Goal: Task Accomplishment & Management: Manage account settings

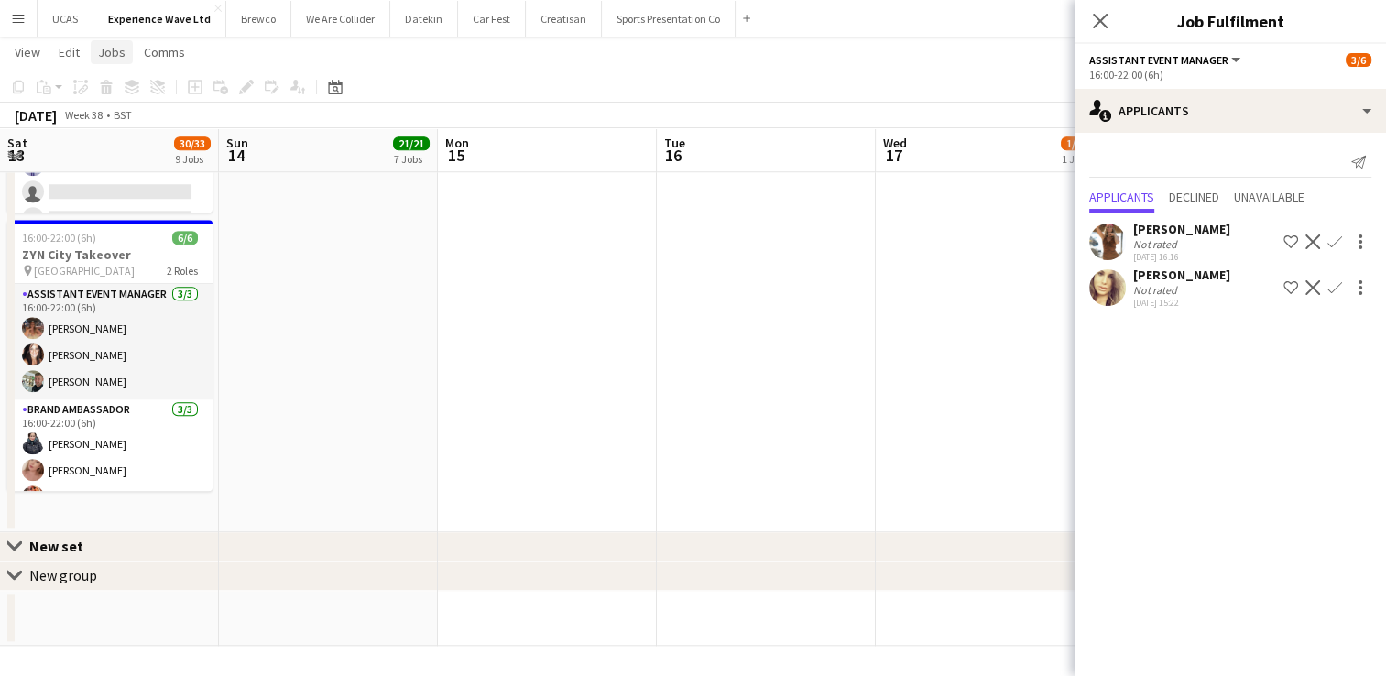
scroll to position [25, 0]
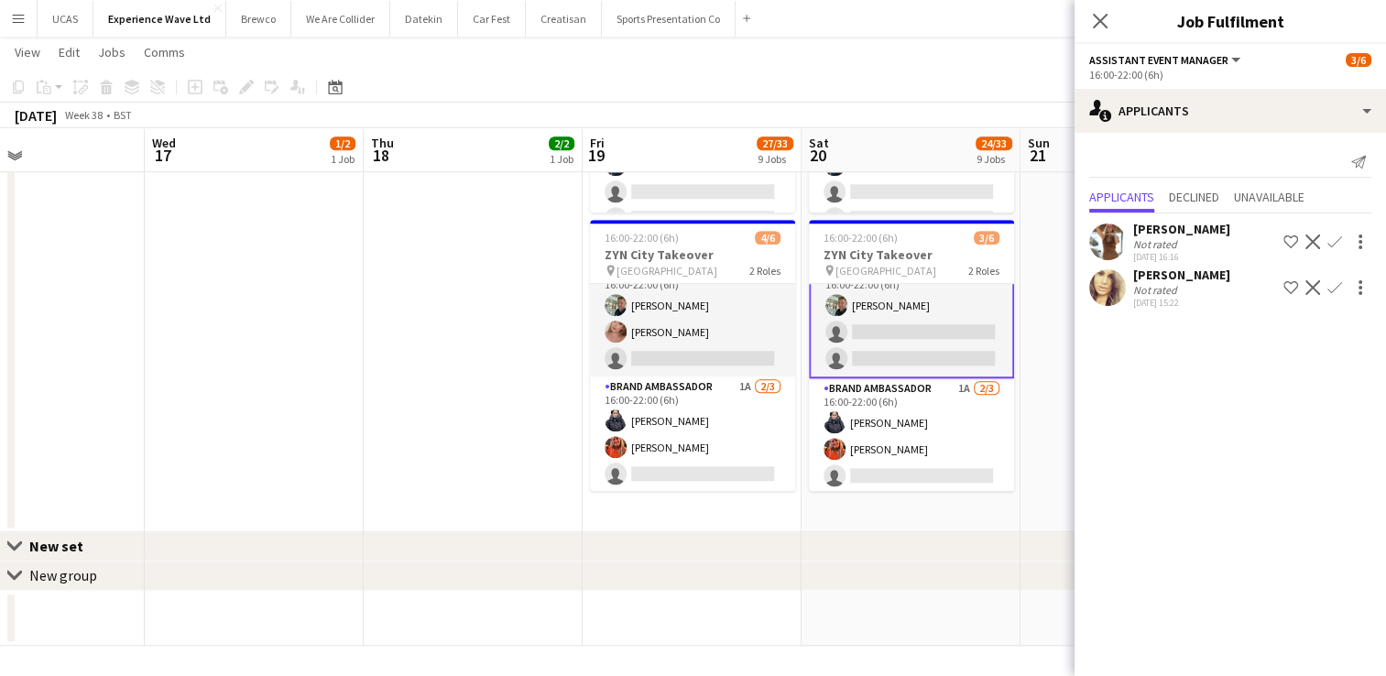
click at [8, 20] on button "Menu" at bounding box center [18, 18] width 37 height 37
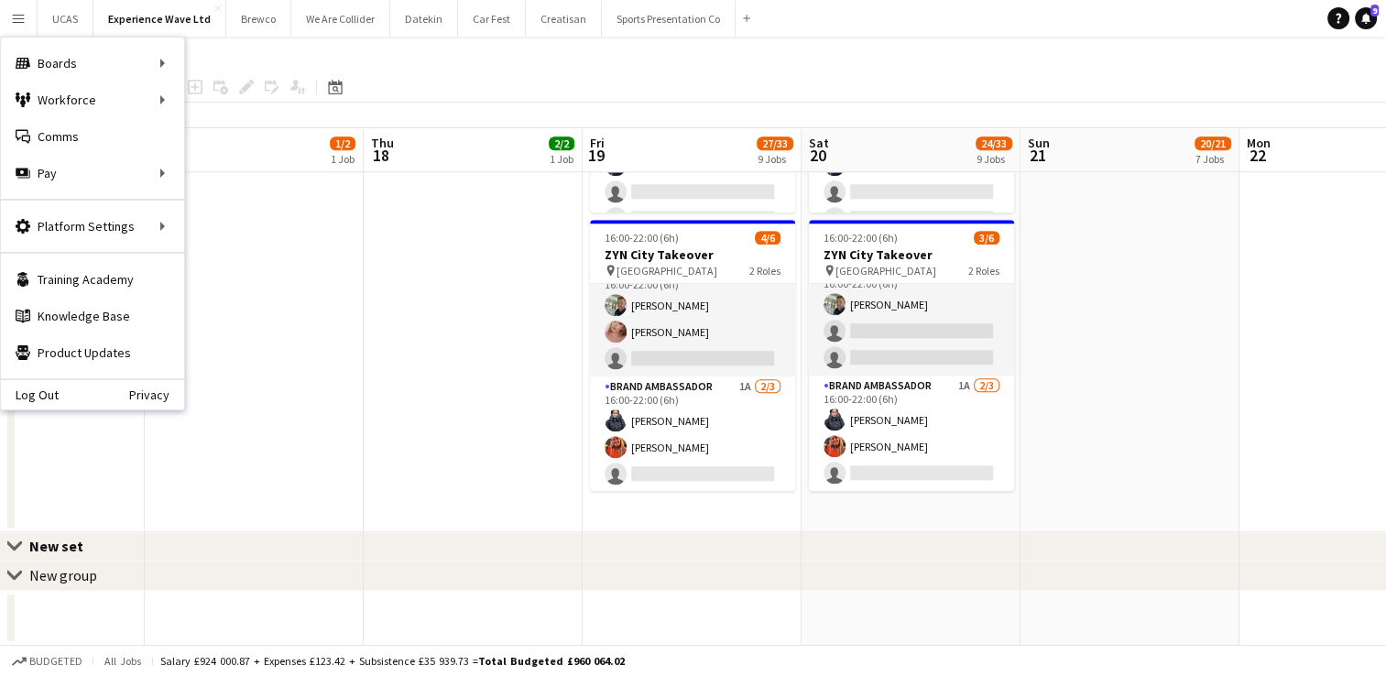
scroll to position [23, 0]
click at [229, 103] on link "My Workforce" at bounding box center [276, 100] width 183 height 37
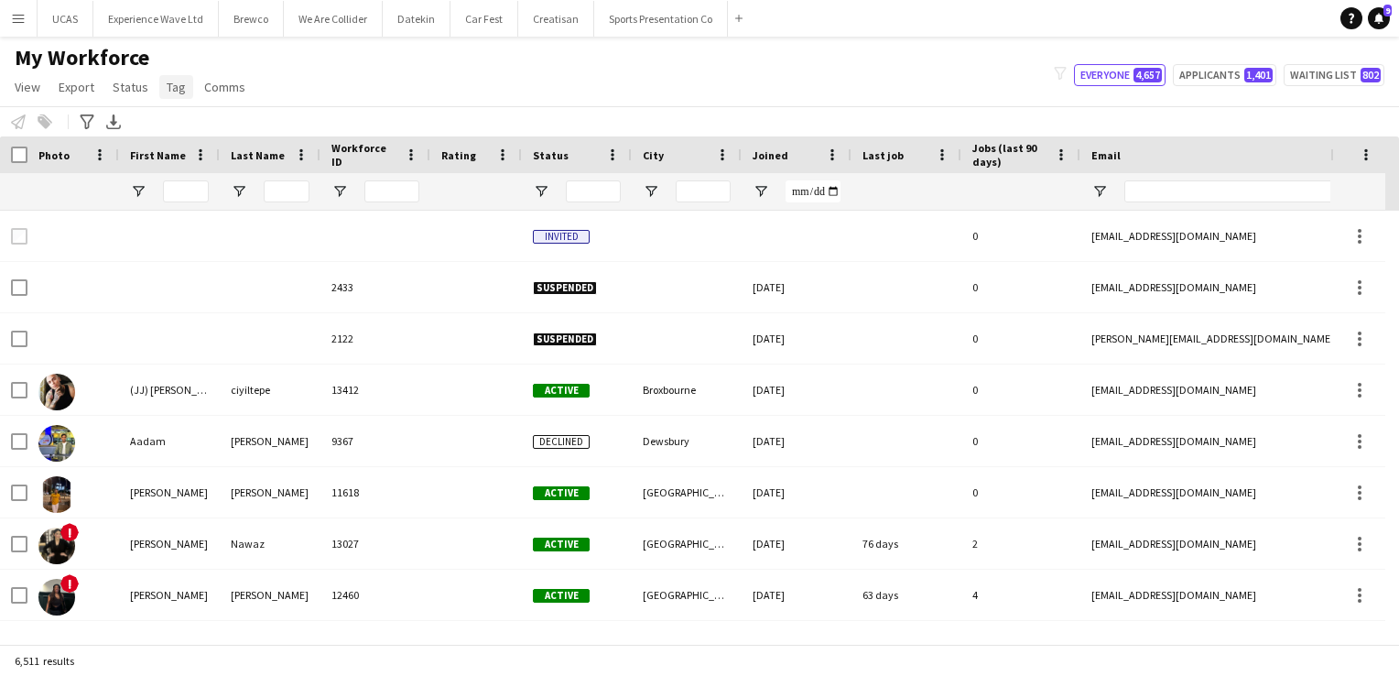
click at [168, 84] on span "Tag" at bounding box center [176, 87] width 19 height 16
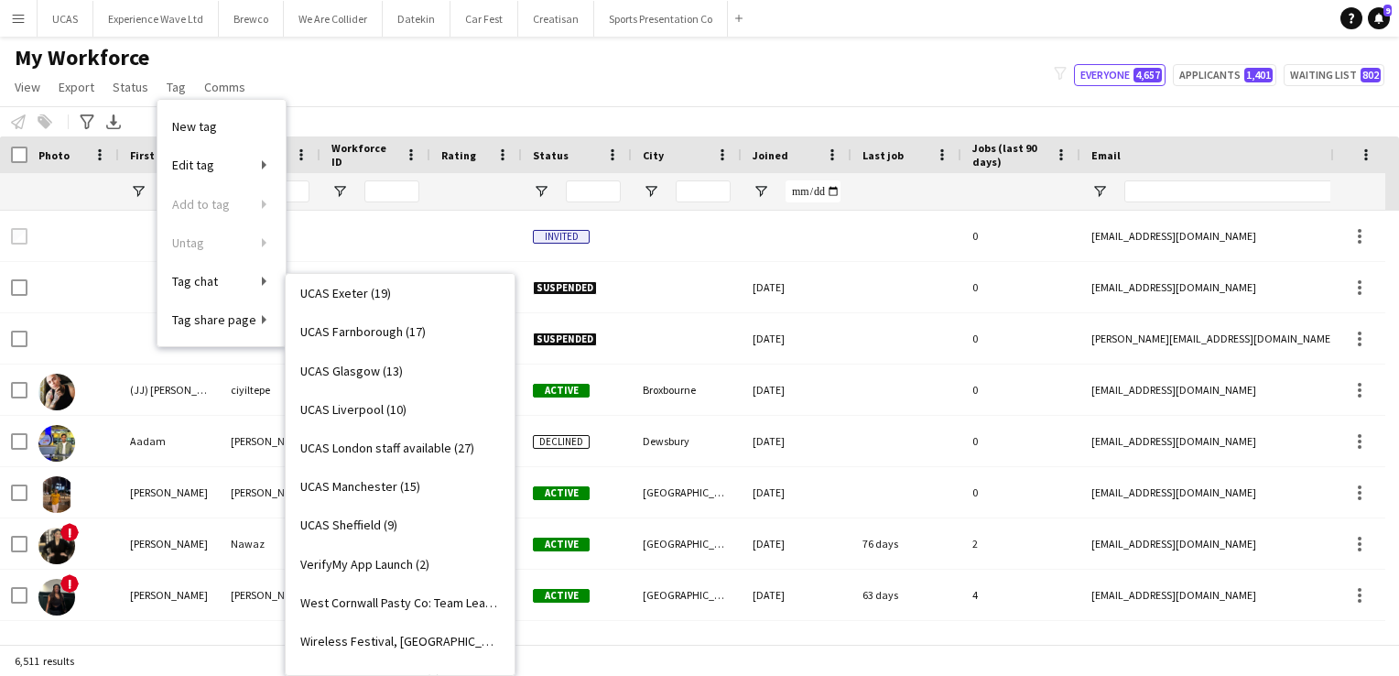
scroll to position [3284, 0]
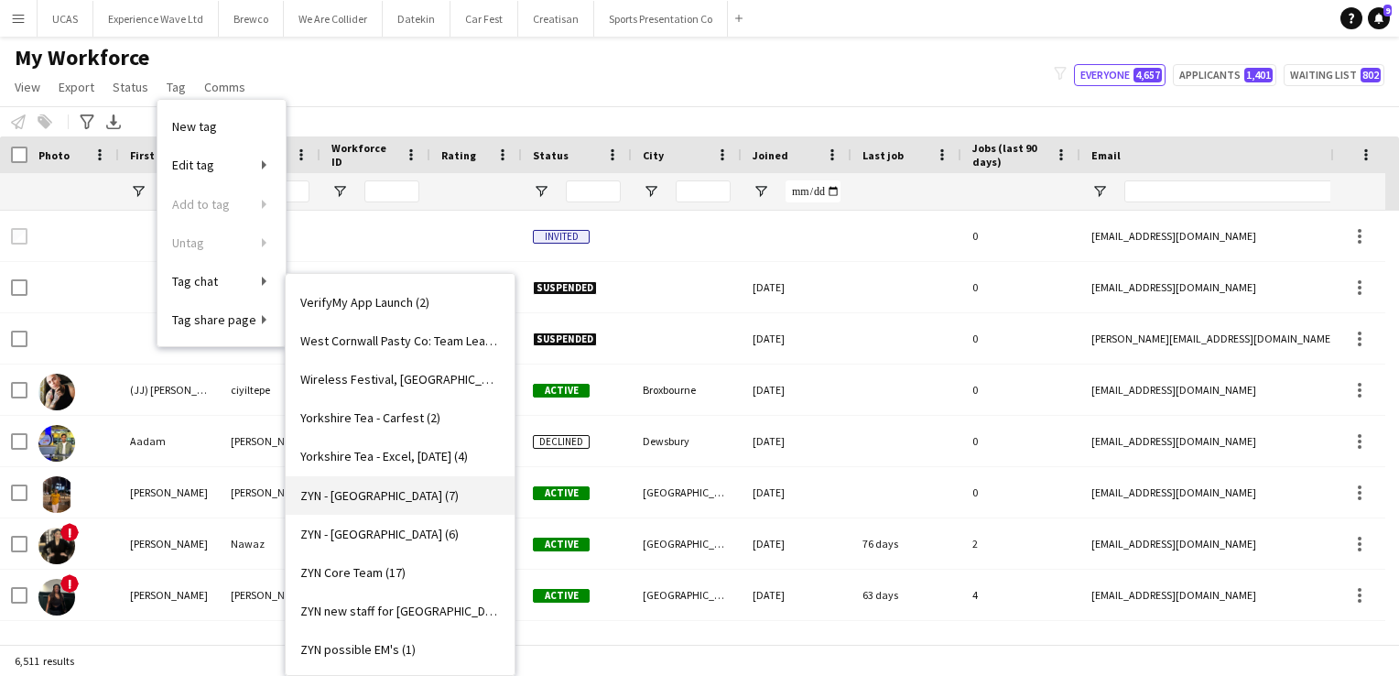
click at [364, 499] on span "ZYN - [GEOGRAPHIC_DATA] (7)" at bounding box center [379, 495] width 158 height 16
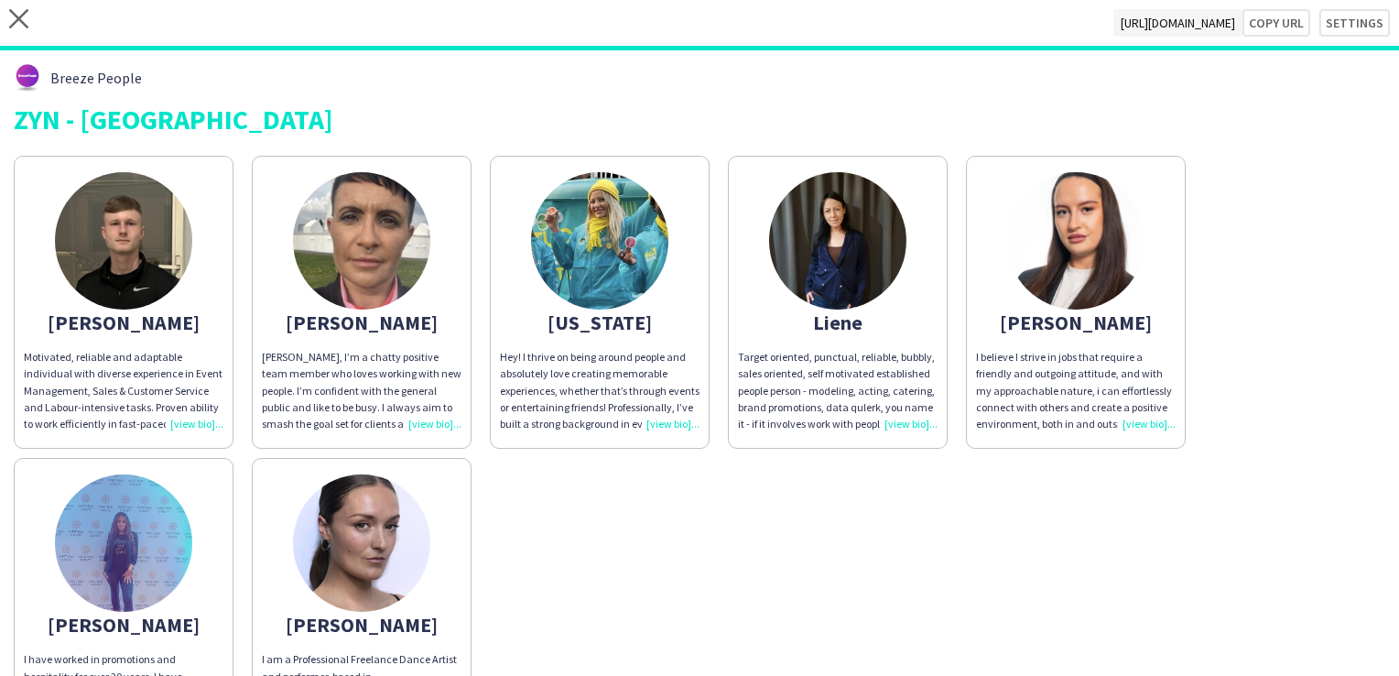
click at [425, 328] on div "[PERSON_NAME]" at bounding box center [362, 322] width 200 height 16
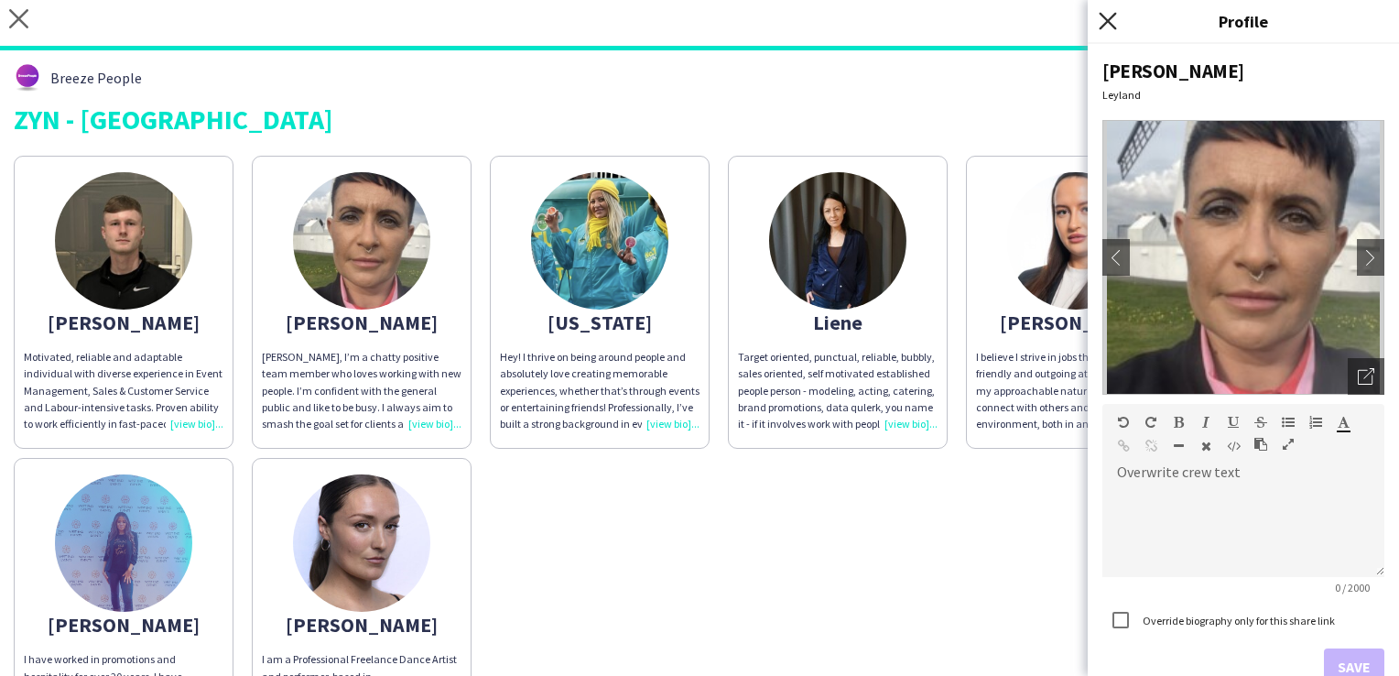
click at [1110, 15] on icon "Close pop-in" at bounding box center [1107, 20] width 17 height 17
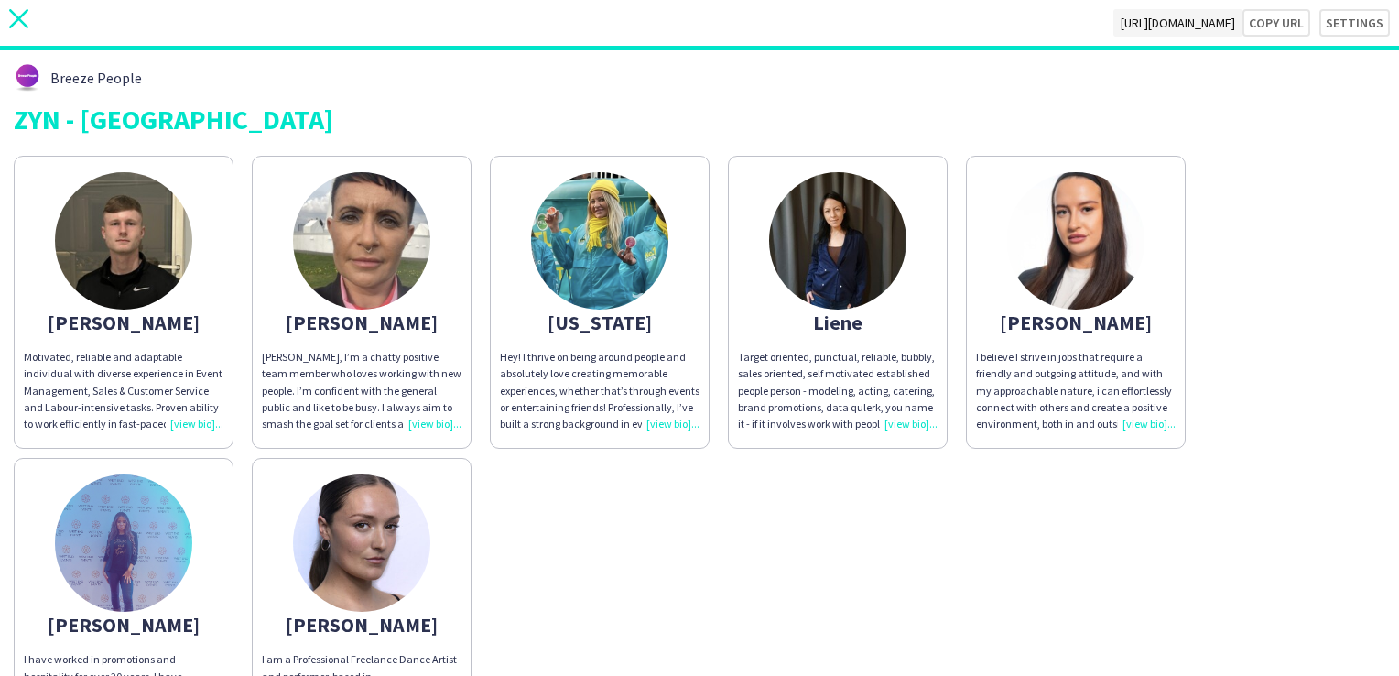
click at [15, 21] on icon at bounding box center [18, 18] width 19 height 19
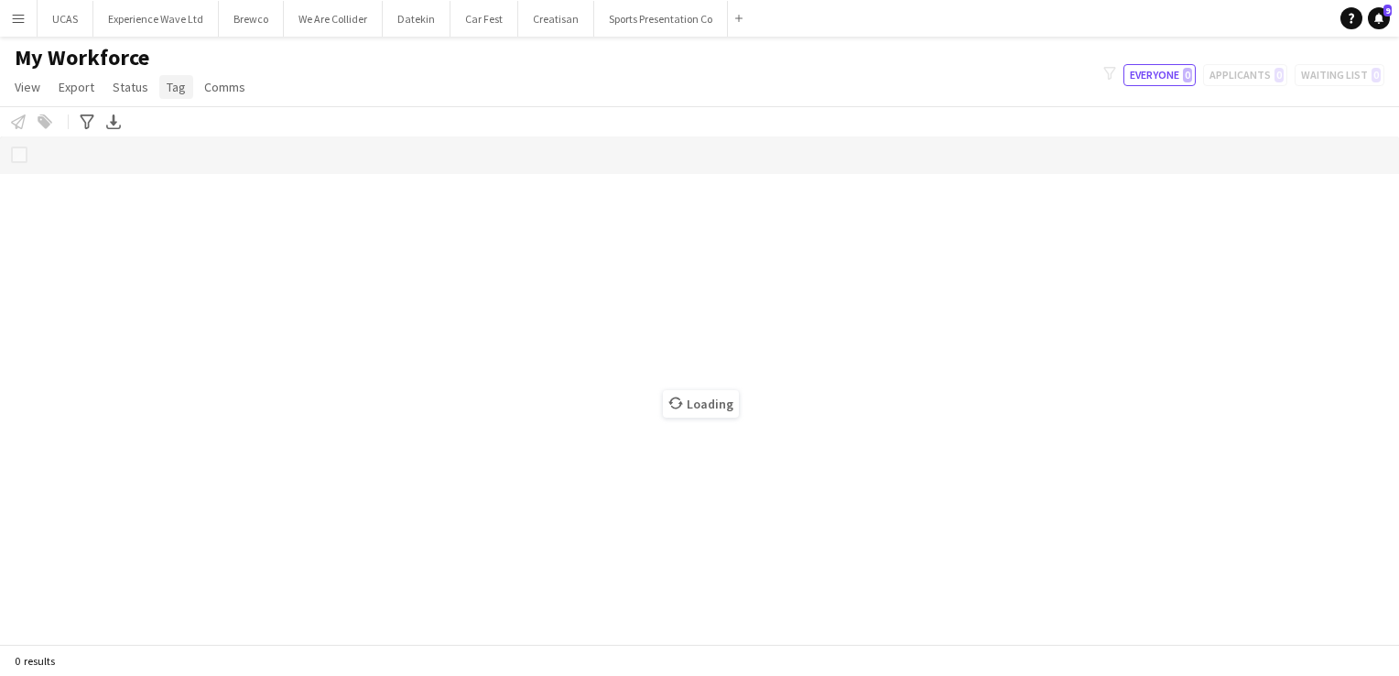
click at [176, 87] on span "Tag" at bounding box center [176, 87] width 19 height 16
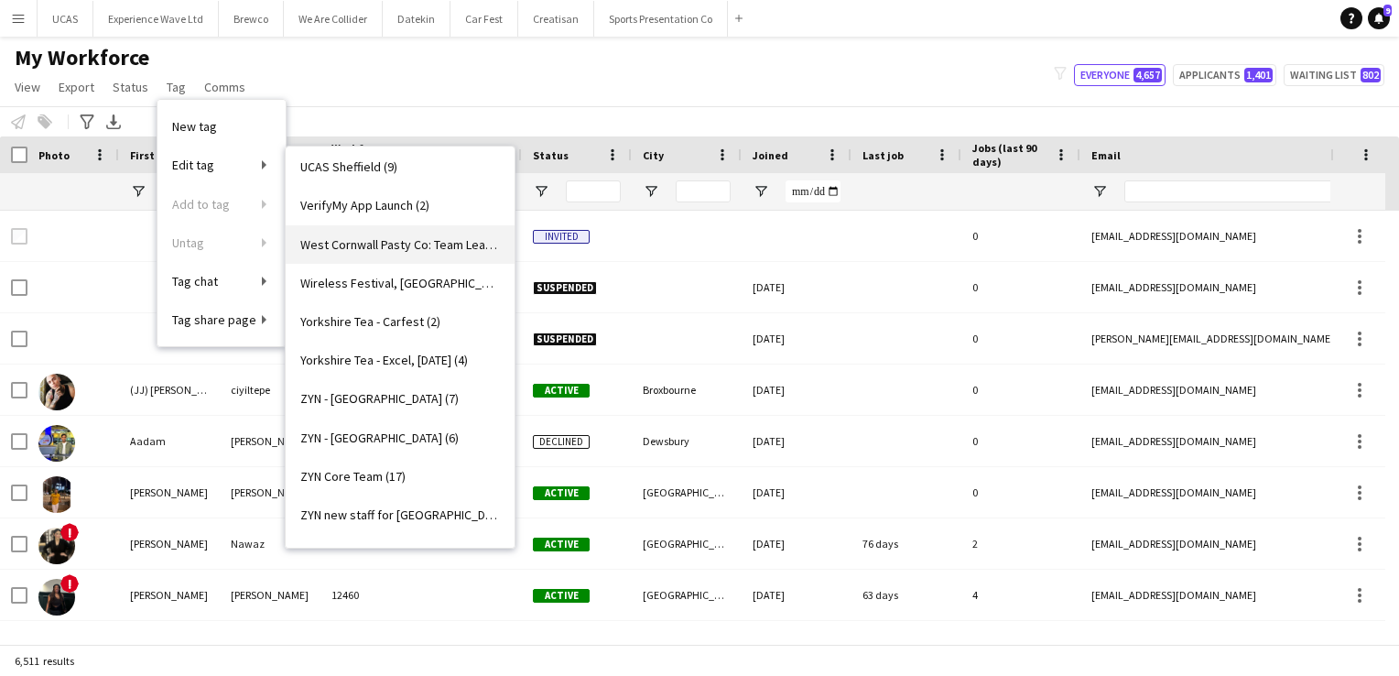
scroll to position [3284, 0]
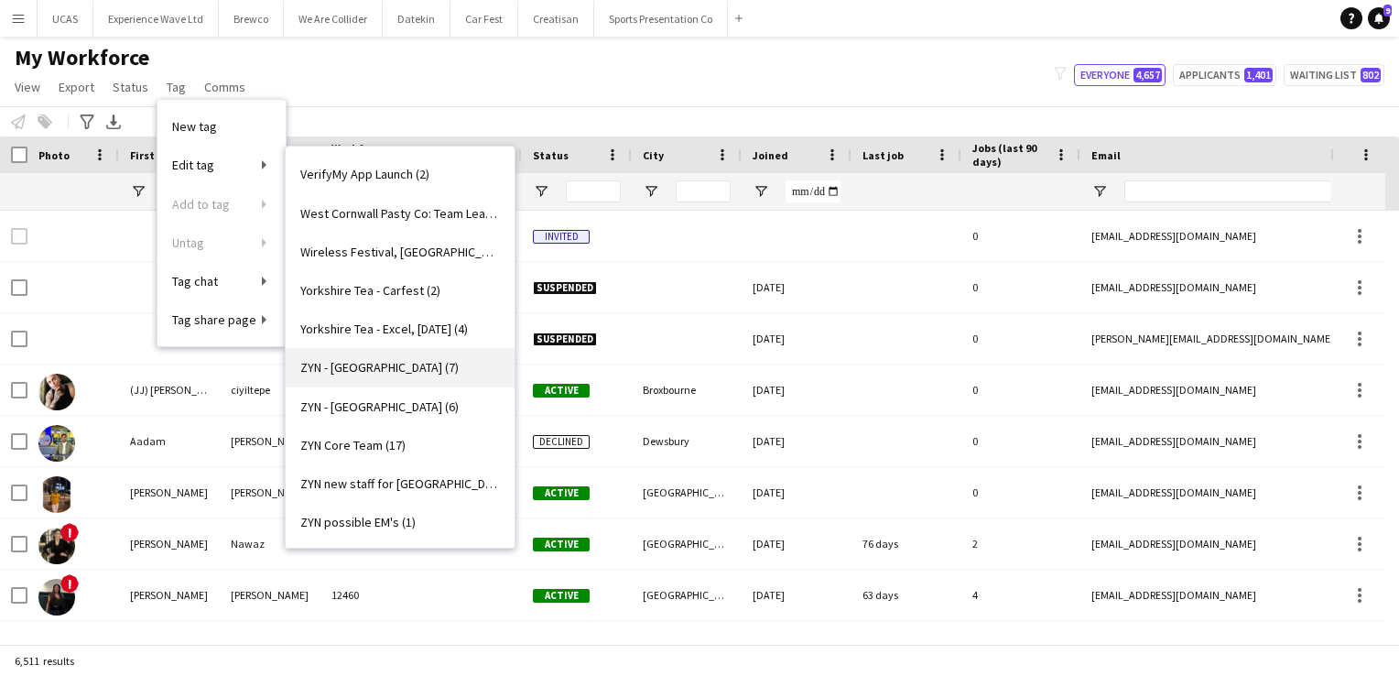
click at [392, 369] on span "ZYN - [GEOGRAPHIC_DATA] (7)" at bounding box center [379, 367] width 158 height 16
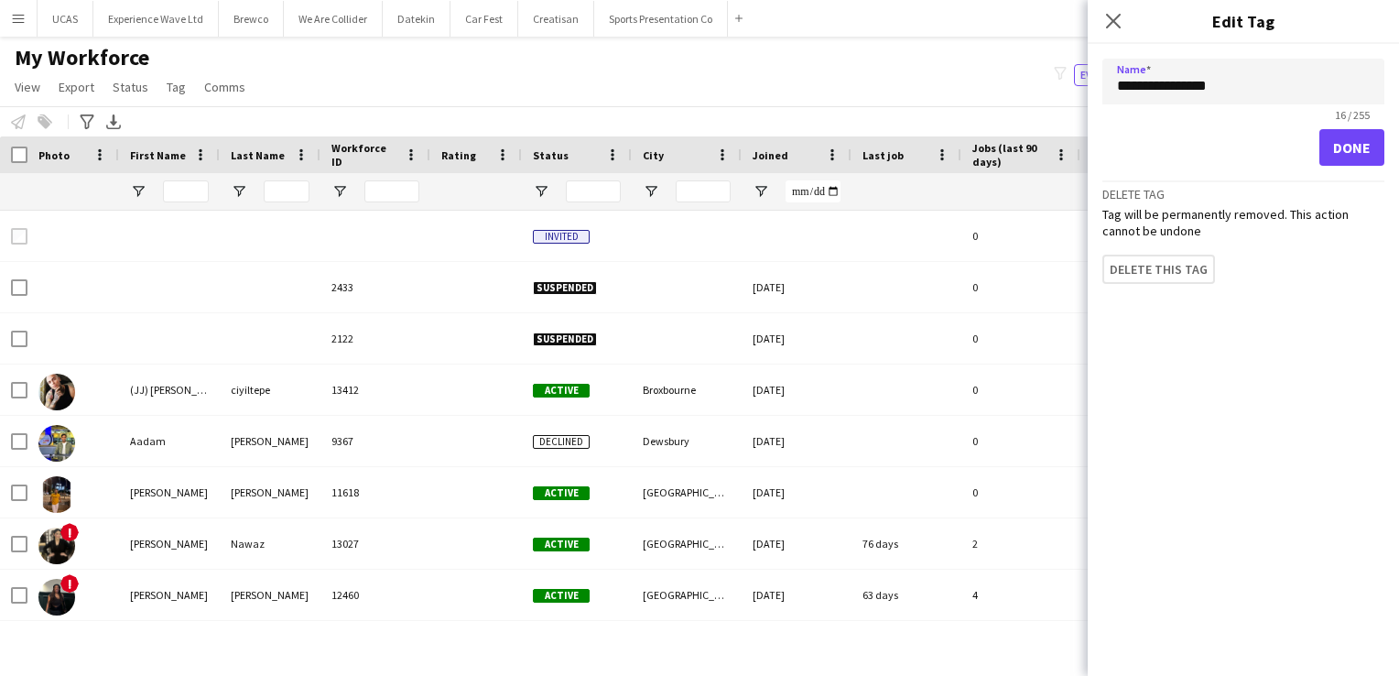
click at [543, 86] on div "My Workforce View Views Default view New view Update view Delete view Edit name…" at bounding box center [699, 75] width 1399 height 62
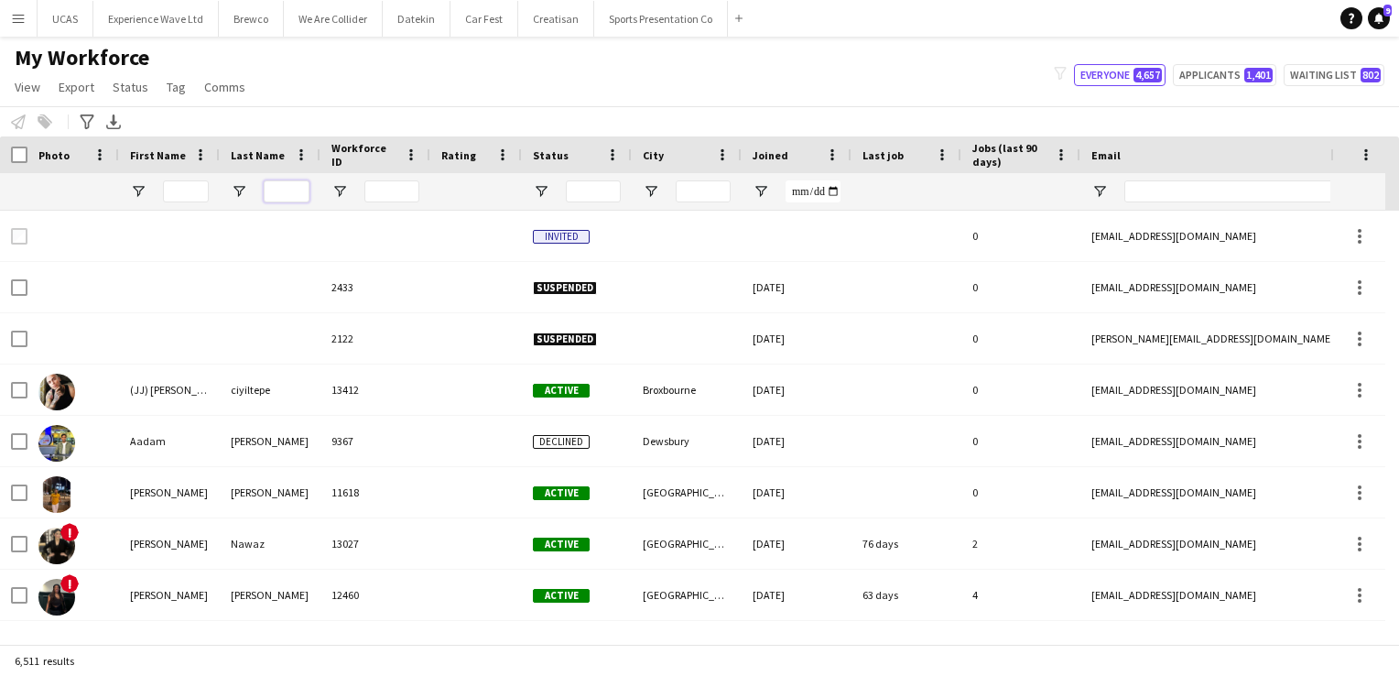
click at [271, 190] on input "Last Name Filter Input" at bounding box center [287, 191] width 46 height 22
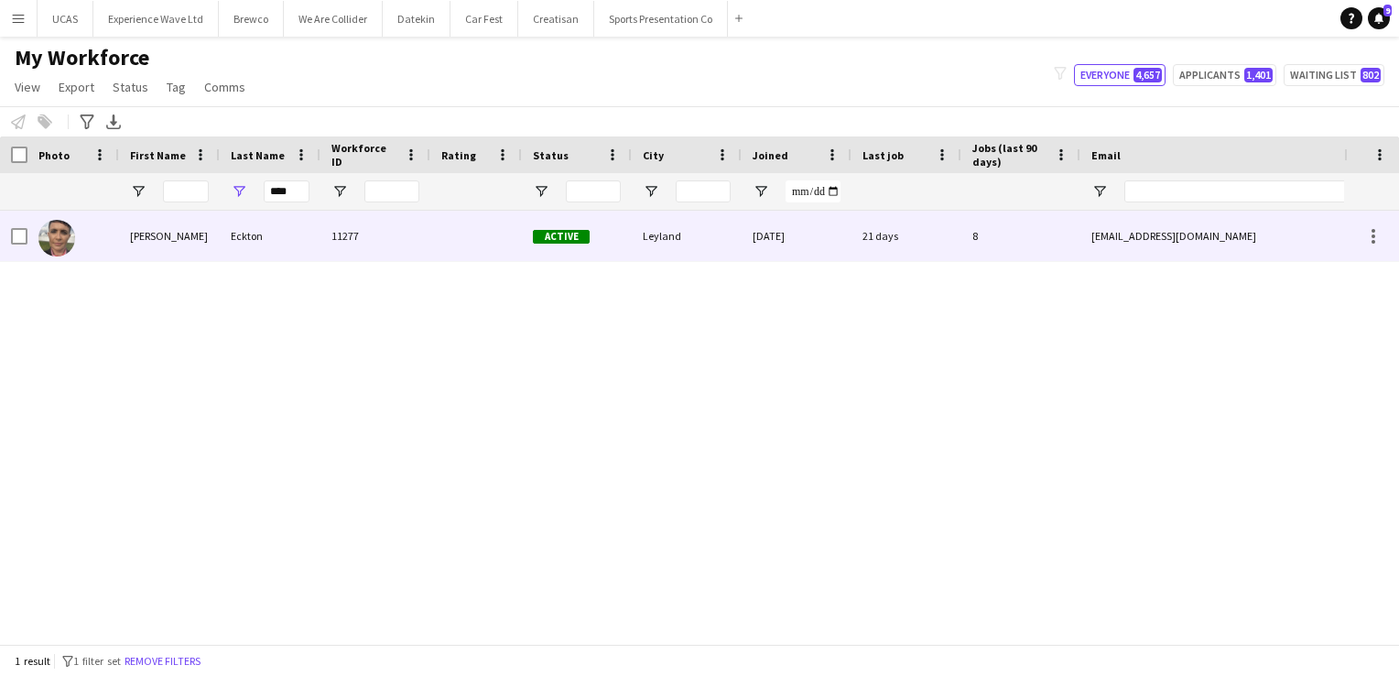
click at [301, 246] on div "Eckton" at bounding box center [270, 236] width 101 height 50
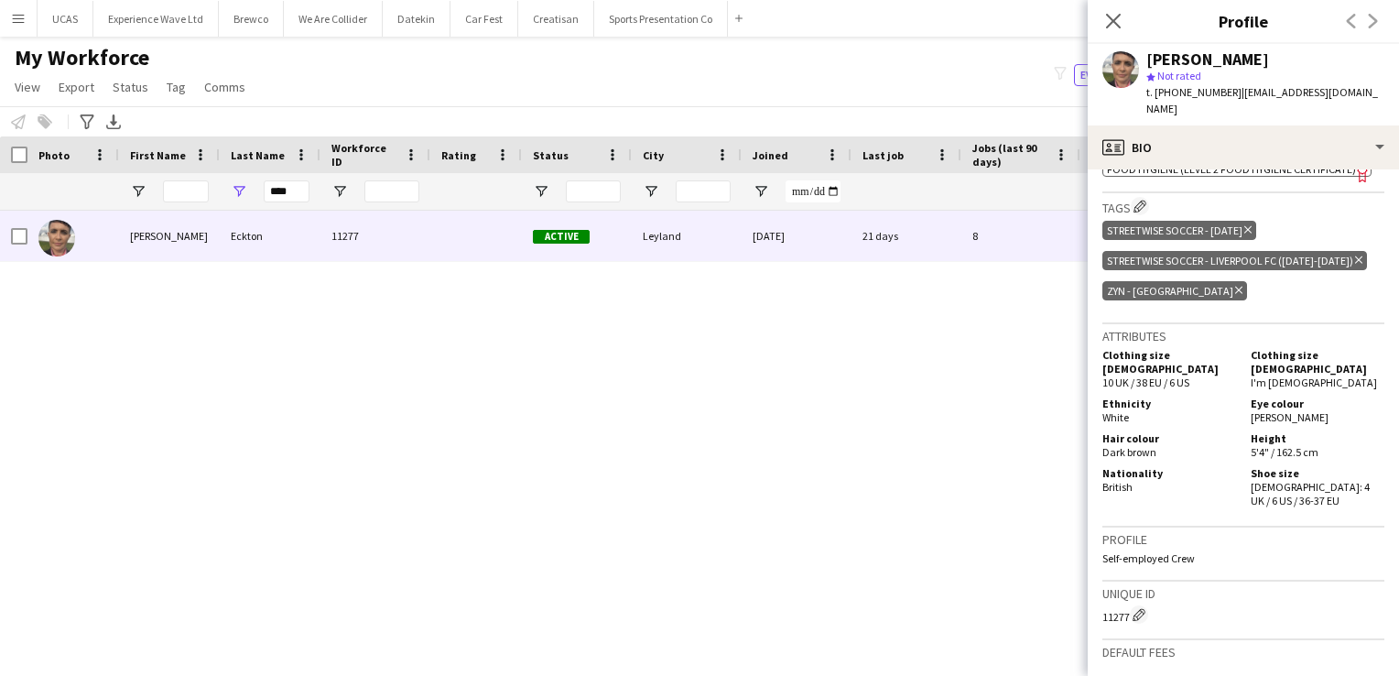
scroll to position [916, 0]
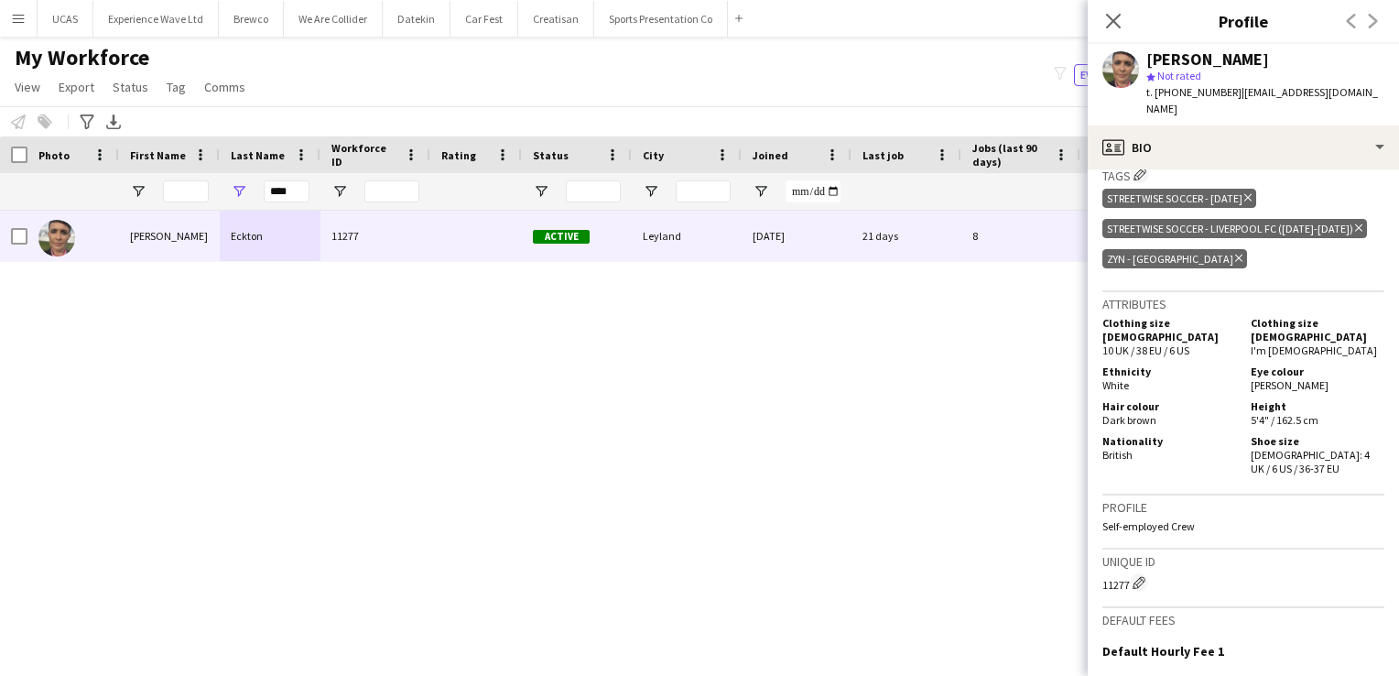
click at [1235, 253] on icon "Delete tag" at bounding box center [1238, 258] width 7 height 11
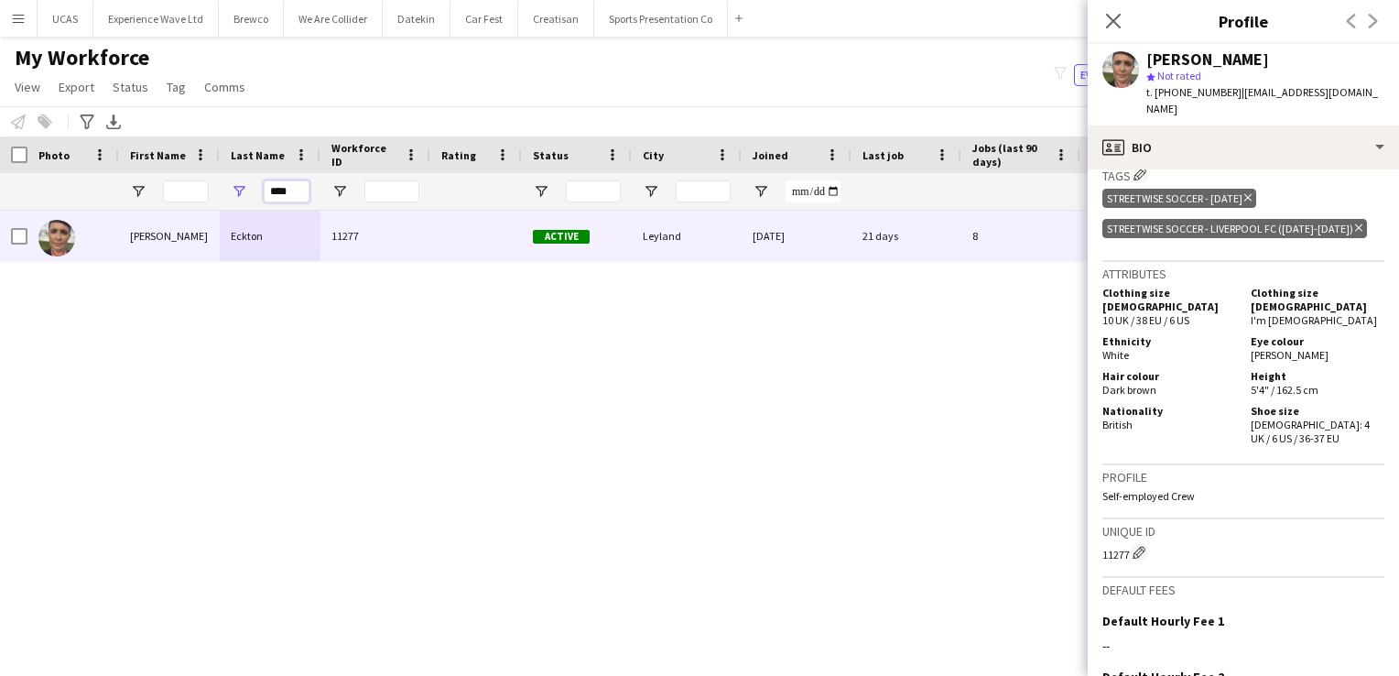
drag, startPoint x: 304, startPoint y: 195, endPoint x: 232, endPoint y: 180, distance: 73.8
click at [243, 189] on div "****" at bounding box center [270, 191] width 101 height 37
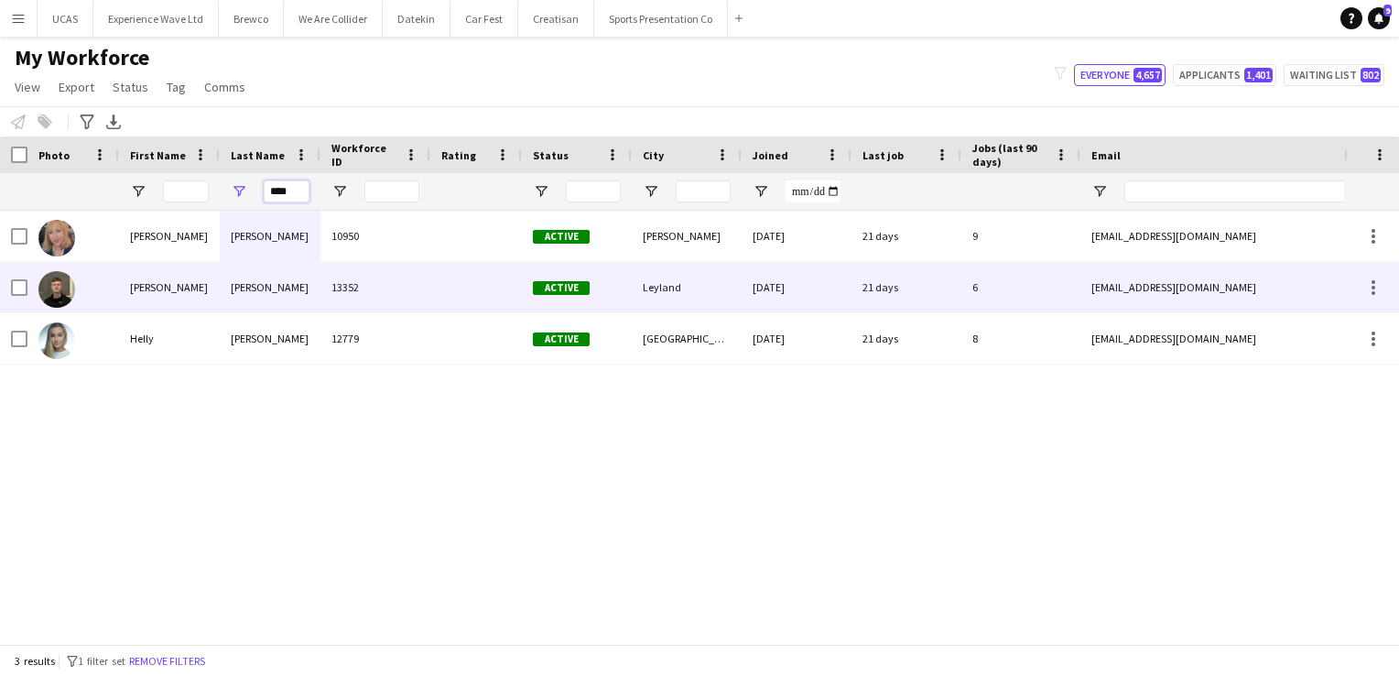
type input "****"
click at [255, 285] on div "Lumsden" at bounding box center [270, 287] width 101 height 50
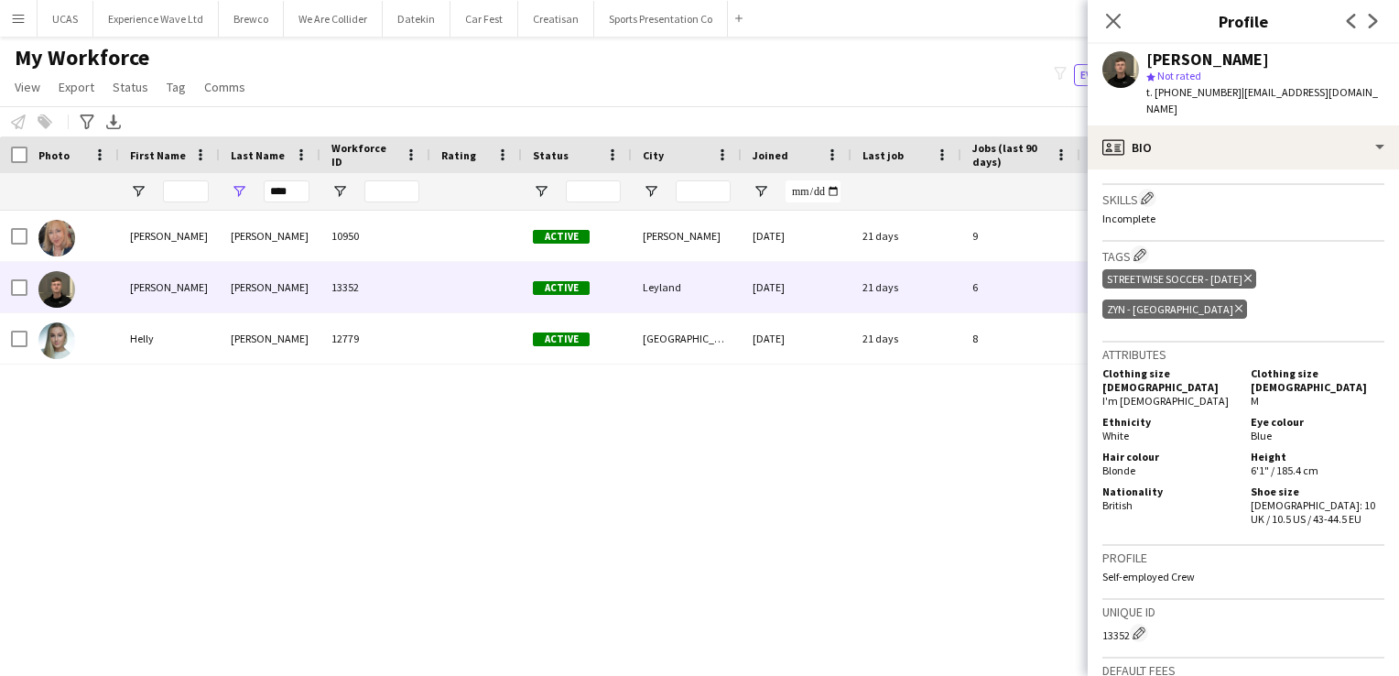
scroll to position [824, 0]
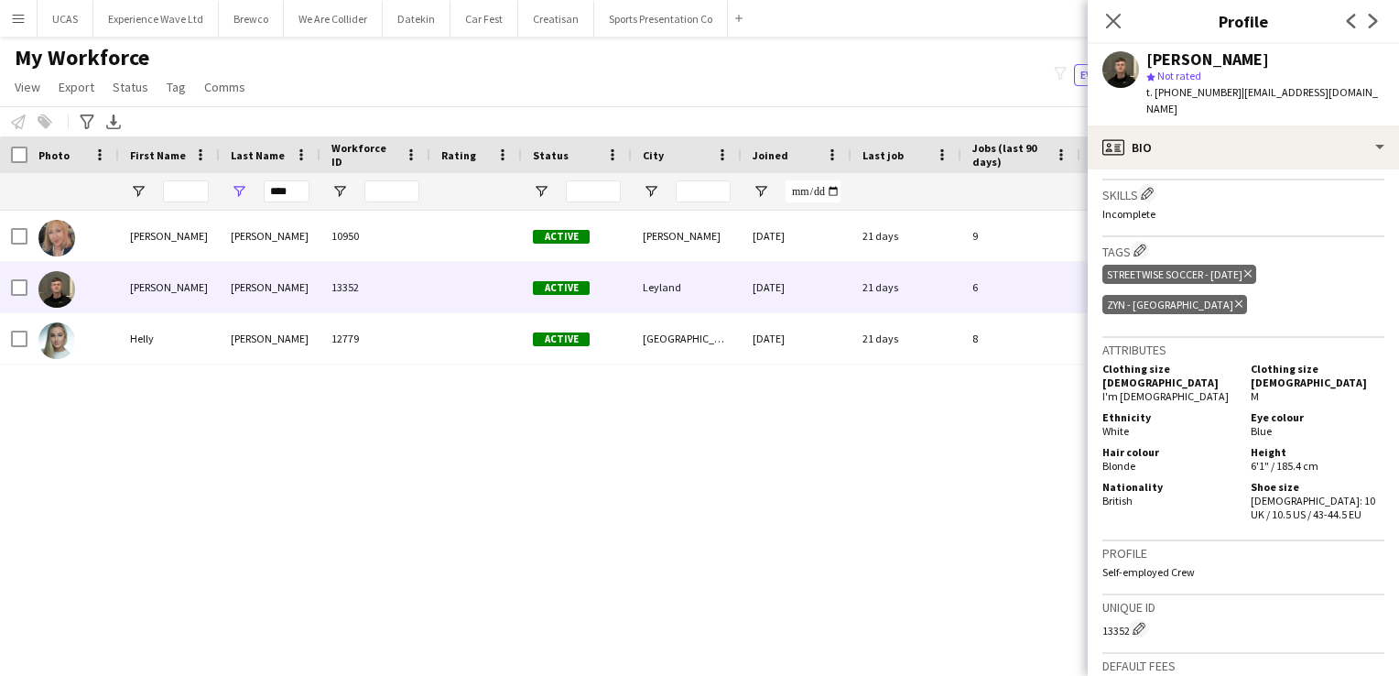
click at [1235, 300] on icon at bounding box center [1238, 303] width 7 height 7
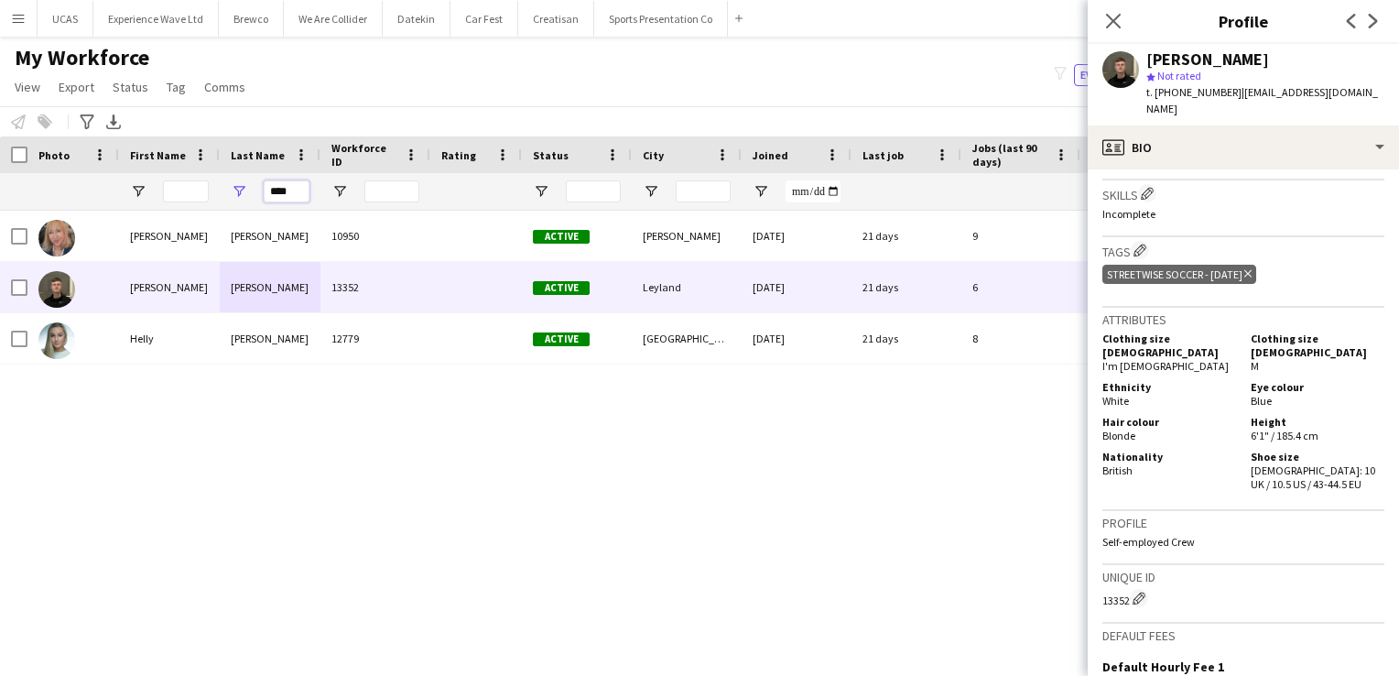
drag, startPoint x: 293, startPoint y: 189, endPoint x: 263, endPoint y: 184, distance: 30.6
click at [263, 184] on div "****" at bounding box center [270, 191] width 101 height 37
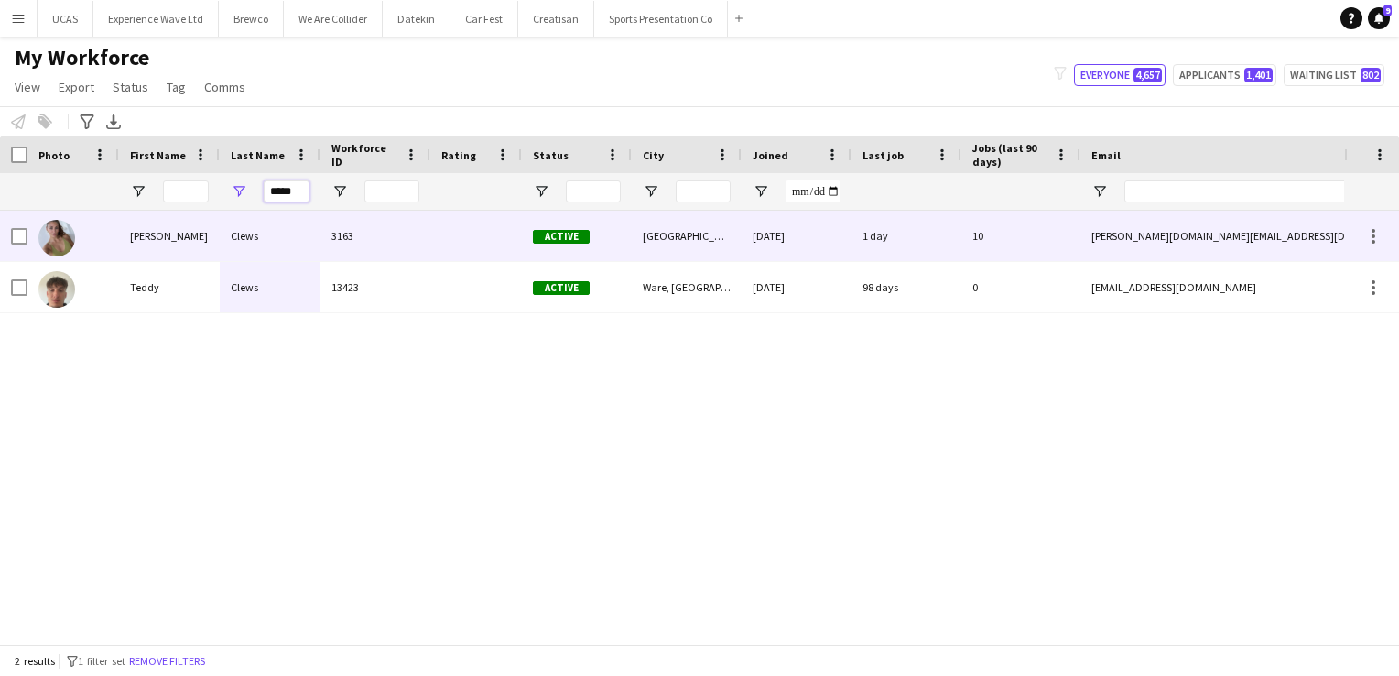
type input "*****"
click at [385, 244] on div "3163" at bounding box center [376, 236] width 110 height 50
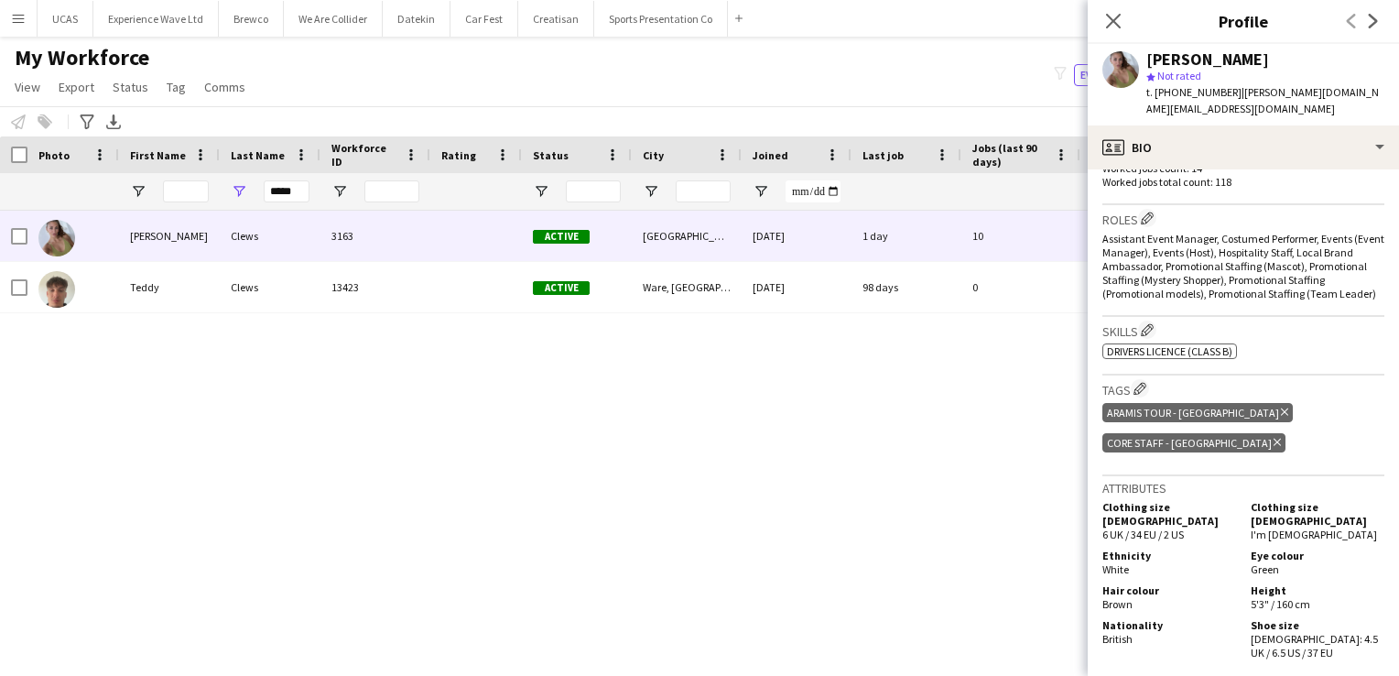
scroll to position [641, 0]
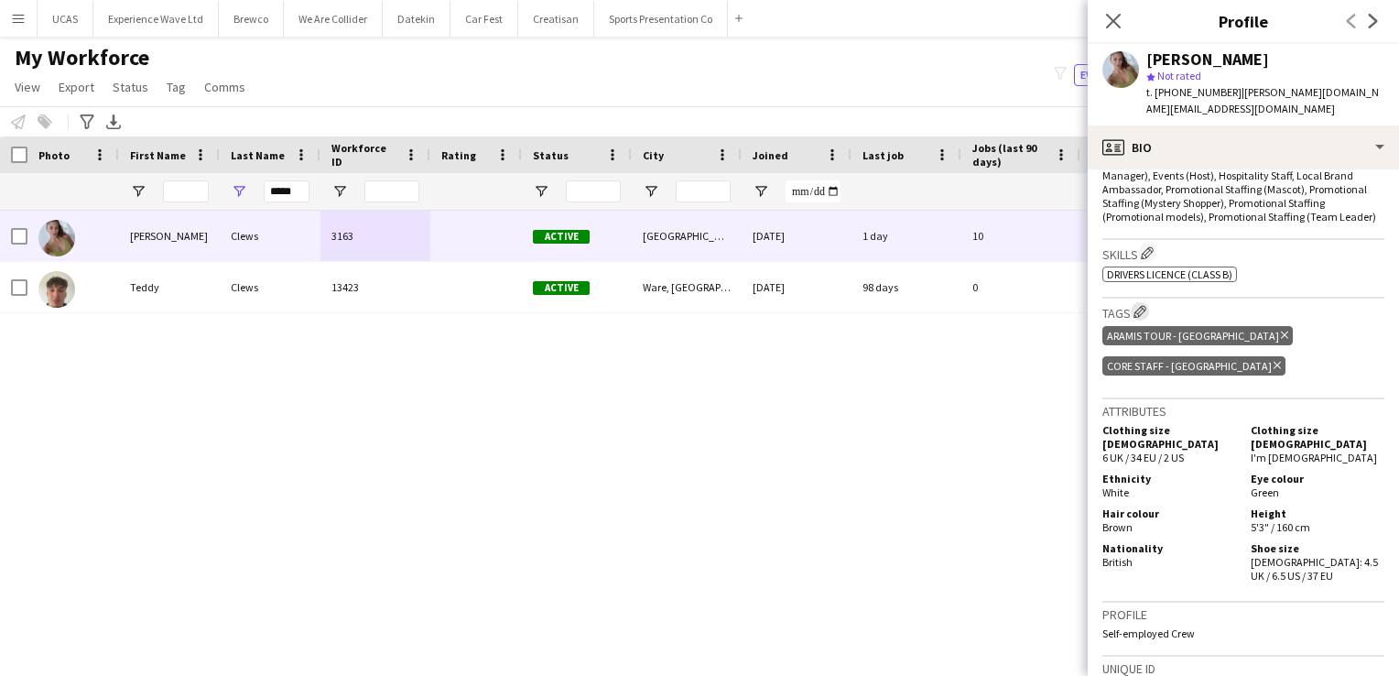
click at [1144, 305] on app-icon "Edit crew company tags" at bounding box center [1140, 311] width 13 height 13
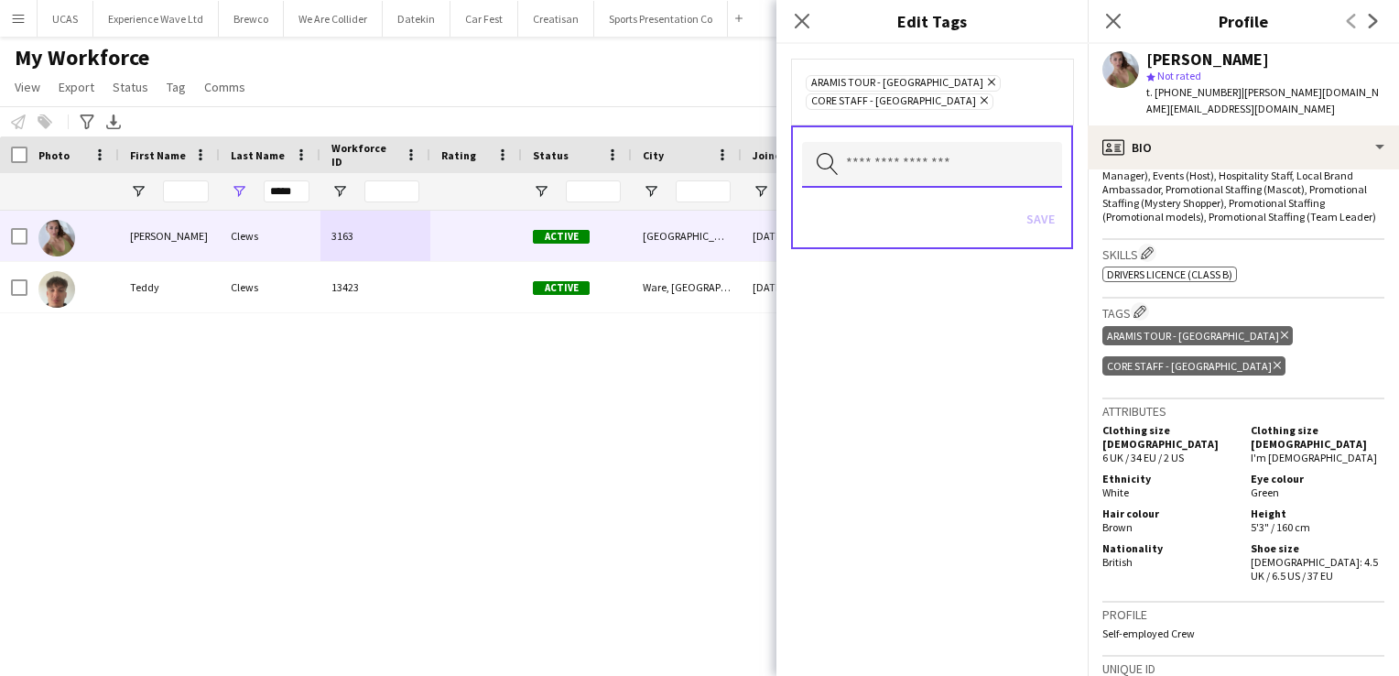
click at [885, 163] on input "text" at bounding box center [932, 165] width 260 height 46
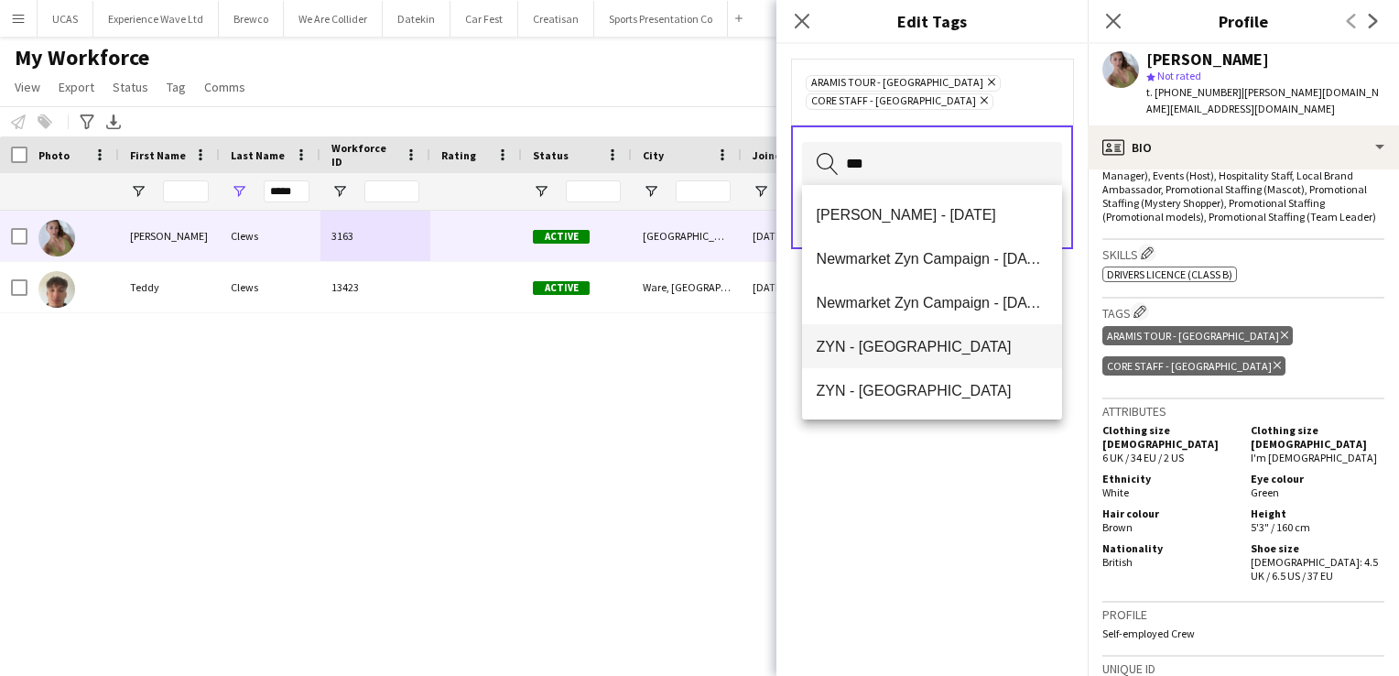
type input "***"
click at [897, 353] on span "ZYN - Manchester" at bounding box center [933, 346] width 232 height 17
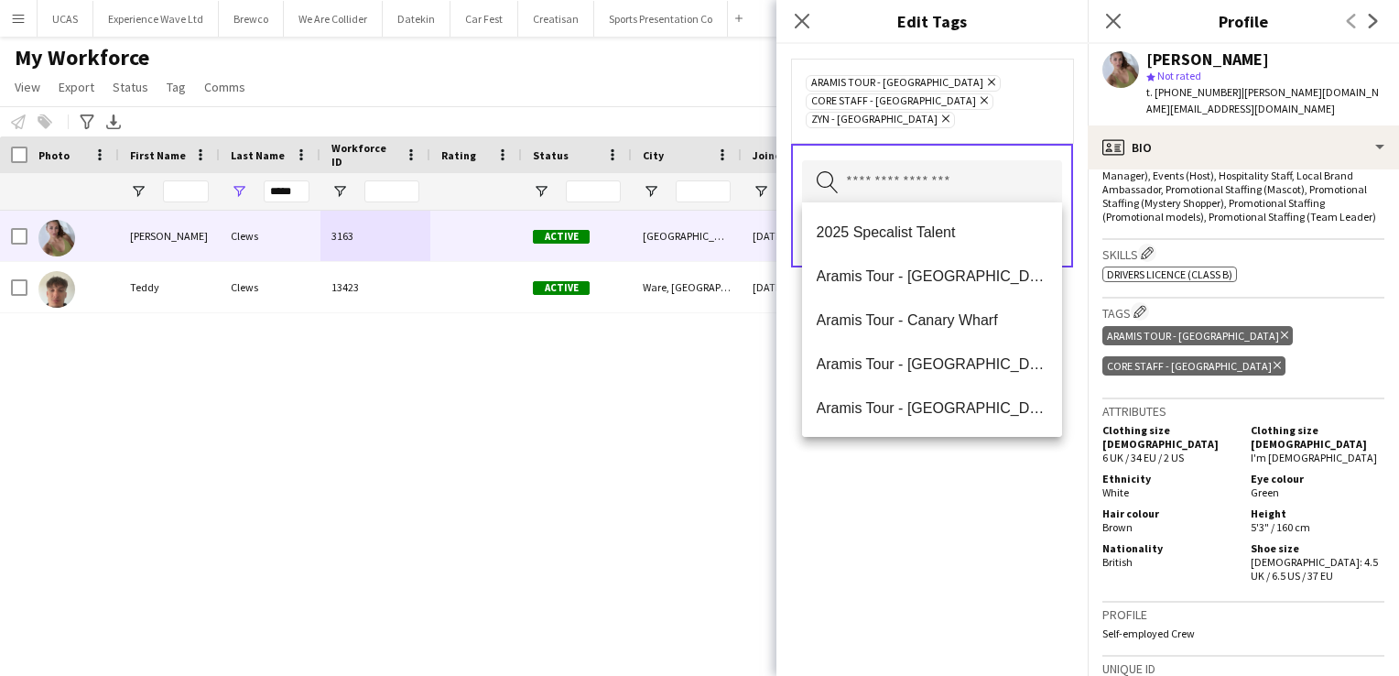
click at [1010, 518] on div "Aramis Tour - LIVERPOOL Remove Core Staff - Manchester Remove ZYN - Manchester …" at bounding box center [932, 360] width 311 height 632
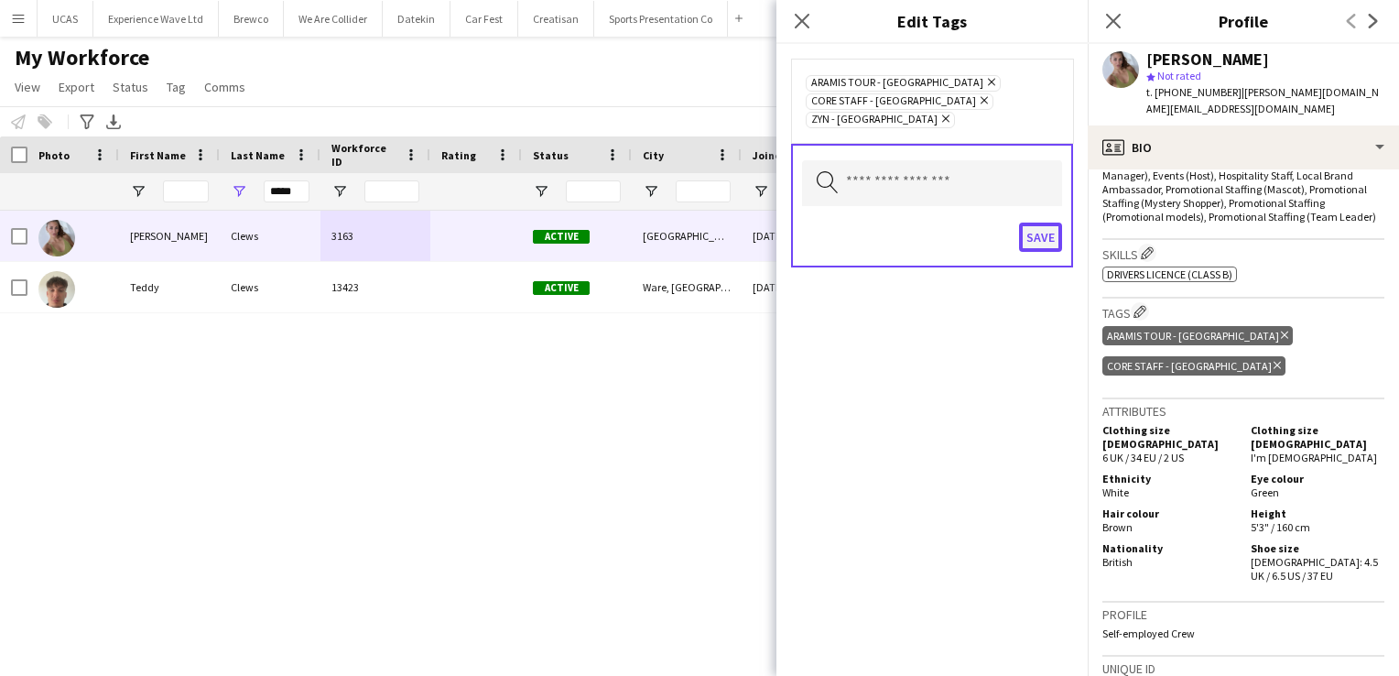
click at [1052, 233] on button "Save" at bounding box center [1040, 237] width 43 height 29
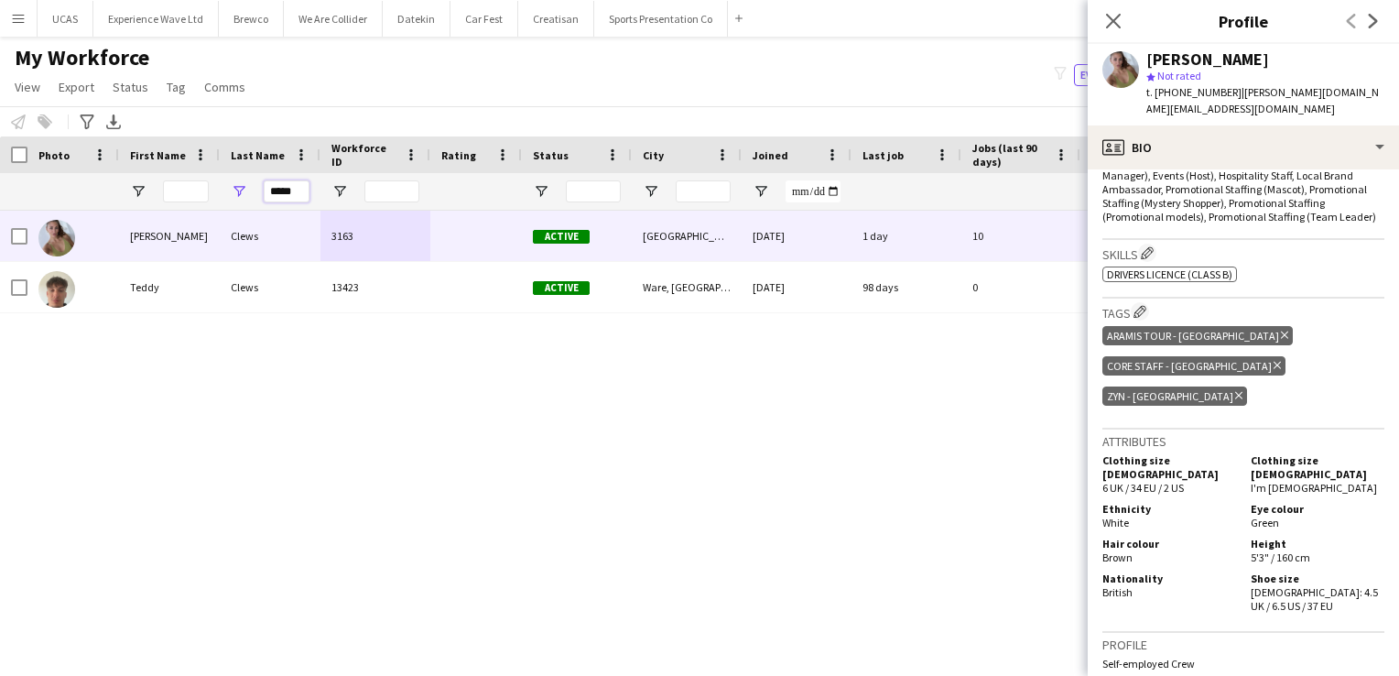
drag, startPoint x: 297, startPoint y: 196, endPoint x: 266, endPoint y: 192, distance: 31.4
click at [266, 192] on input "*****" at bounding box center [287, 191] width 46 height 22
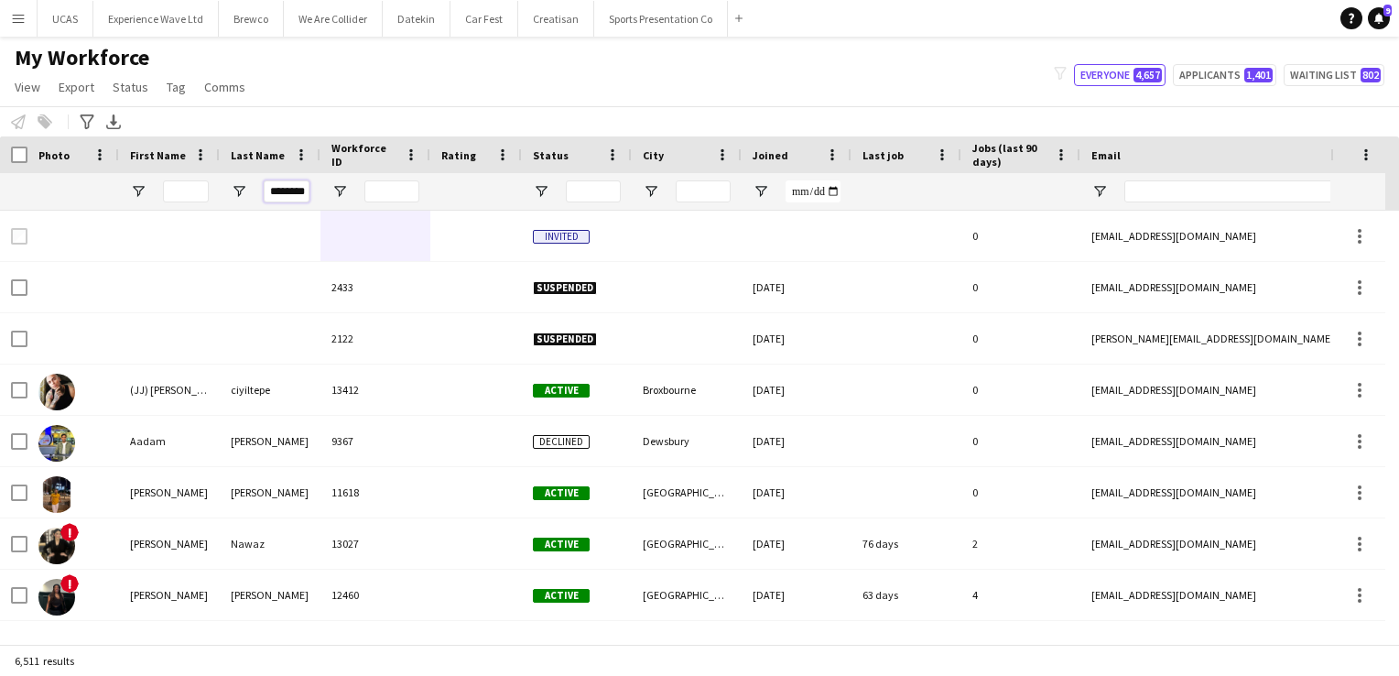
scroll to position [0, 4]
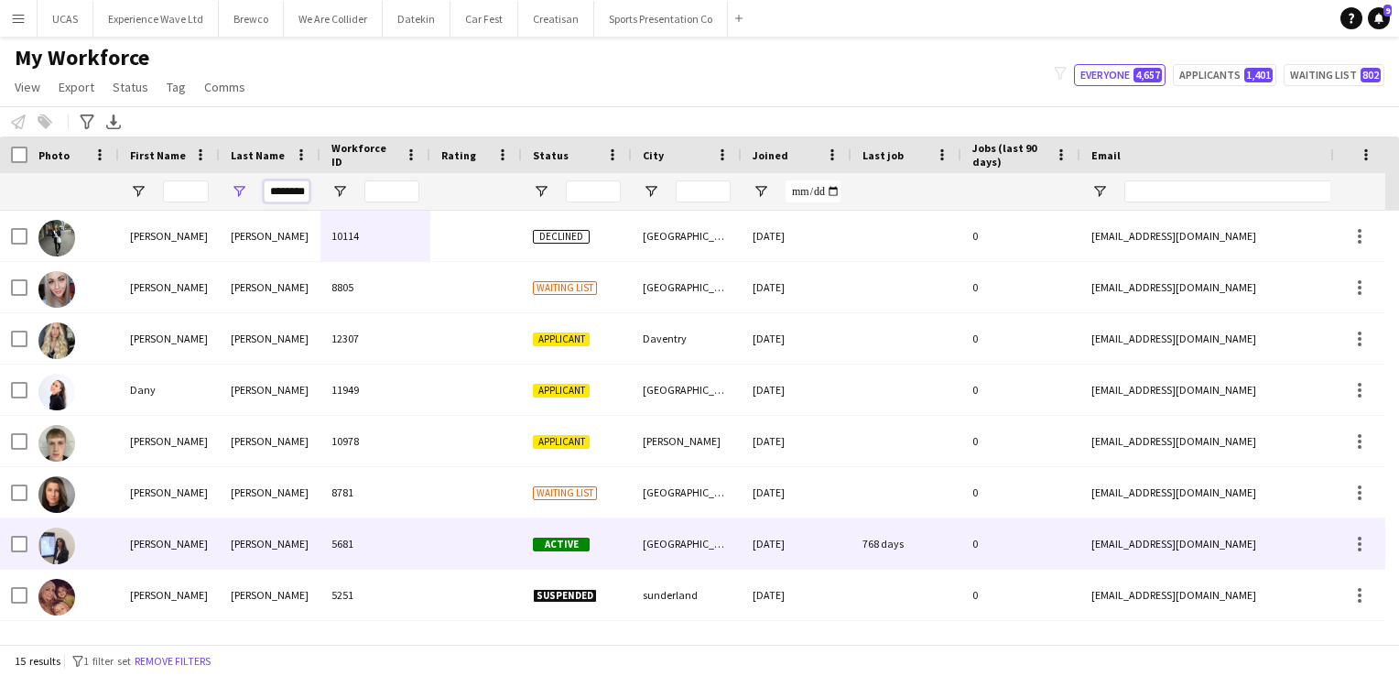
type input "********"
click at [321, 532] on div "5681" at bounding box center [376, 543] width 110 height 50
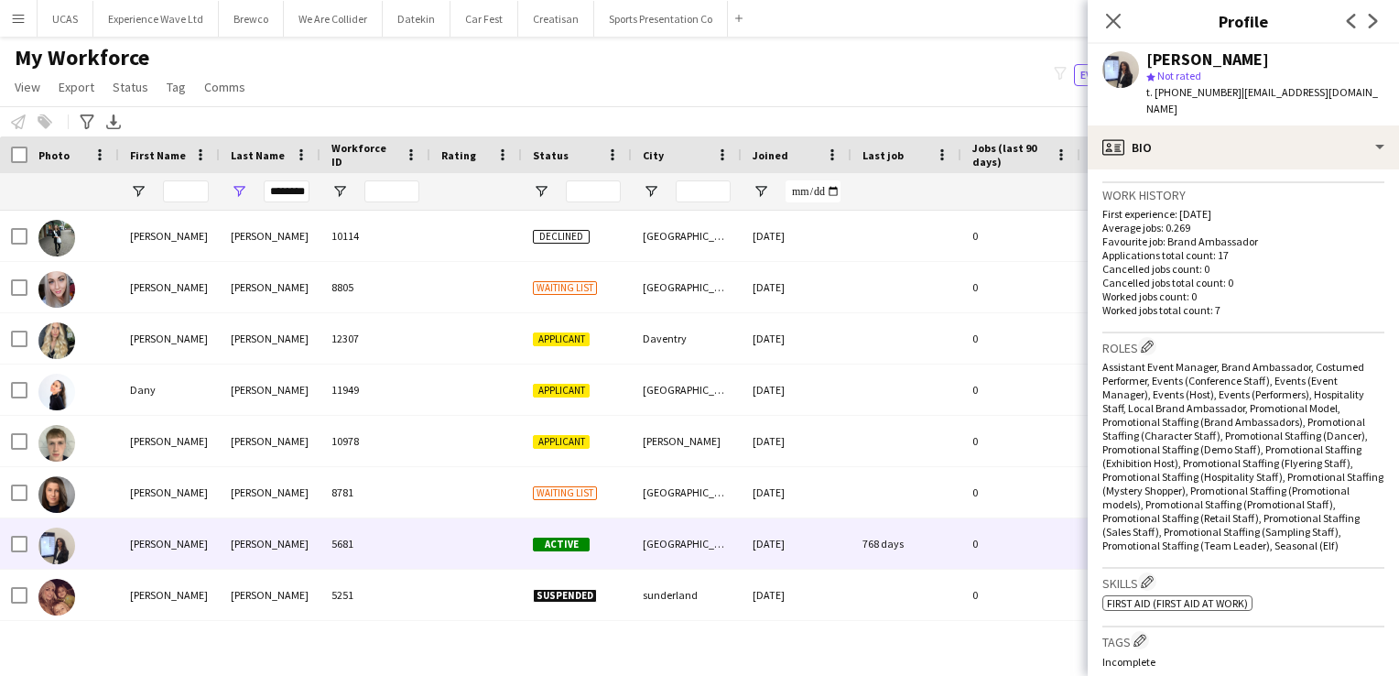
scroll to position [549, 0]
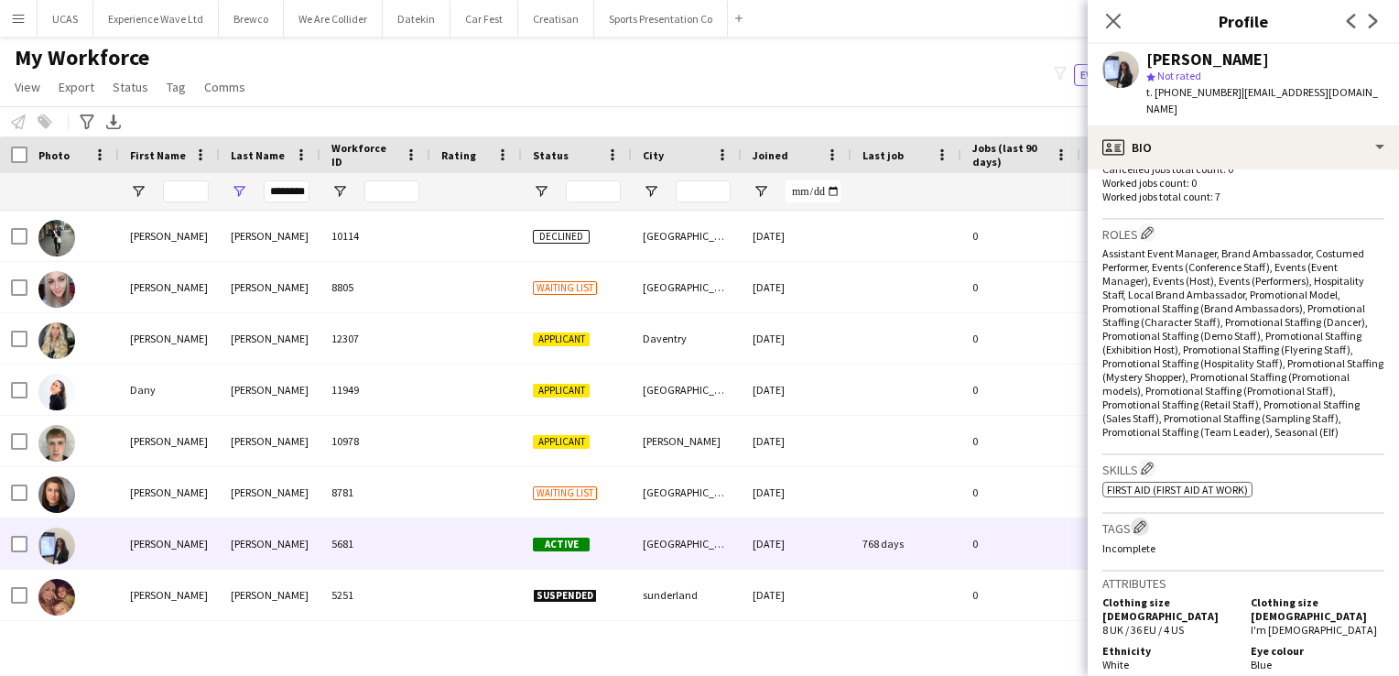
click at [1143, 521] on app-icon "Edit crew company tags" at bounding box center [1140, 526] width 13 height 13
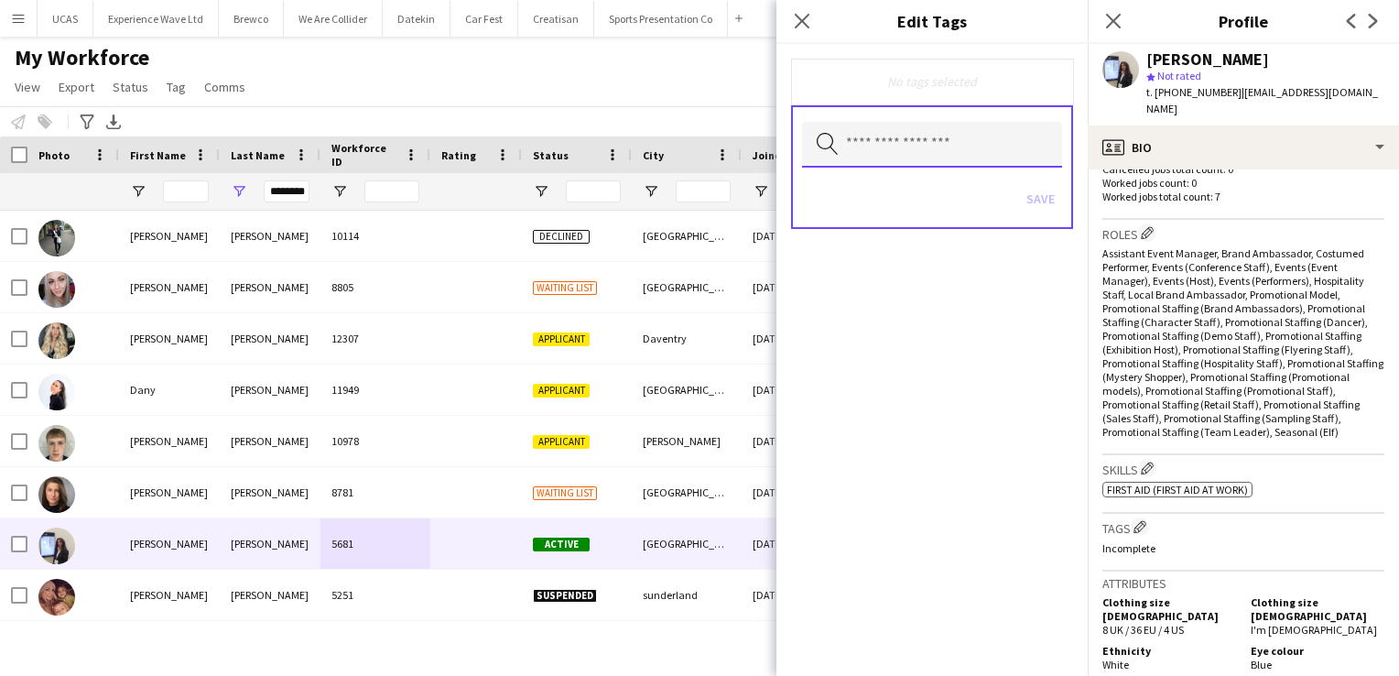
click at [891, 155] on input "text" at bounding box center [932, 145] width 260 height 46
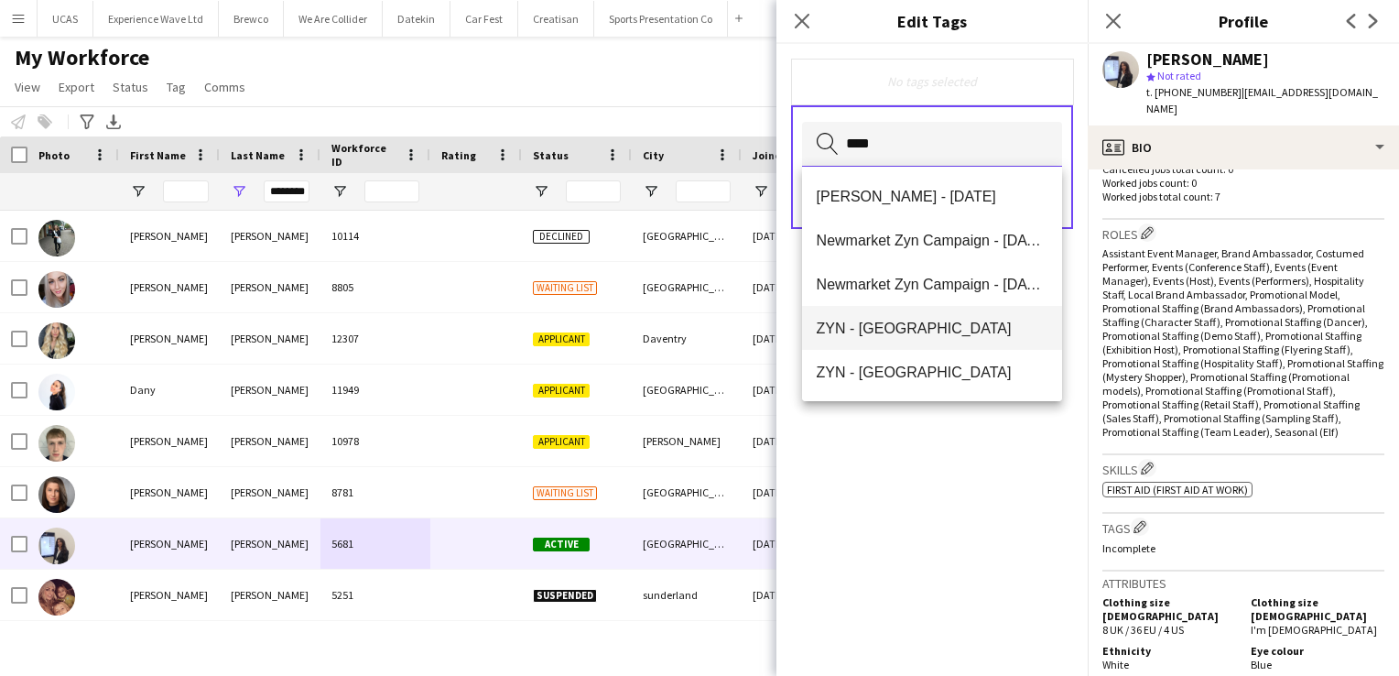
type input "***"
click at [908, 325] on span "ZYN - Manchester" at bounding box center [933, 328] width 232 height 17
click at [1026, 493] on div "ZYN - Manchester Remove Search by tag name Save" at bounding box center [932, 360] width 311 height 632
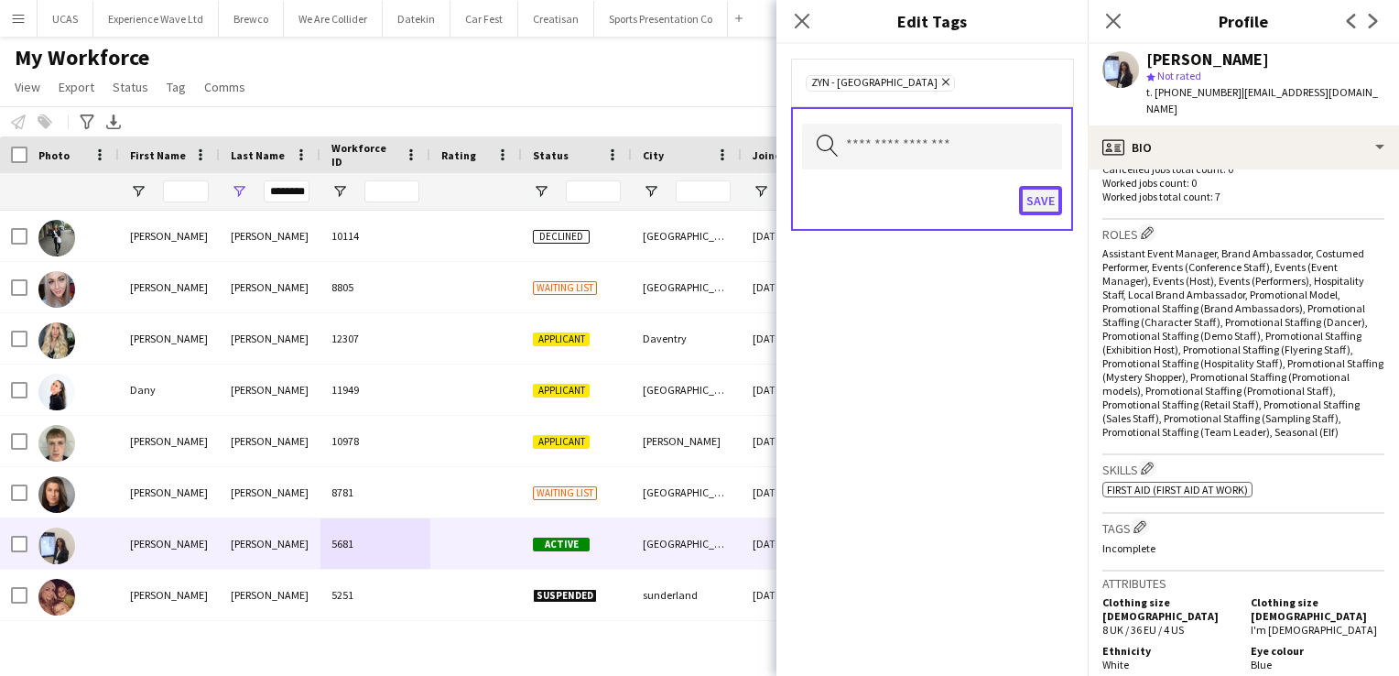
click at [1045, 192] on button "Save" at bounding box center [1040, 200] width 43 height 29
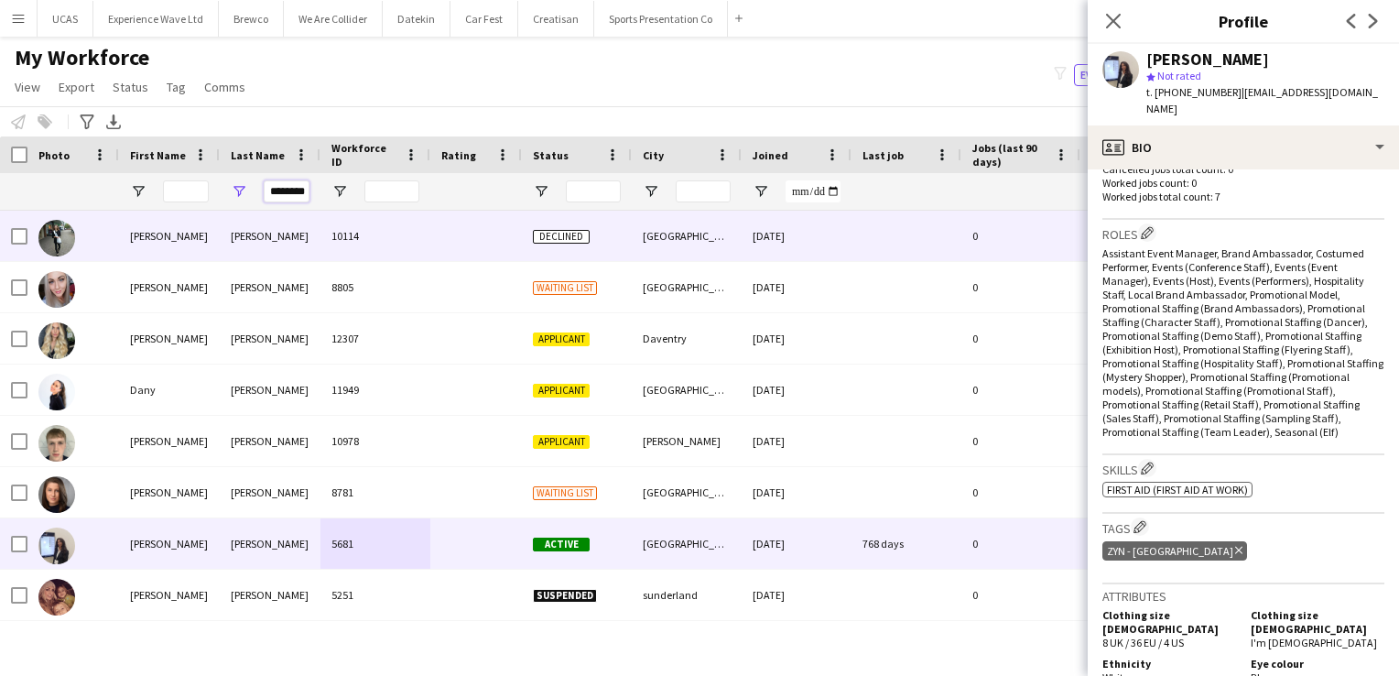
scroll to position [0, 4]
drag, startPoint x: 267, startPoint y: 190, endPoint x: 449, endPoint y: 224, distance: 184.5
click at [449, 224] on div "Workforce Details Photo First Name" at bounding box center [699, 389] width 1399 height 507
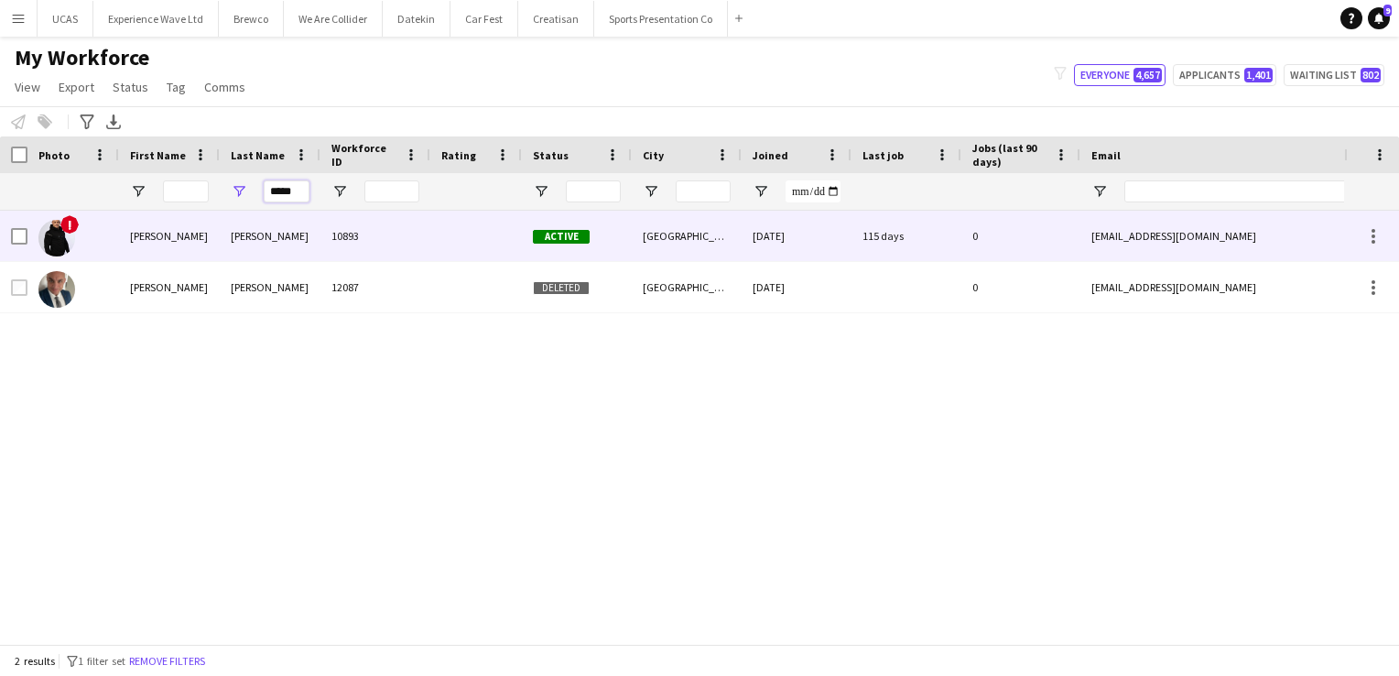
type input "*****"
click at [434, 245] on div at bounding box center [476, 236] width 92 height 50
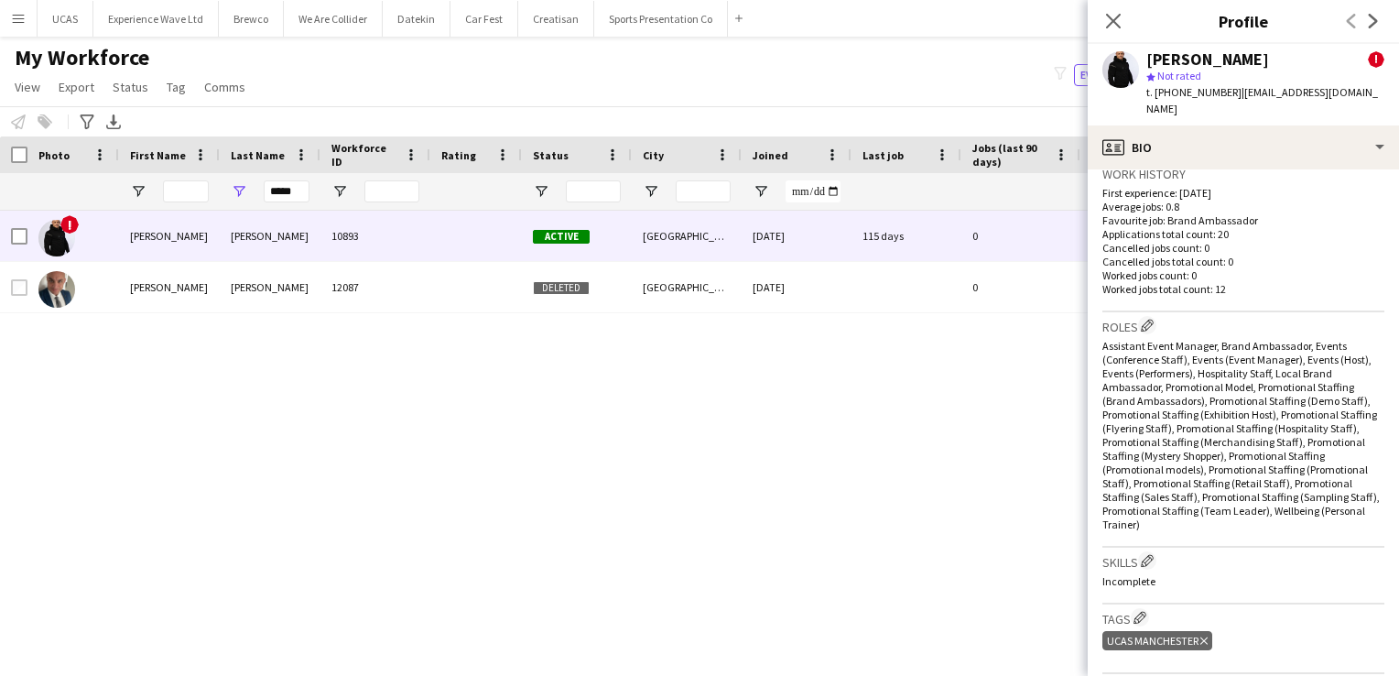
scroll to position [824, 0]
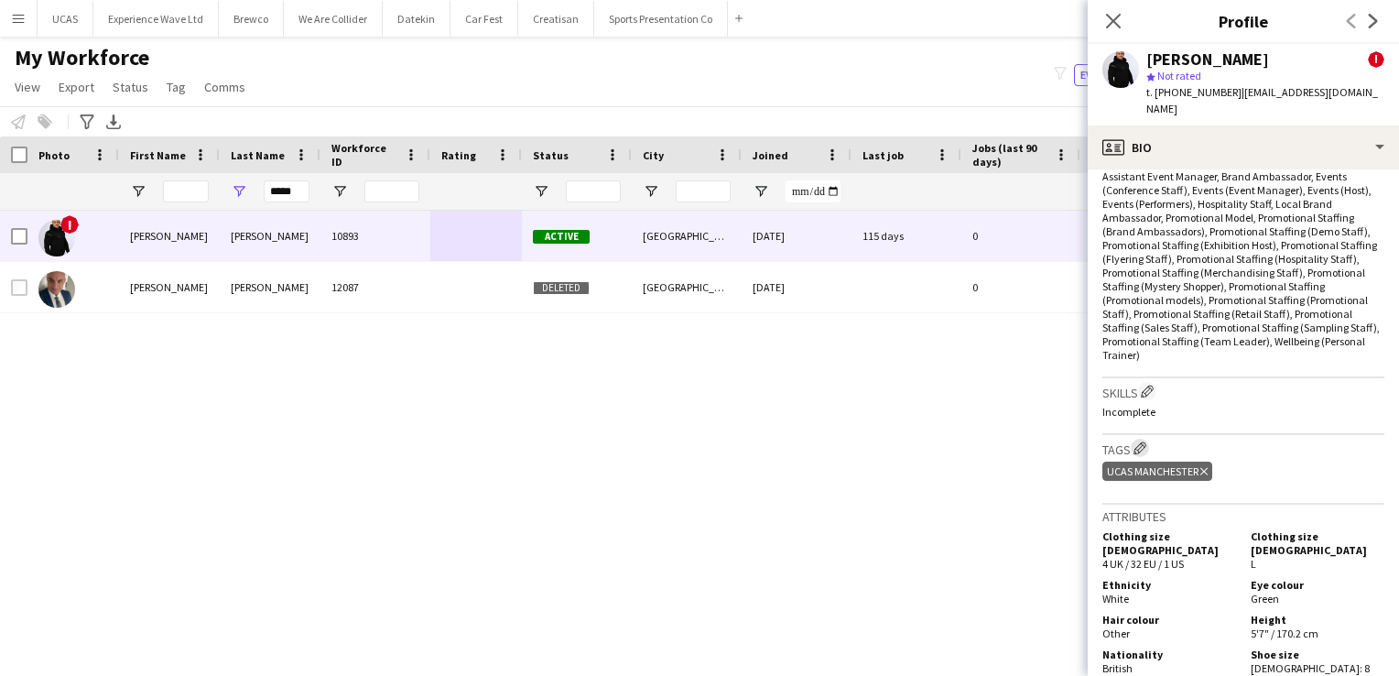
click at [1144, 442] on app-icon "Edit crew company tags" at bounding box center [1140, 447] width 13 height 13
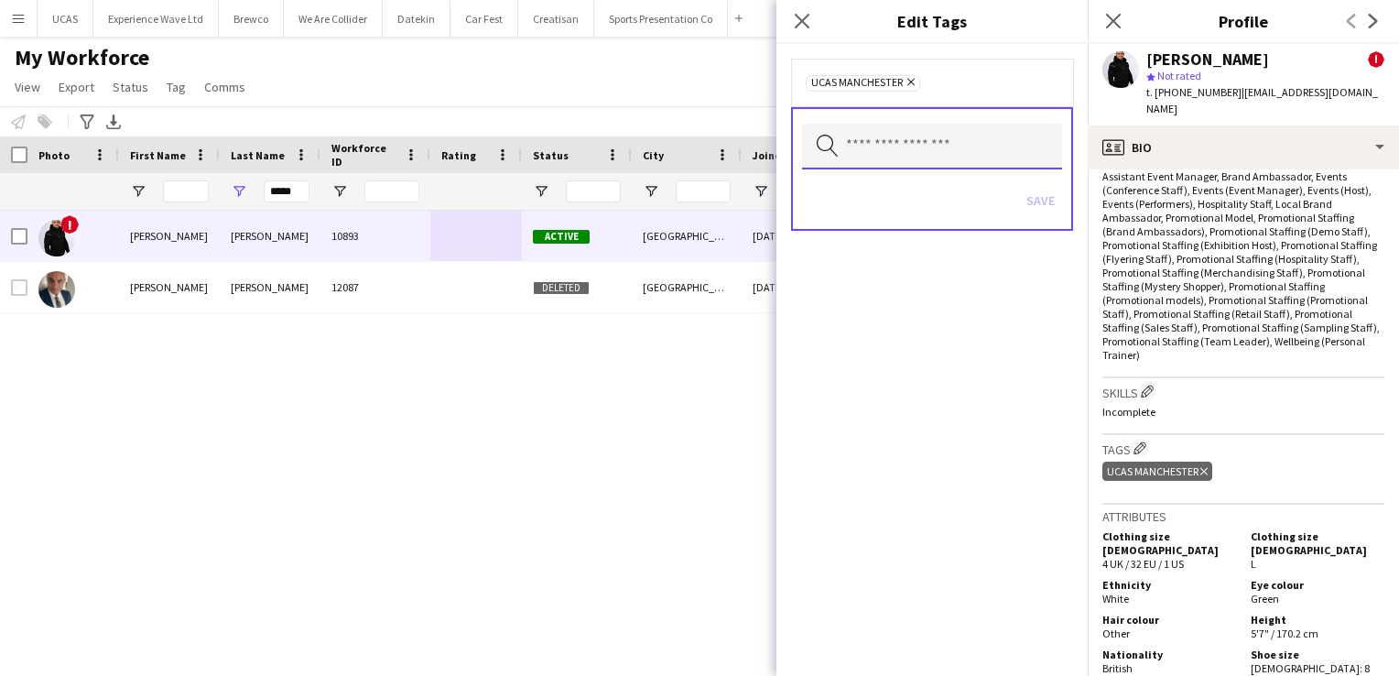
click at [868, 130] on input "text" at bounding box center [932, 147] width 260 height 46
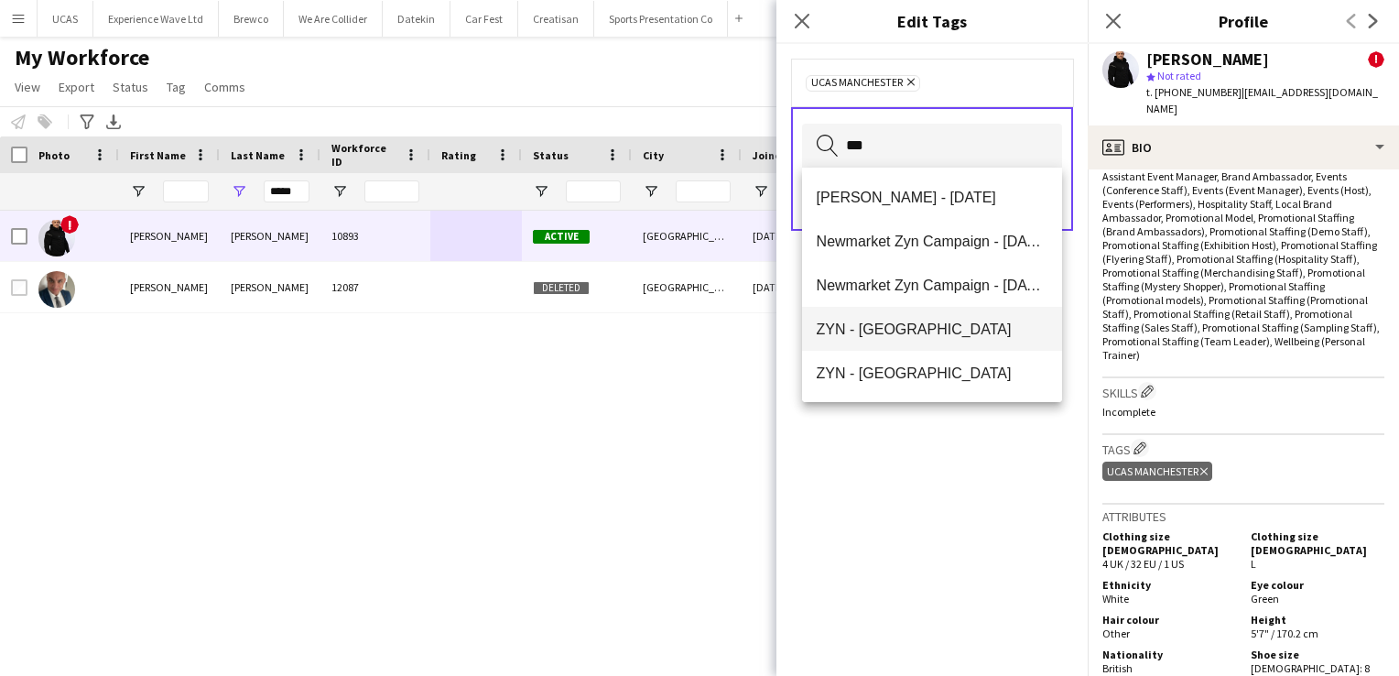
type input "***"
click at [899, 313] on mat-option "ZYN - Manchester" at bounding box center [932, 329] width 261 height 44
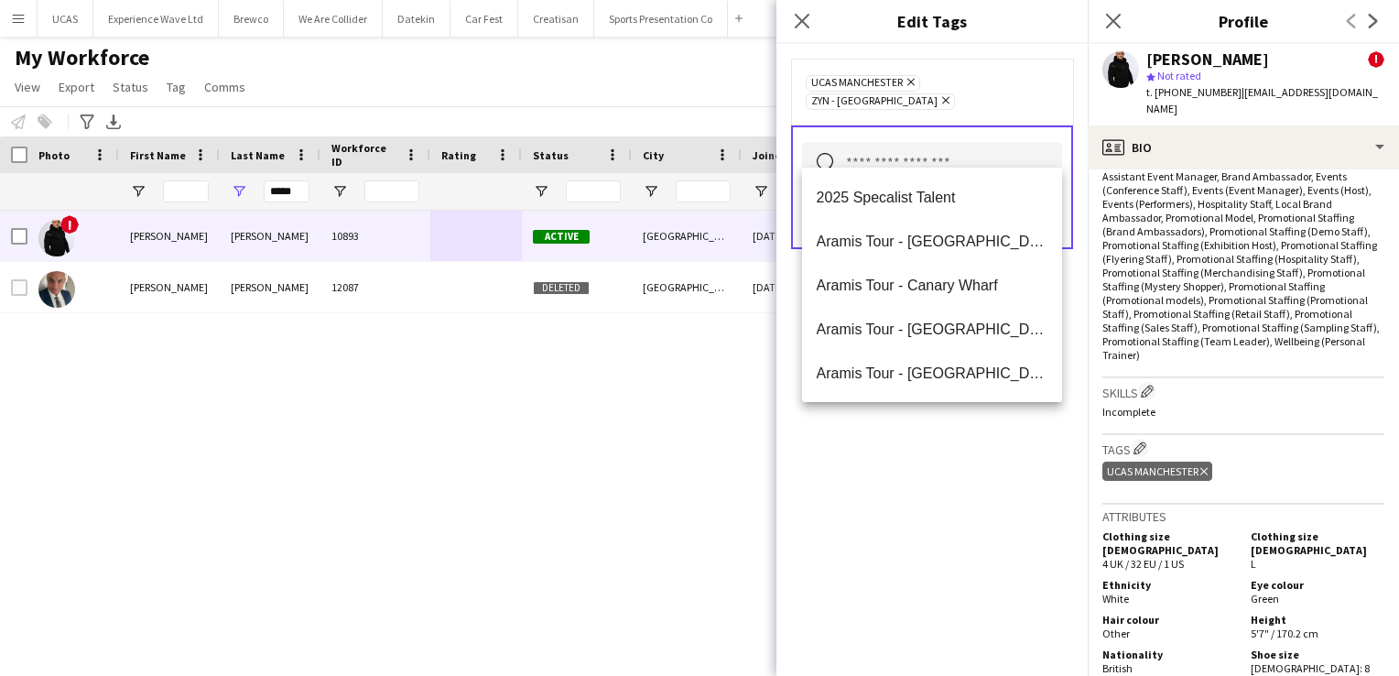
click at [935, 477] on div "UCAS Manchester Remove ZYN - Manchester Remove Search by tag name Save" at bounding box center [932, 360] width 311 height 632
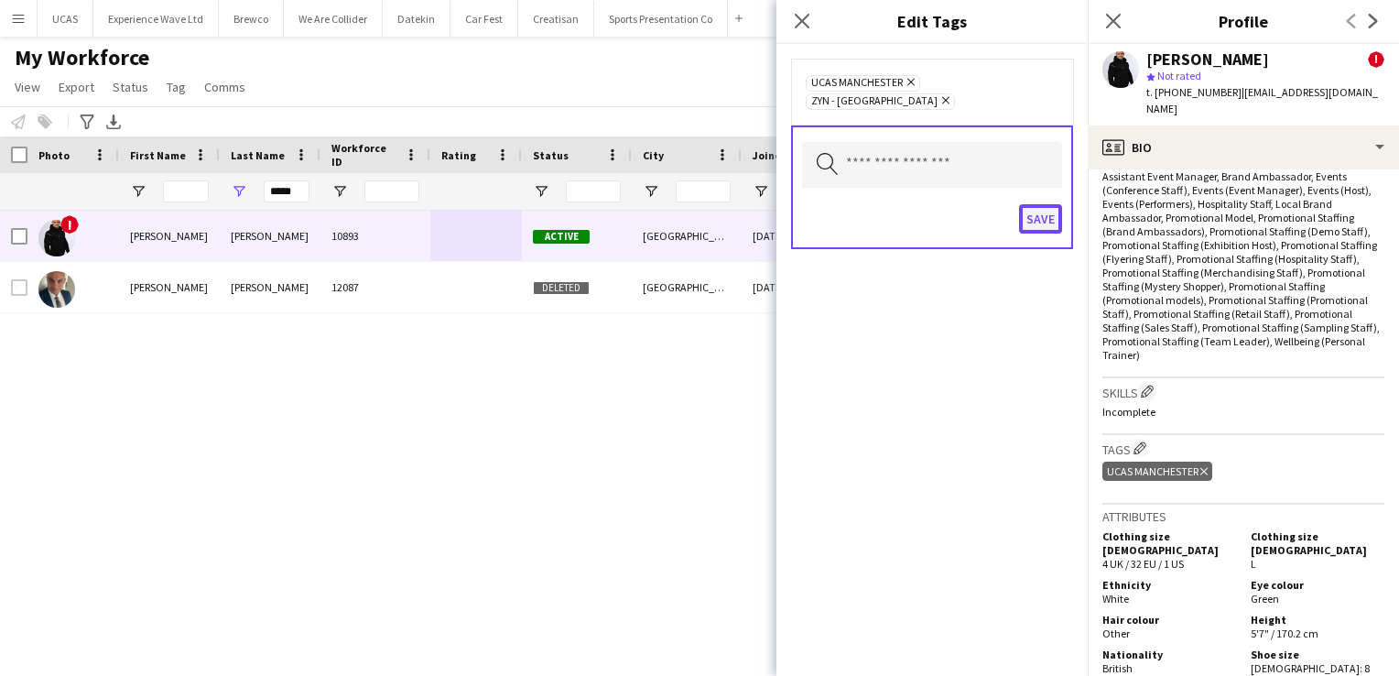
click at [1048, 205] on button "Save" at bounding box center [1040, 218] width 43 height 29
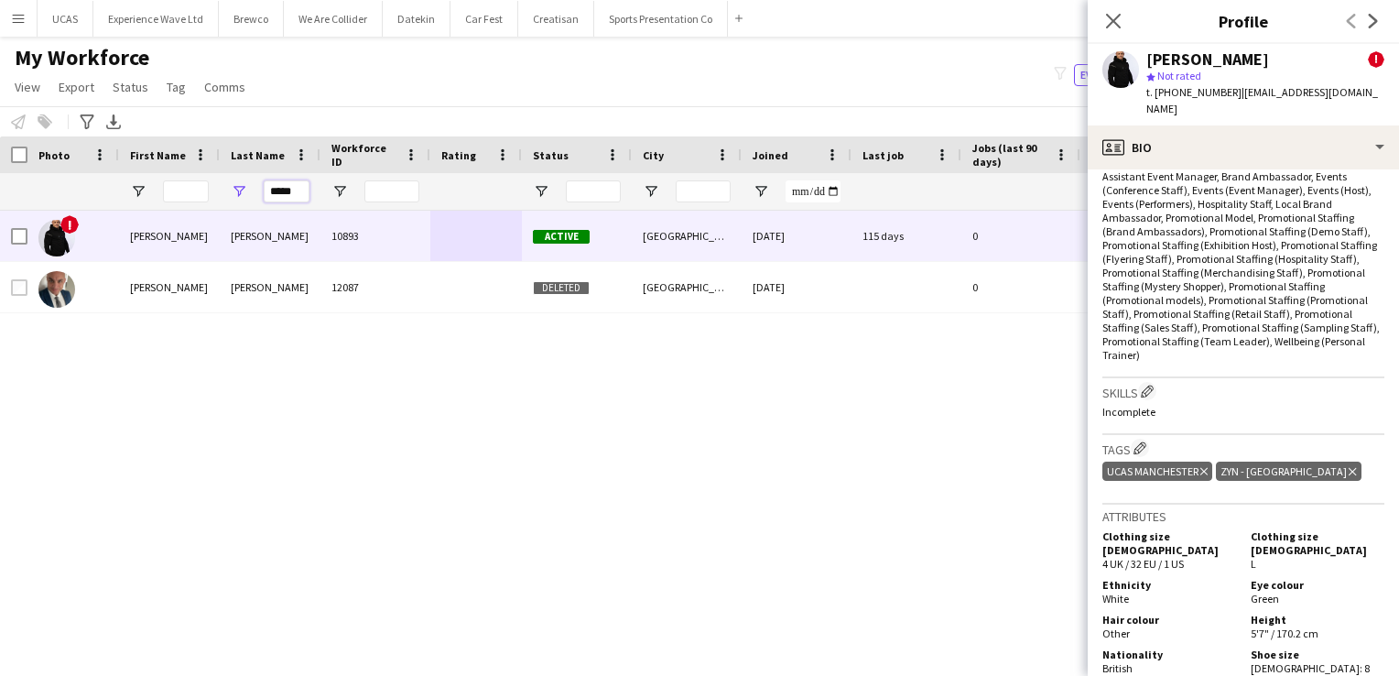
drag, startPoint x: 295, startPoint y: 183, endPoint x: 240, endPoint y: 190, distance: 55.3
click at [241, 189] on div "*****" at bounding box center [270, 191] width 101 height 37
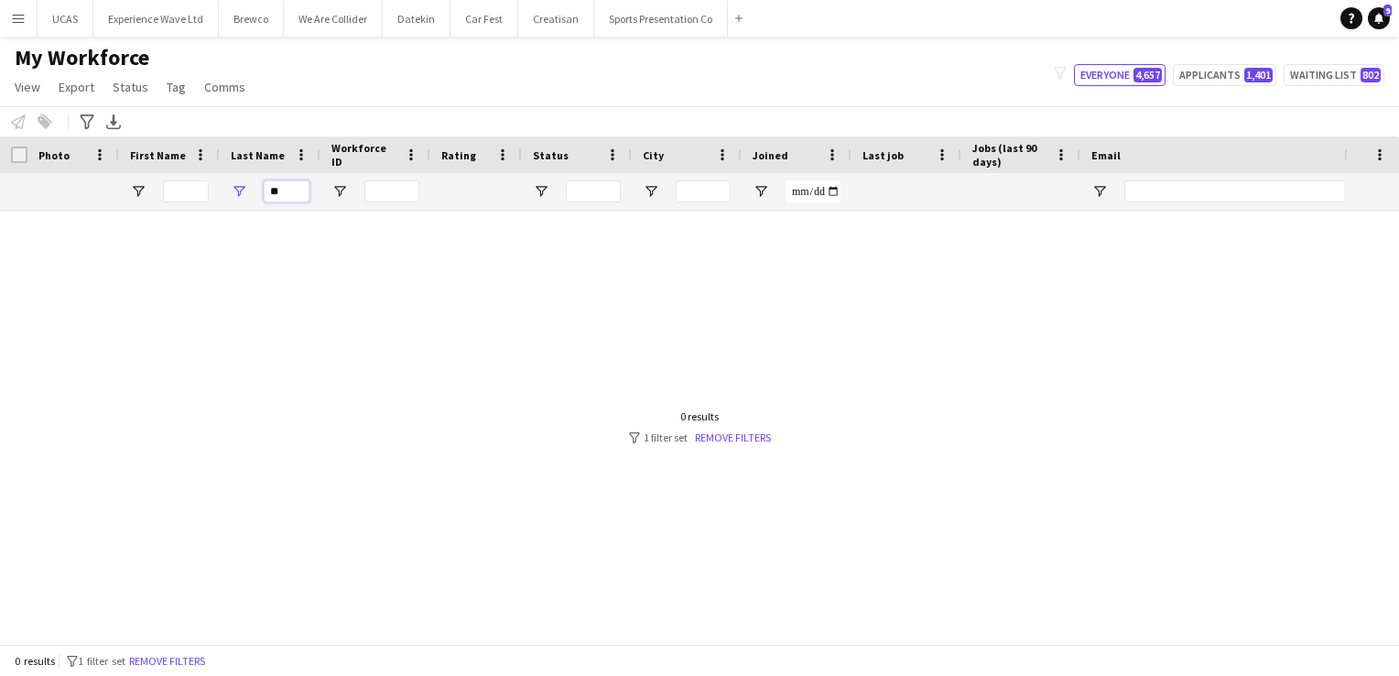
type input "*"
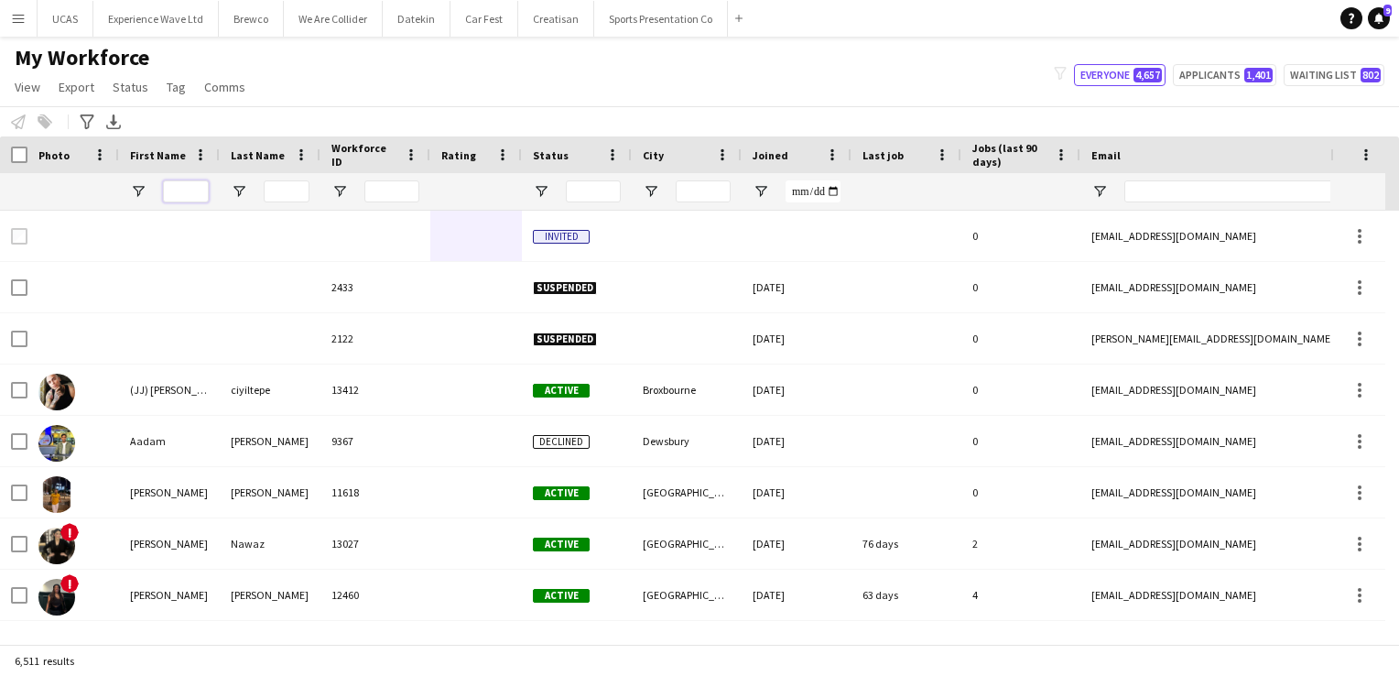
click at [176, 196] on input "First Name Filter Input" at bounding box center [186, 191] width 46 height 22
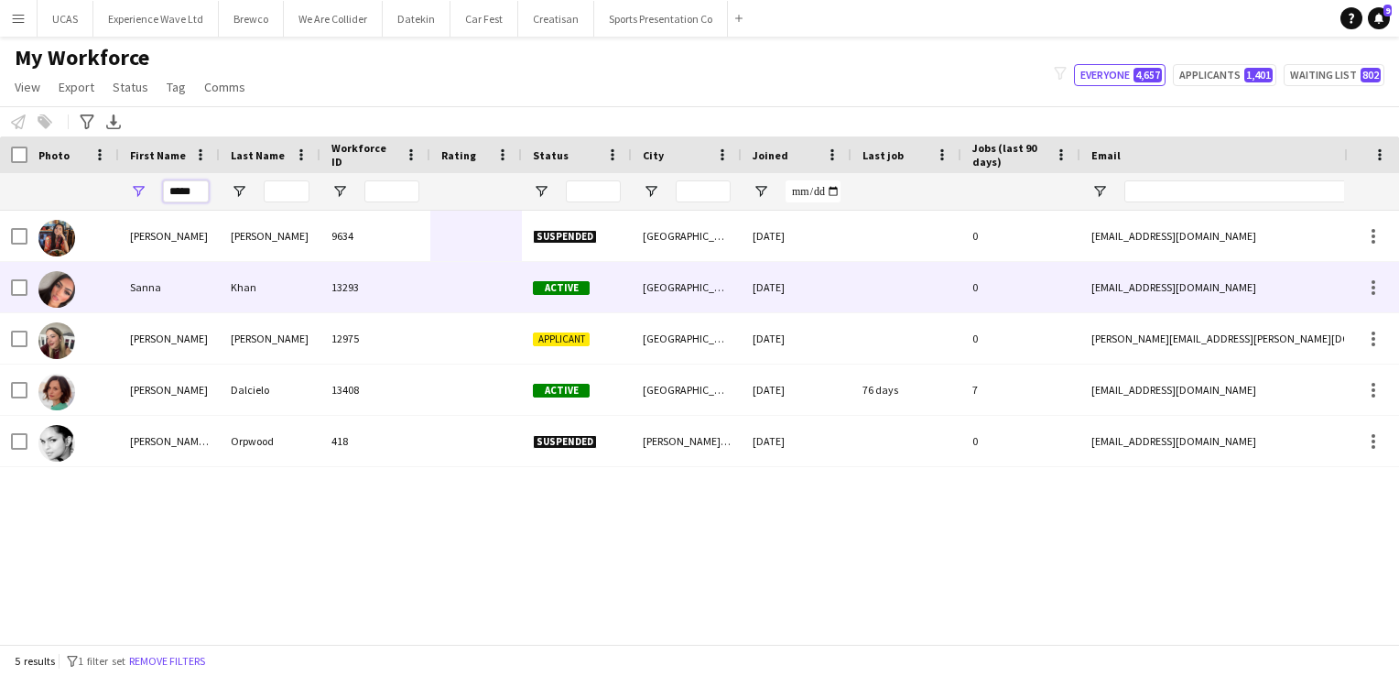
type input "*****"
click at [227, 304] on div "Khan" at bounding box center [270, 287] width 101 height 50
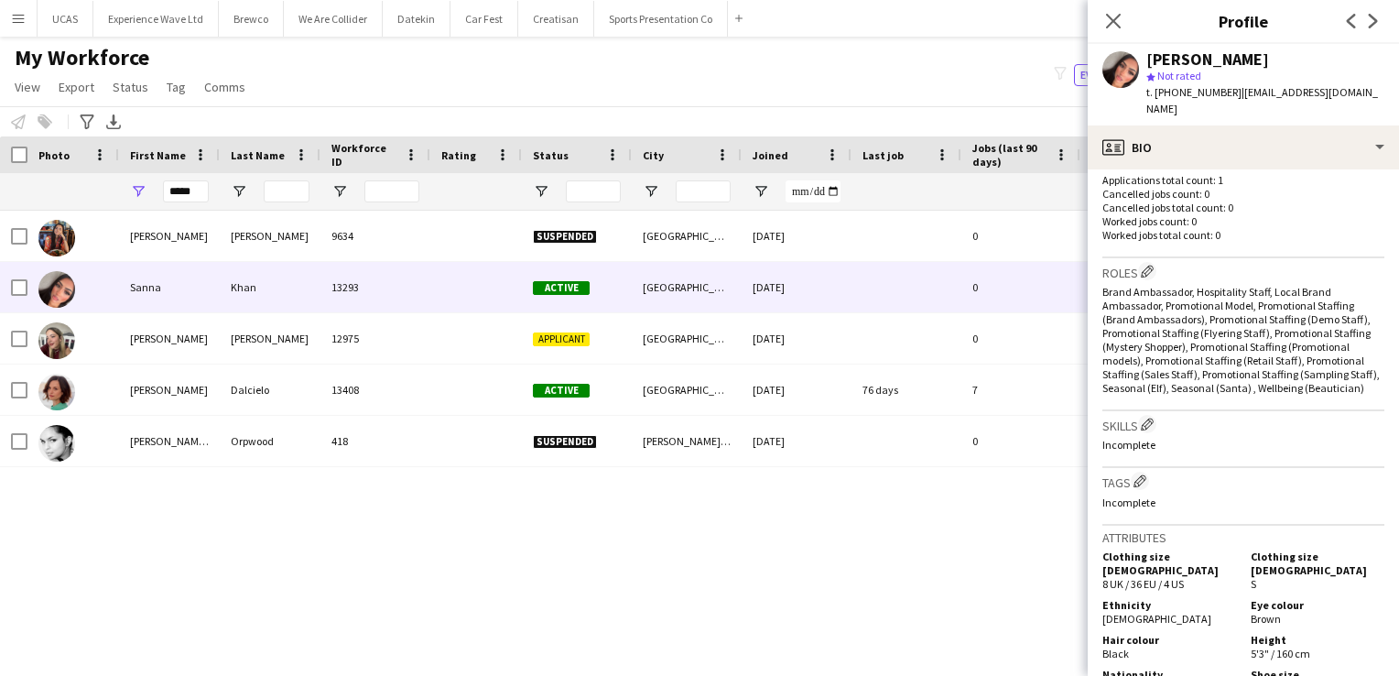
scroll to position [549, 0]
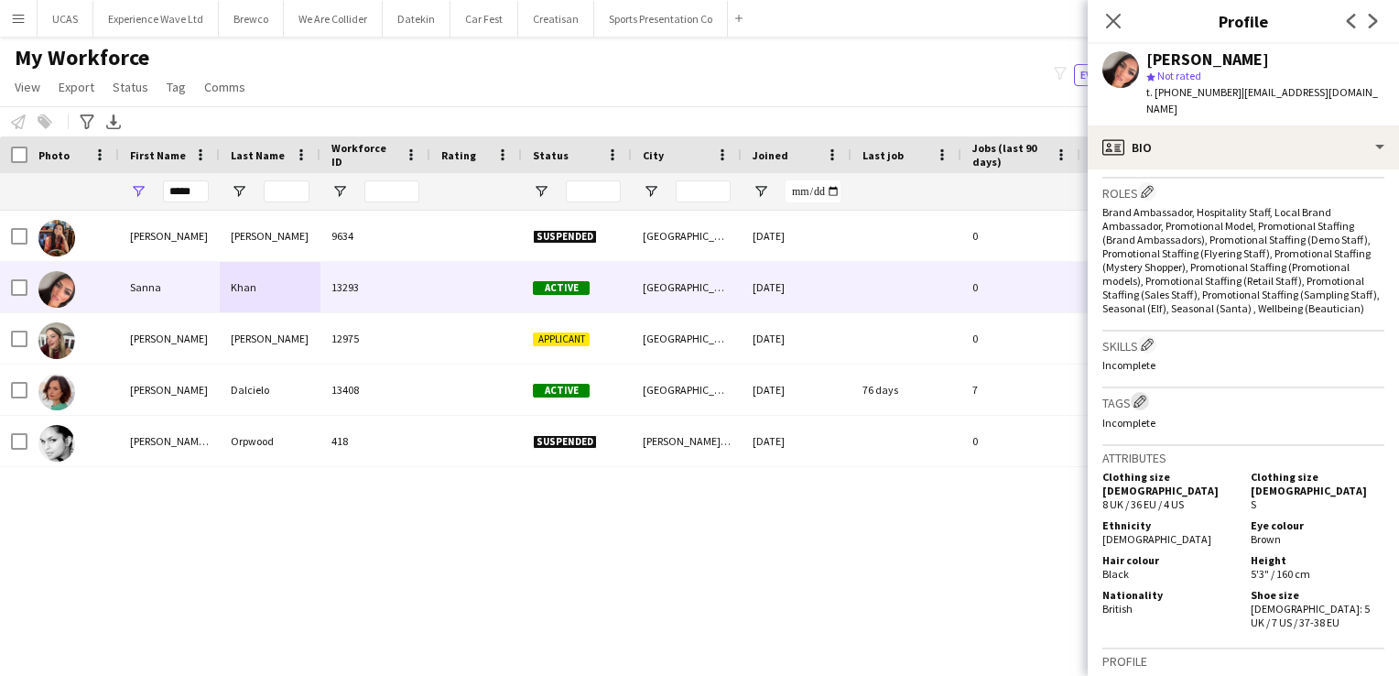
click at [1139, 402] on app-icon "Edit crew company tags" at bounding box center [1140, 401] width 13 height 13
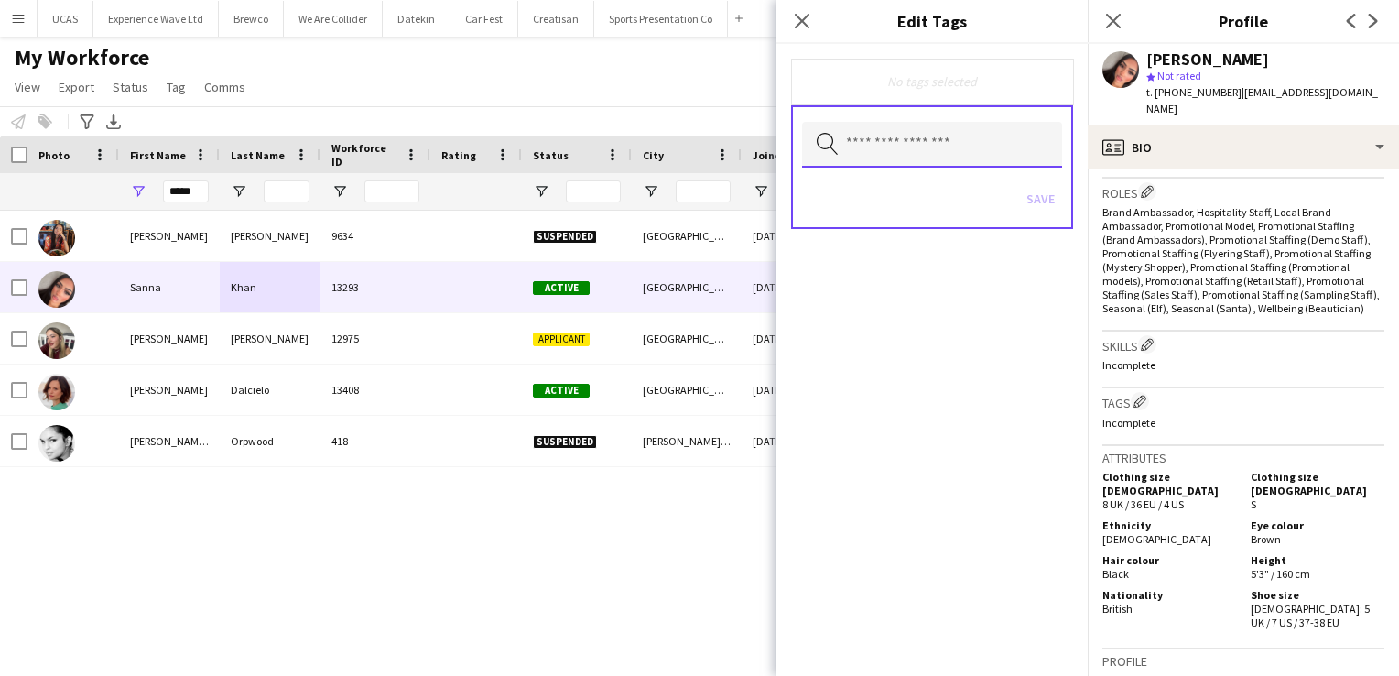
click at [949, 148] on input "text" at bounding box center [932, 145] width 260 height 46
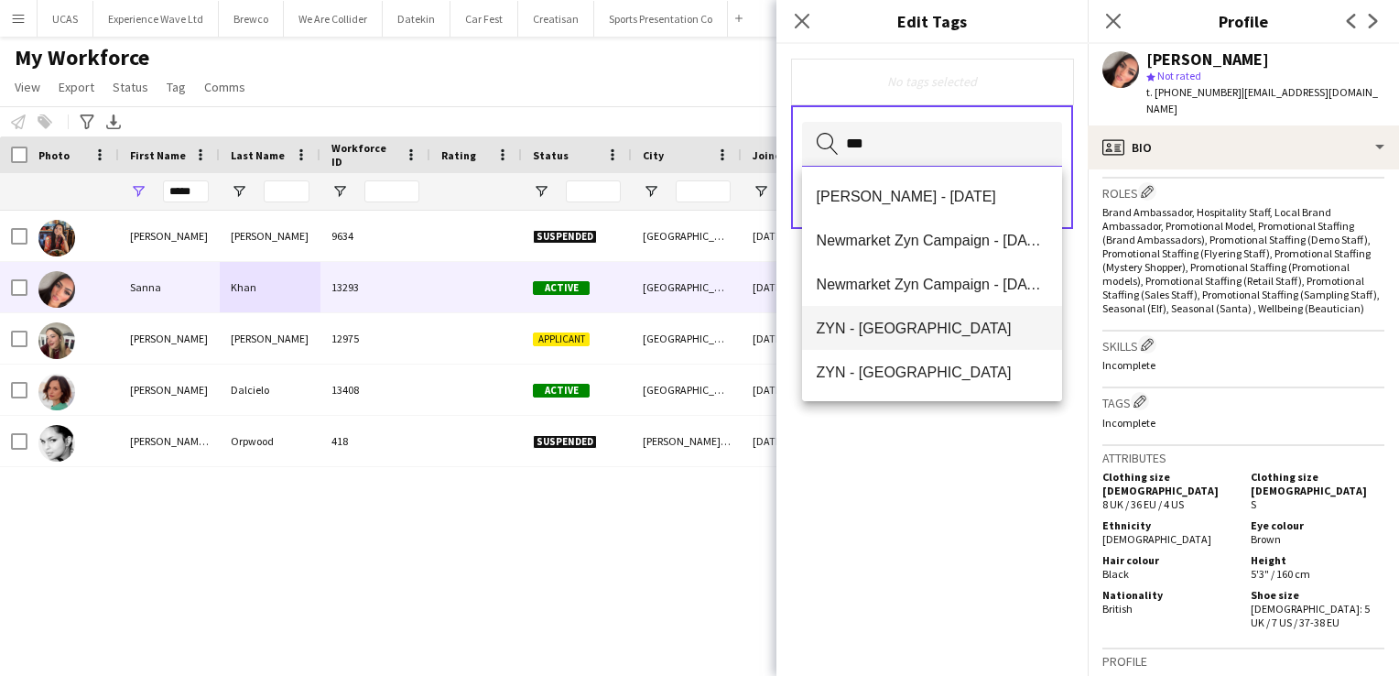
type input "***"
click at [960, 331] on span "ZYN - Manchester" at bounding box center [933, 328] width 232 height 17
click at [997, 505] on div "ZYN - Manchester Remove Search by tag name Save" at bounding box center [932, 360] width 311 height 632
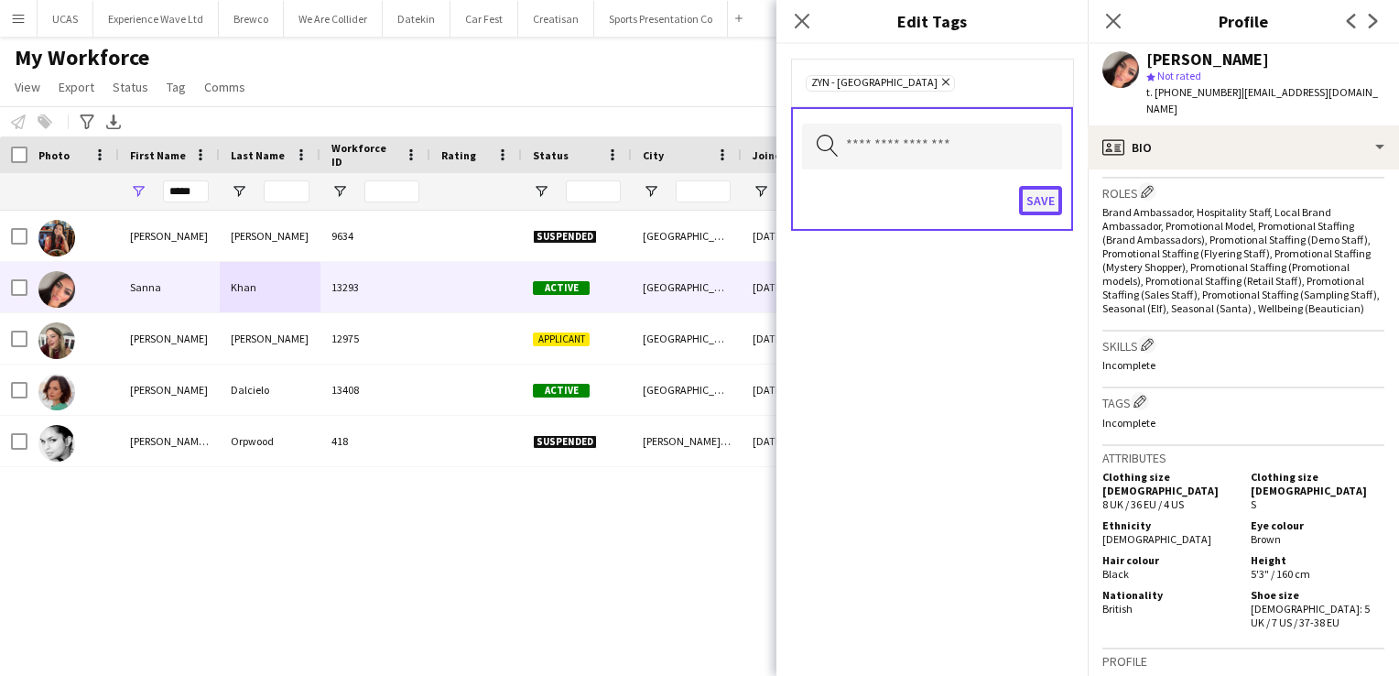
click at [1040, 200] on button "Save" at bounding box center [1040, 200] width 43 height 29
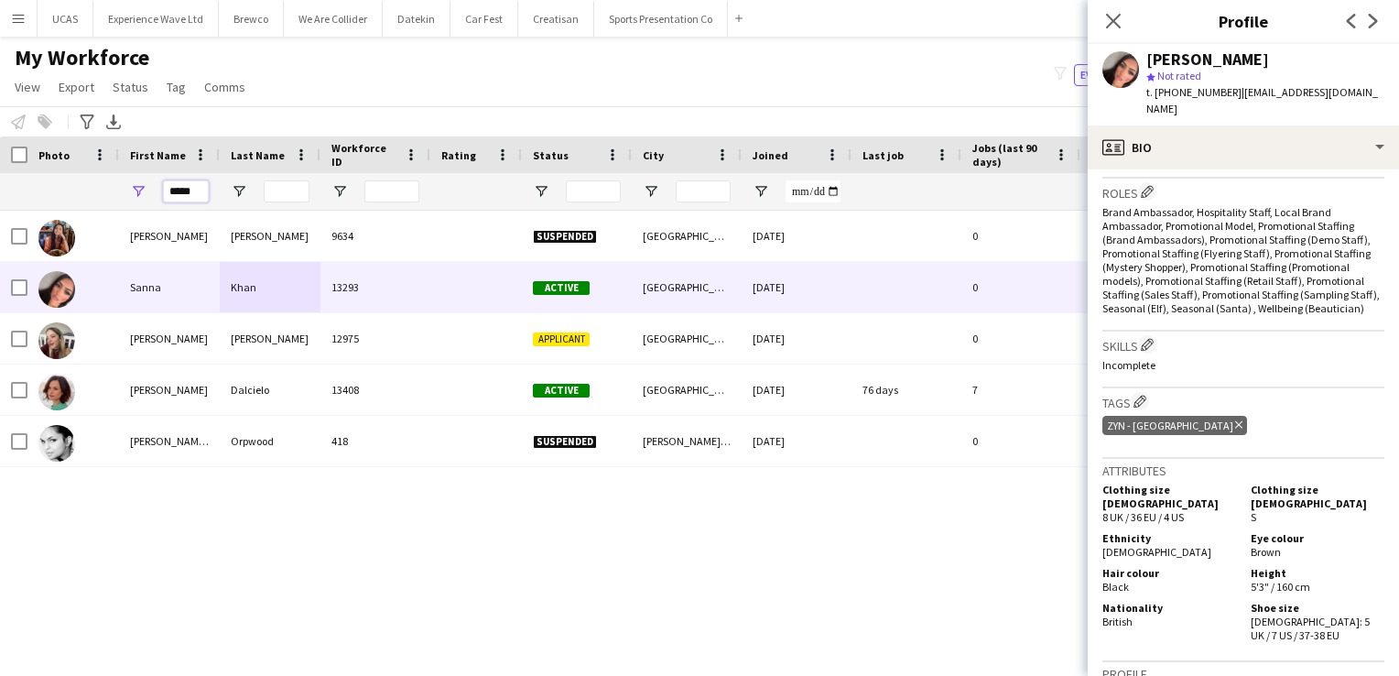
drag, startPoint x: 204, startPoint y: 192, endPoint x: 147, endPoint y: 196, distance: 57.8
click at [147, 196] on div "*****" at bounding box center [169, 191] width 101 height 37
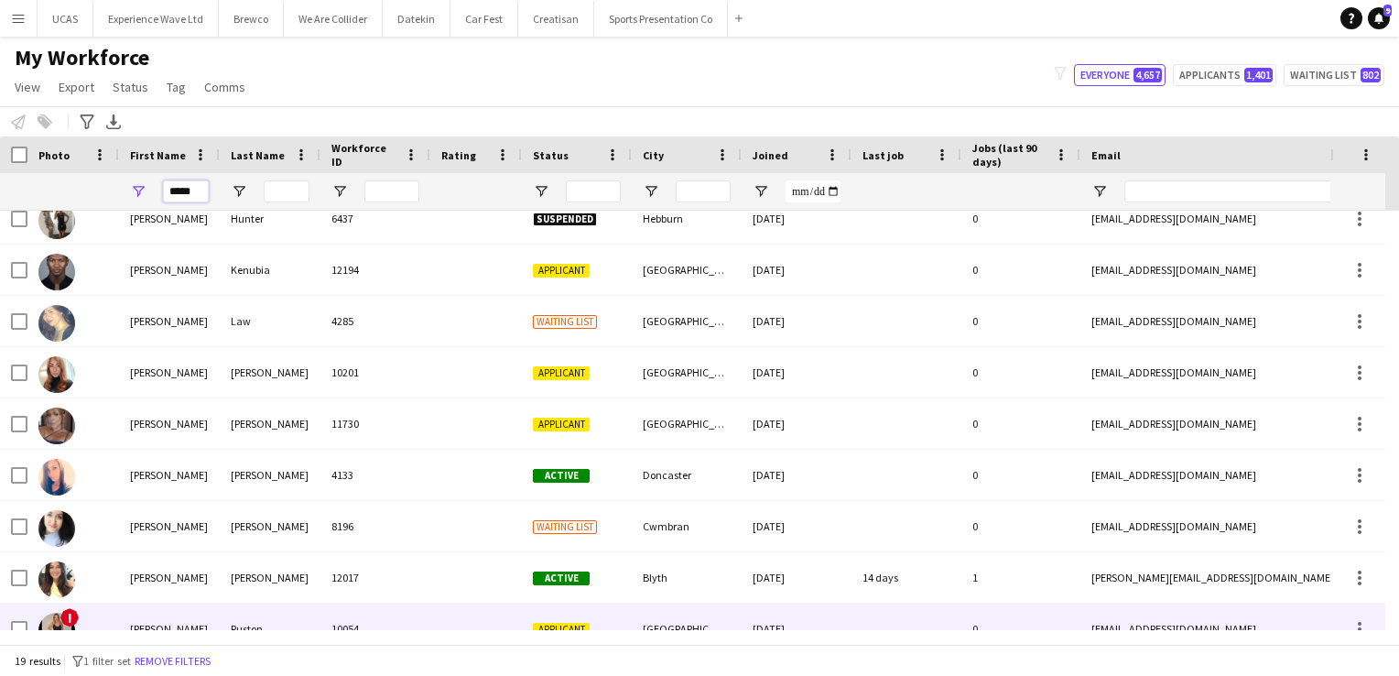
scroll to position [366, 0]
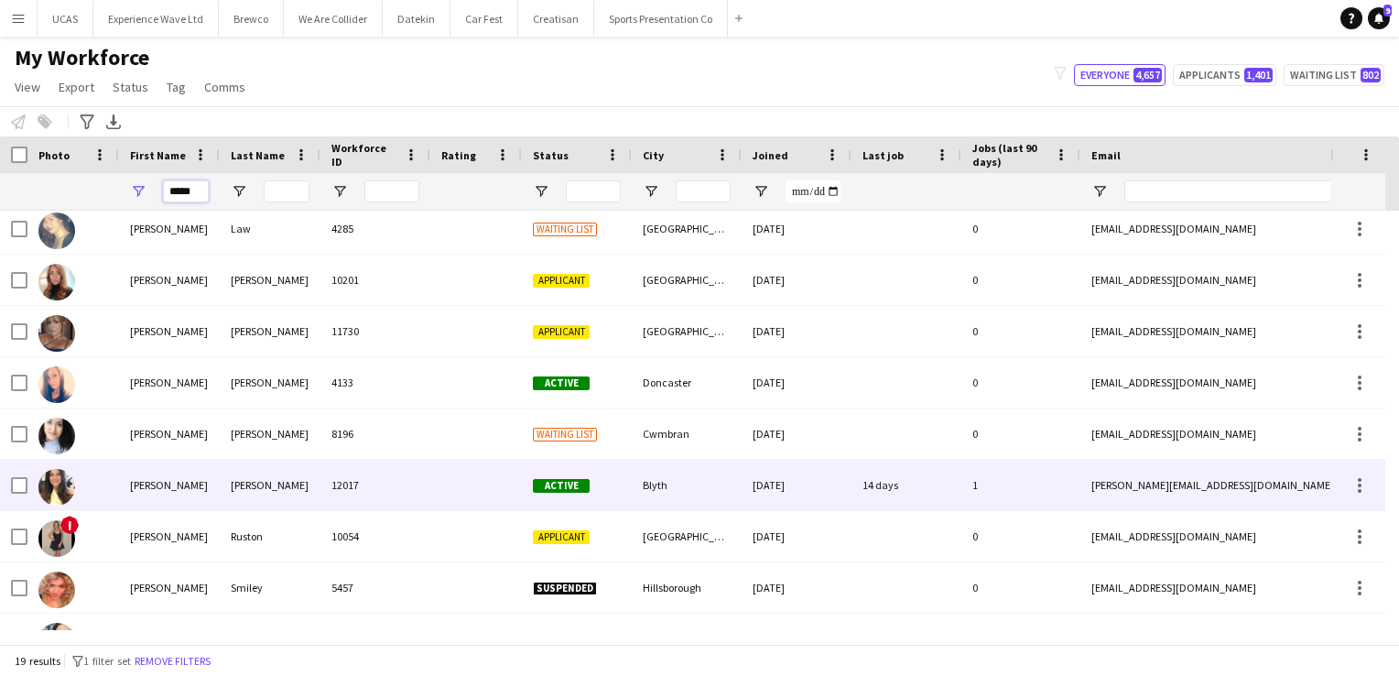
type input "*****"
click at [268, 483] on div "Patterson" at bounding box center [270, 485] width 101 height 50
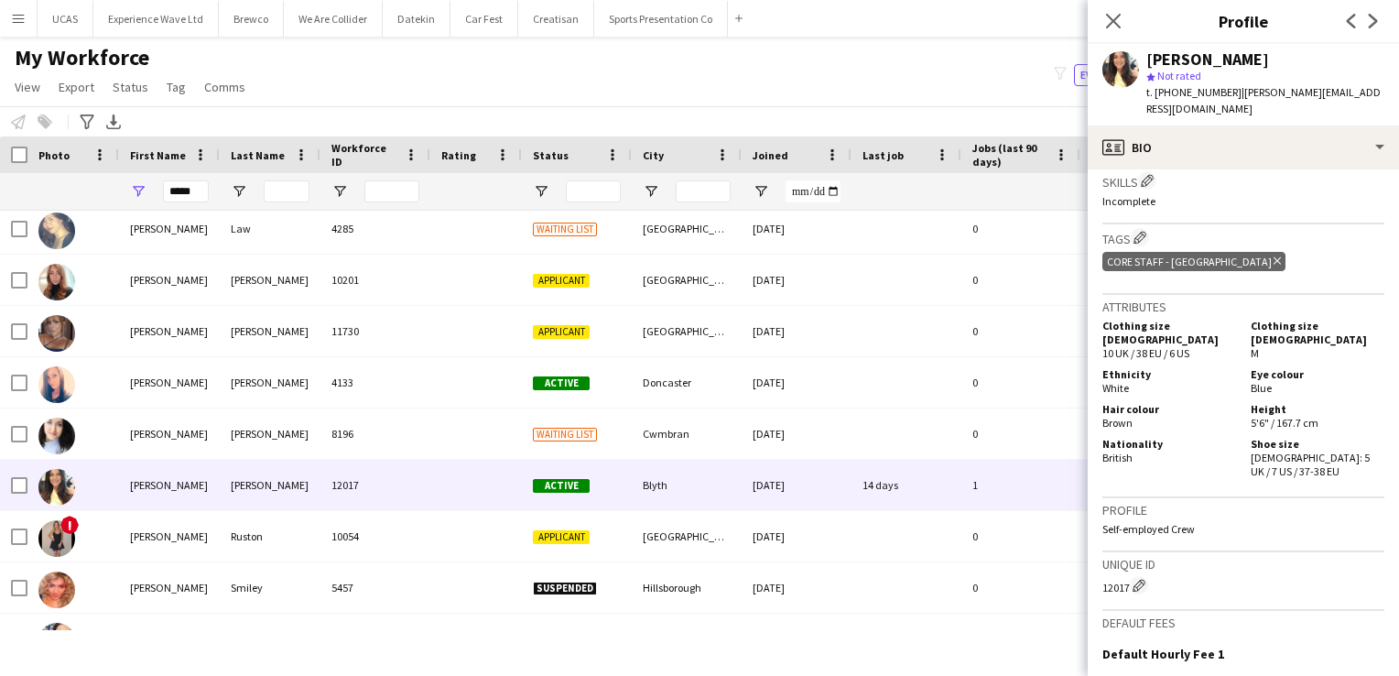
scroll to position [787, 0]
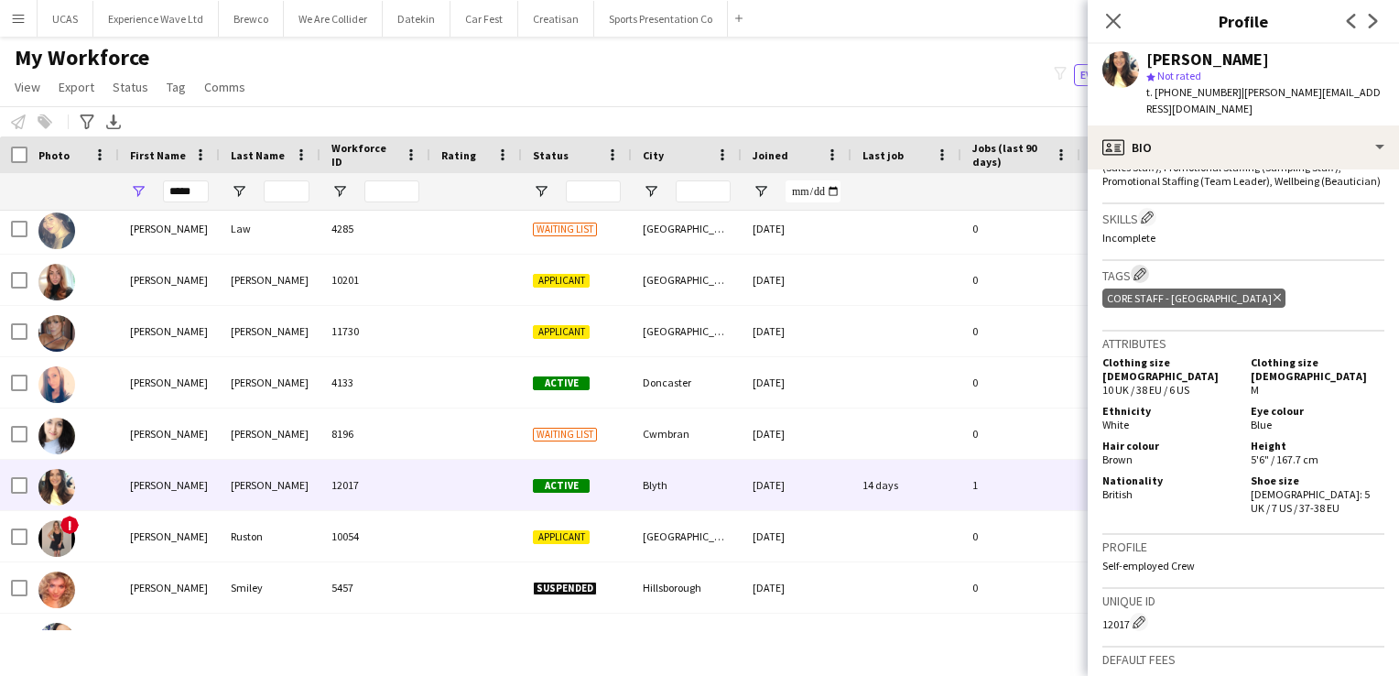
click at [1147, 270] on app-icon "Edit crew company tags" at bounding box center [1140, 273] width 13 height 13
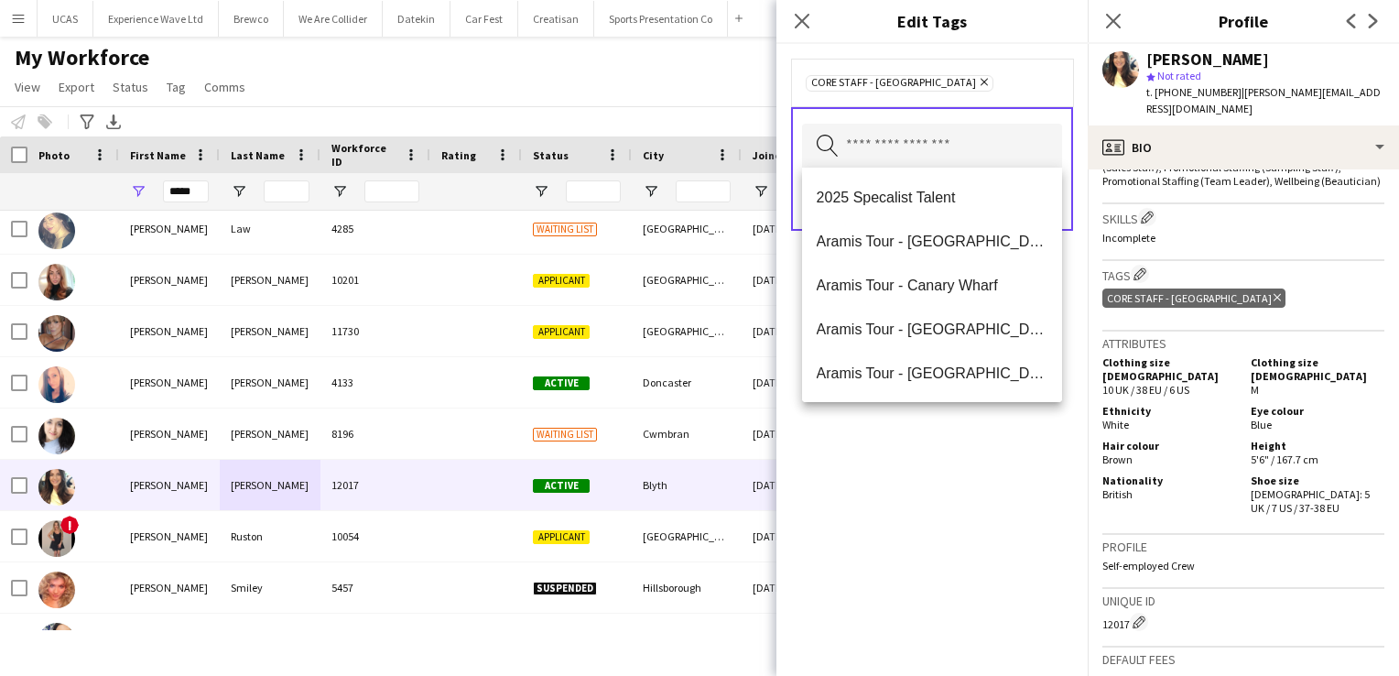
click at [878, 129] on input "text" at bounding box center [932, 147] width 260 height 46
type input "***"
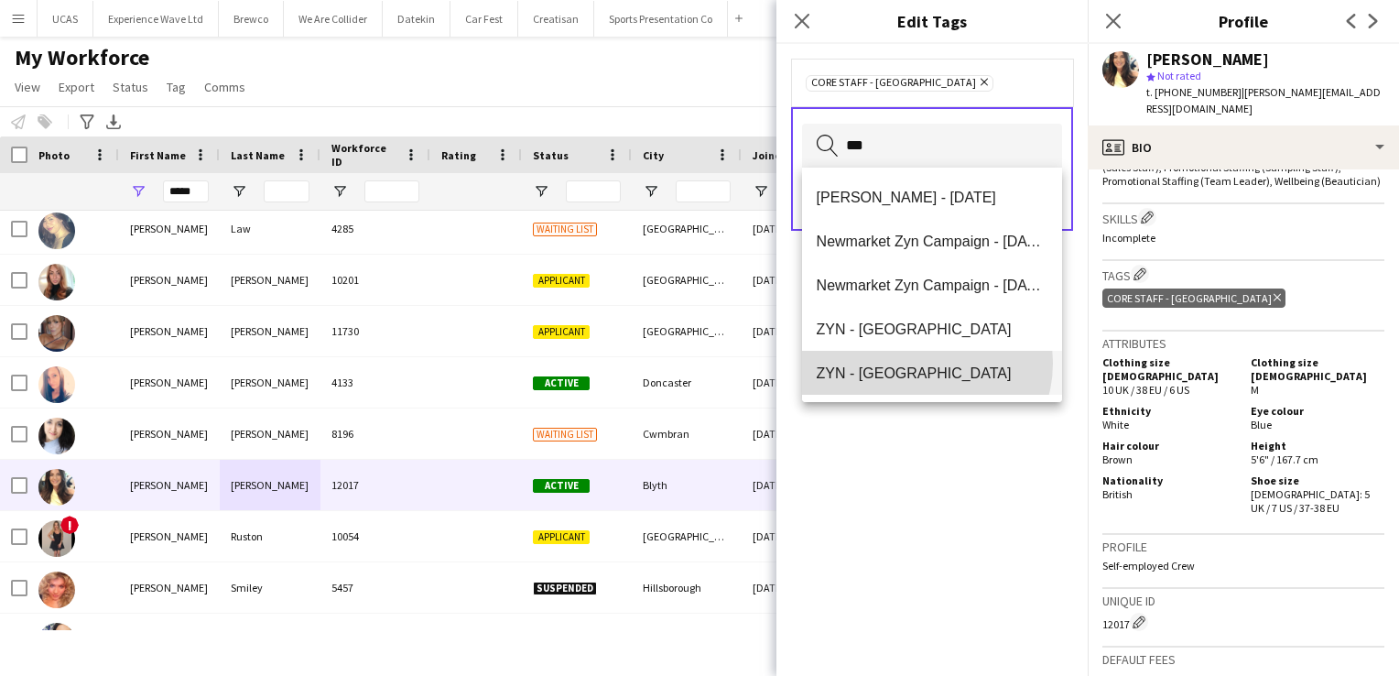
click at [919, 363] on mat-option "ZYN - [GEOGRAPHIC_DATA]" at bounding box center [932, 373] width 261 height 44
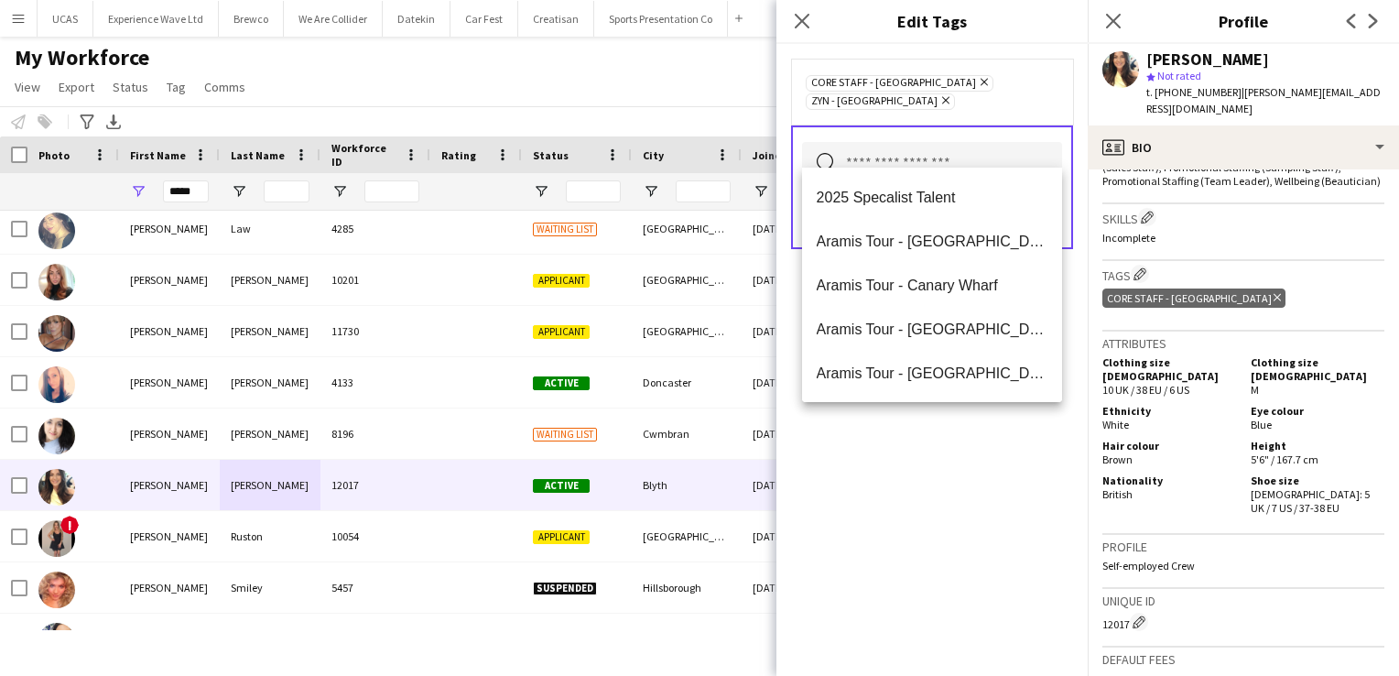
click at [1031, 474] on div "Core Staff - Newcastle Remove ZYN - Newcastle Remove Search by tag name Save" at bounding box center [932, 360] width 311 height 632
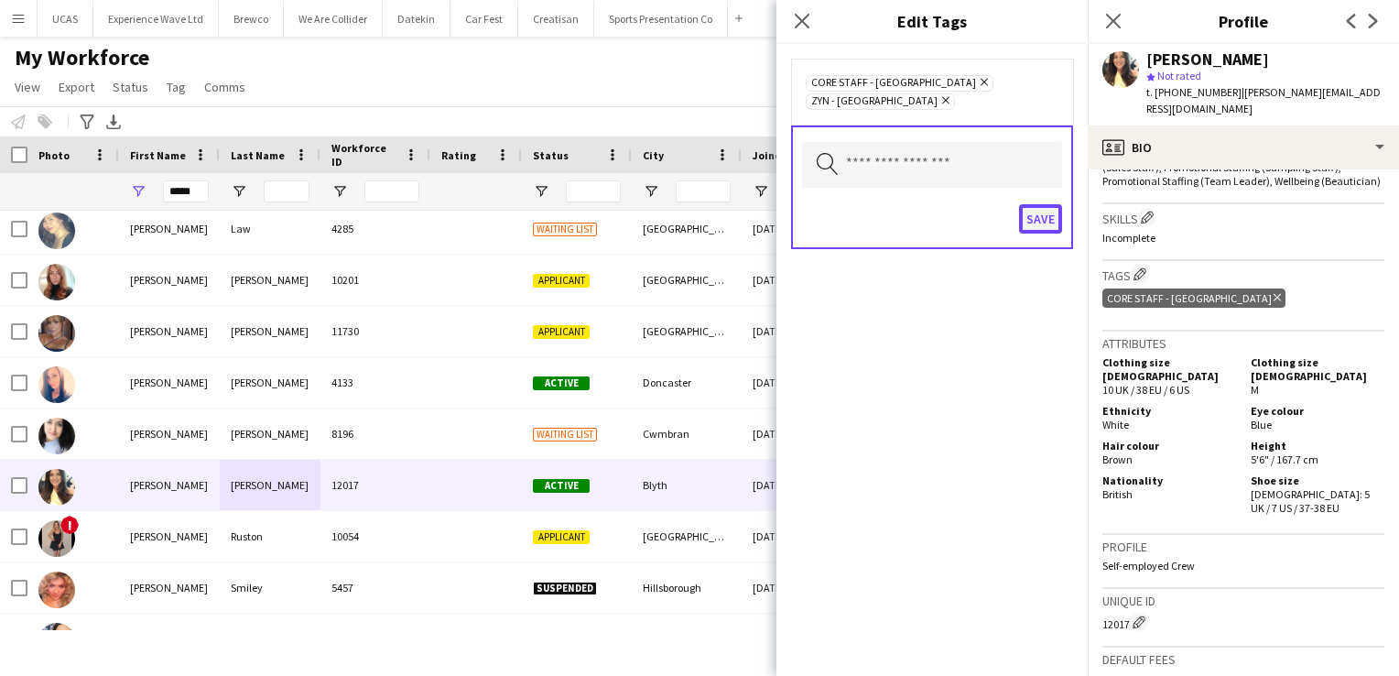
click at [1043, 204] on button "Save" at bounding box center [1040, 218] width 43 height 29
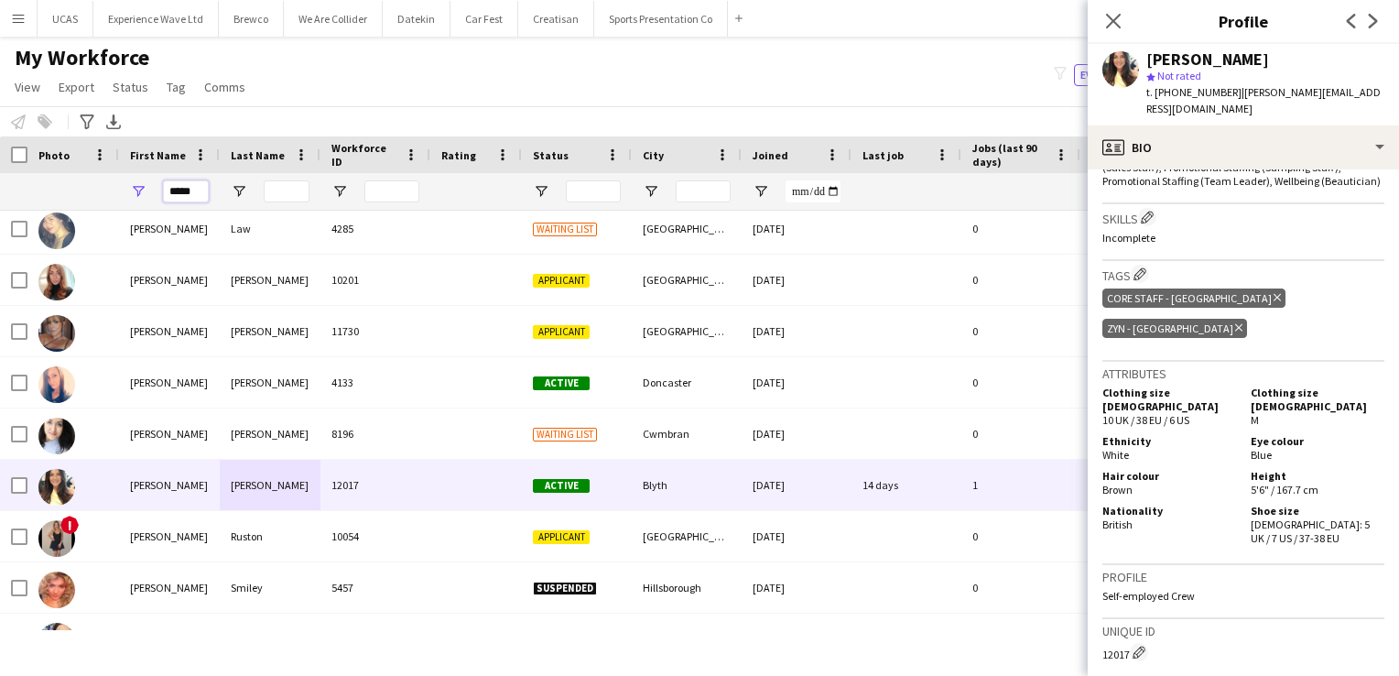
drag, startPoint x: 200, startPoint y: 192, endPoint x: 136, endPoint y: 196, distance: 64.2
click at [136, 196] on div "*****" at bounding box center [169, 191] width 101 height 37
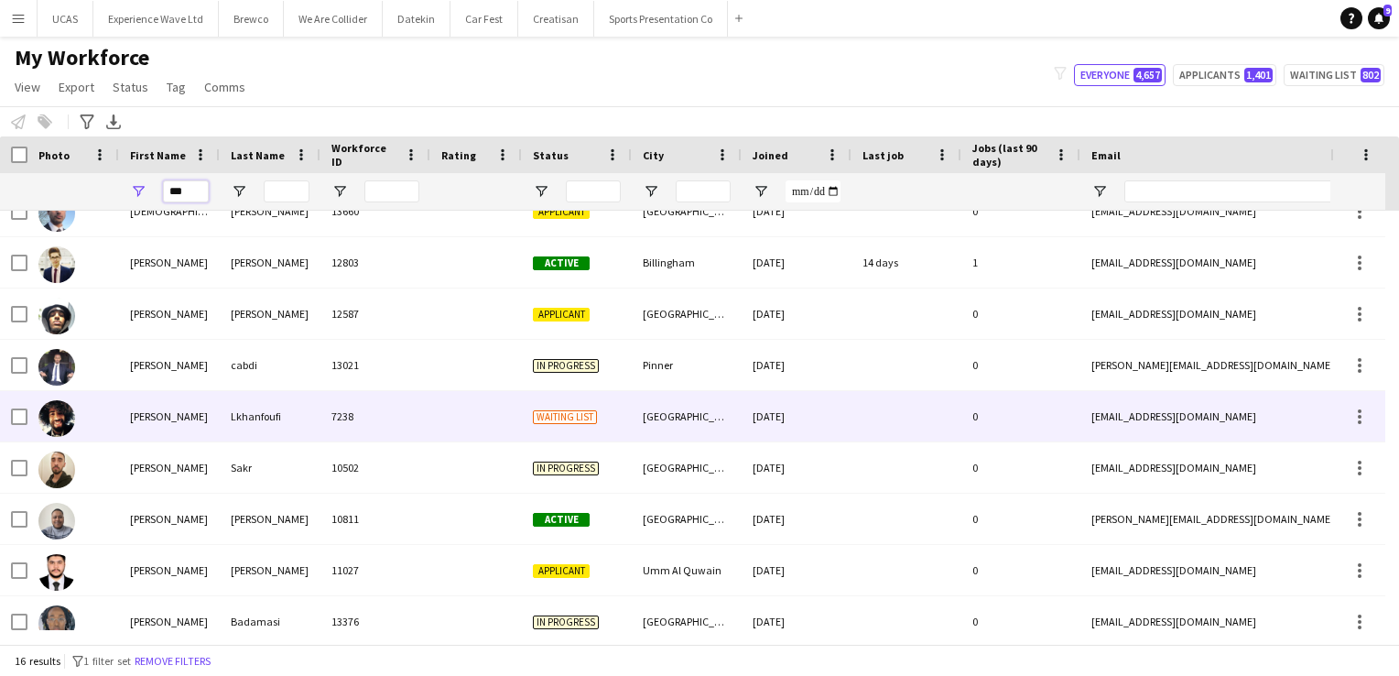
scroll to position [0, 0]
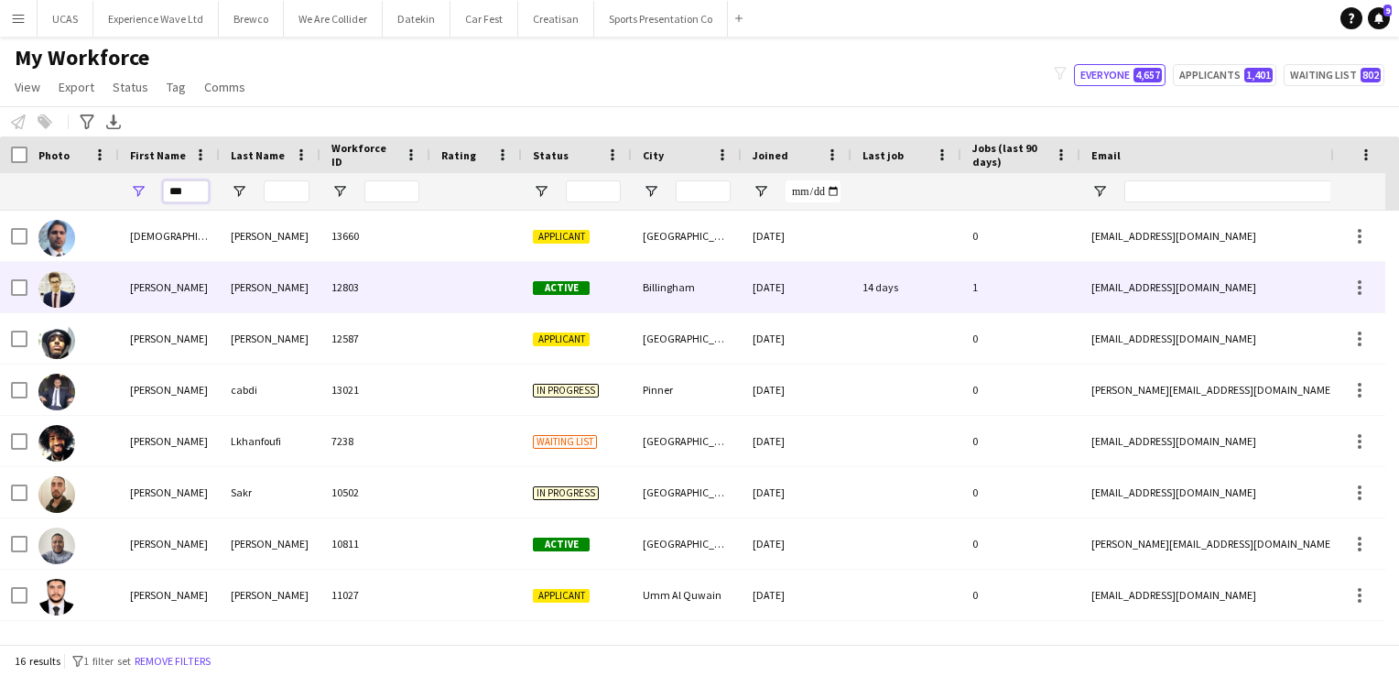
type input "***"
click at [447, 299] on div at bounding box center [476, 287] width 92 height 50
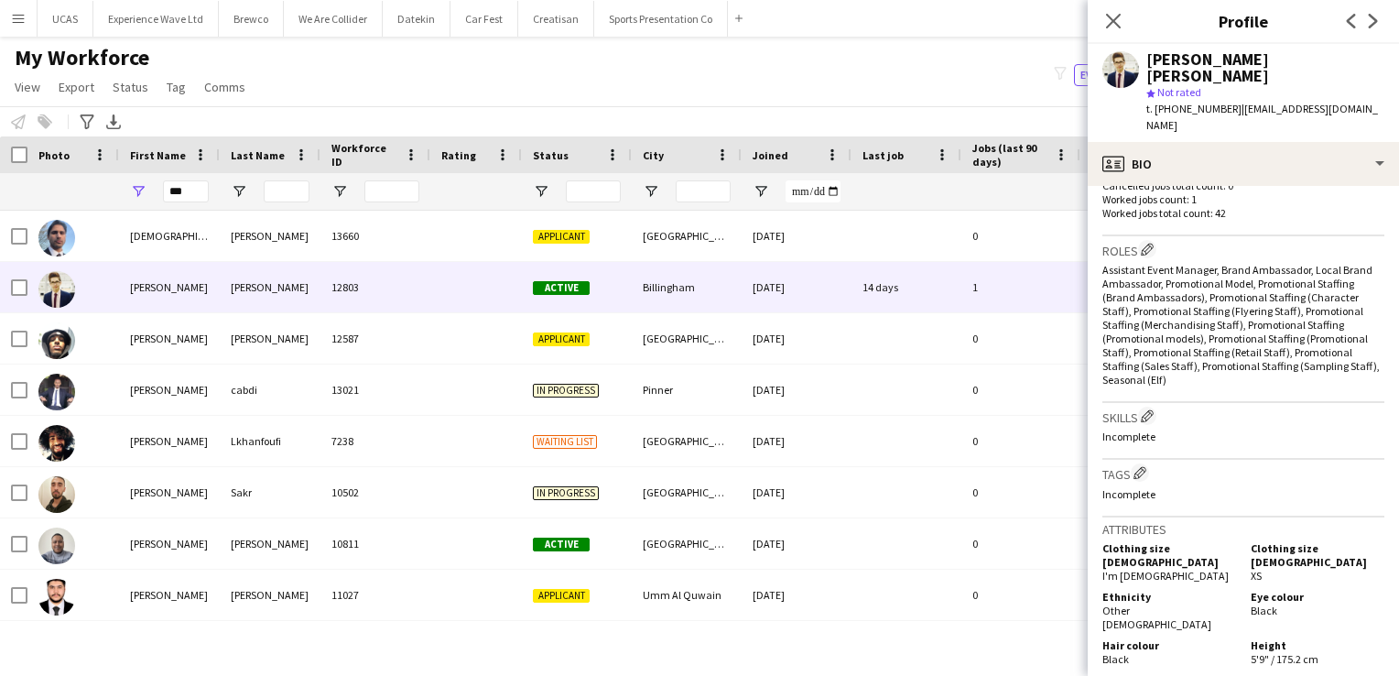
scroll to position [641, 0]
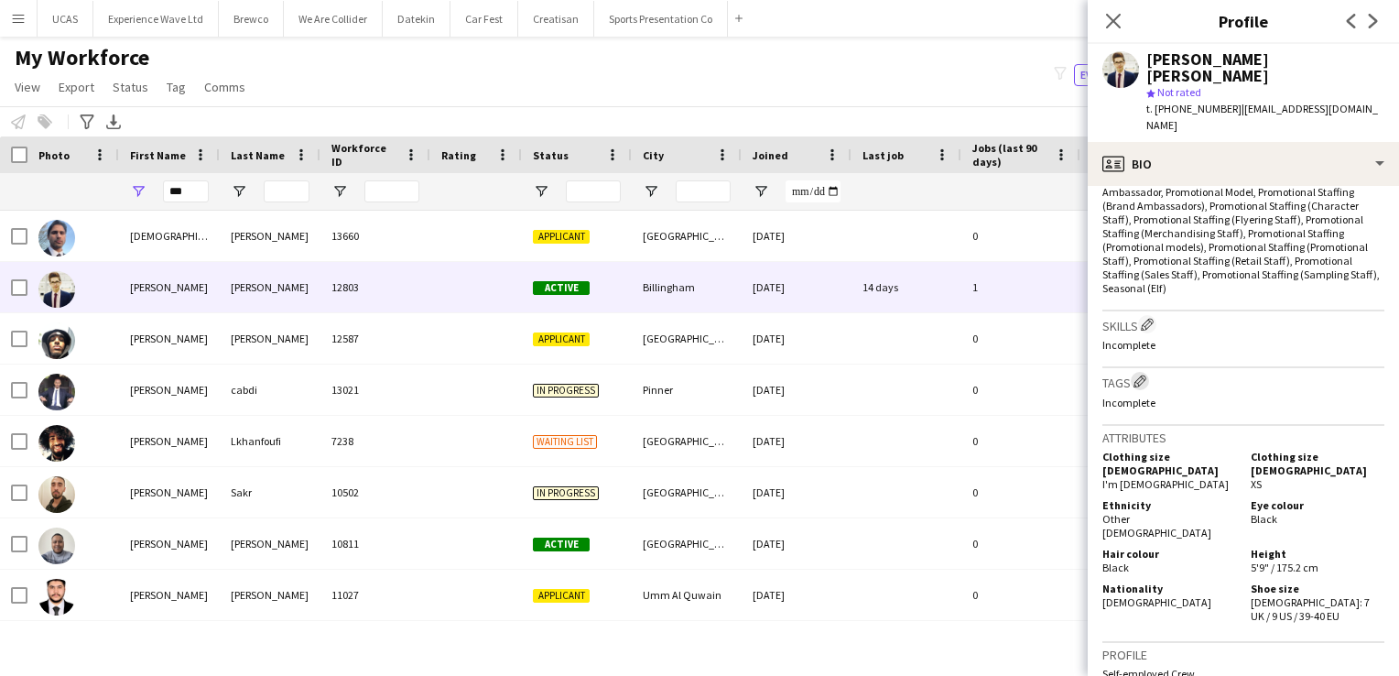
click at [1136, 375] on app-icon "Edit crew company tags" at bounding box center [1140, 381] width 13 height 13
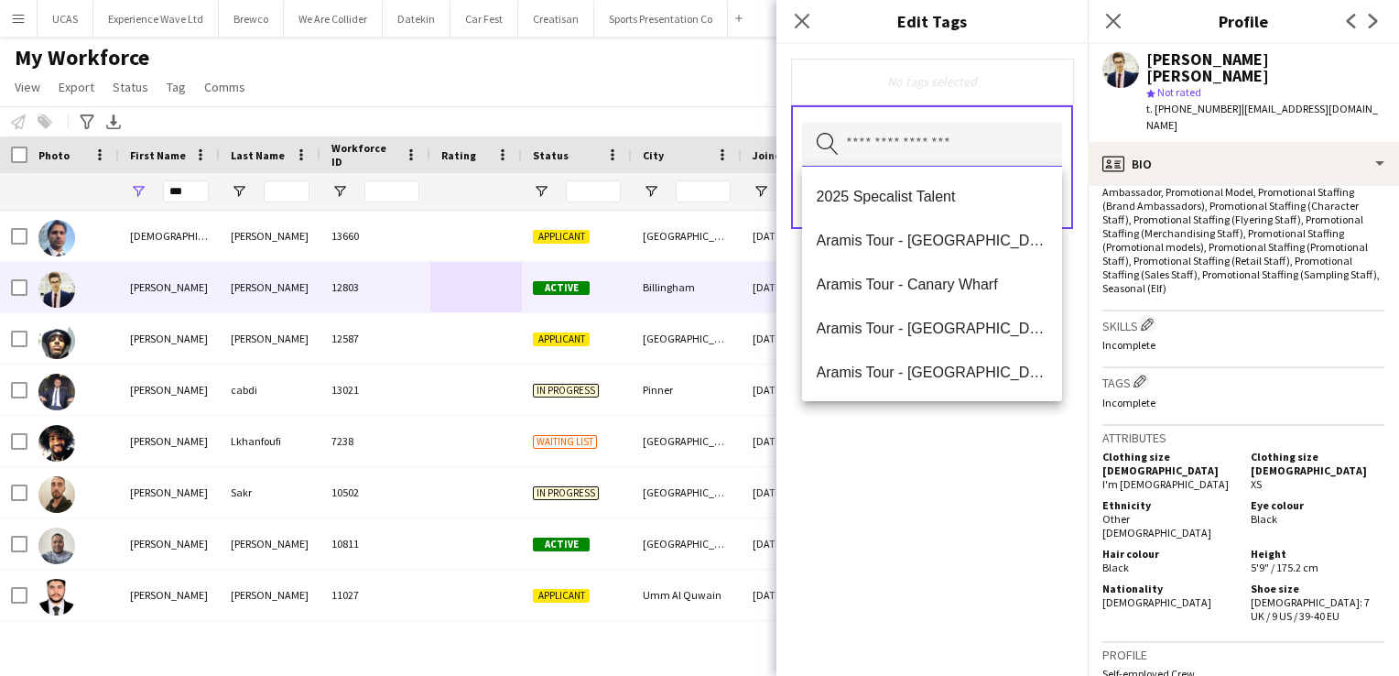
click at [935, 137] on input "text" at bounding box center [932, 145] width 260 height 46
type input "***"
click at [935, 376] on span "ZYN - [GEOGRAPHIC_DATA]" at bounding box center [933, 372] width 232 height 17
click at [1003, 462] on div "ZYN - Newcastle Remove Search by tag name Save" at bounding box center [932, 360] width 311 height 632
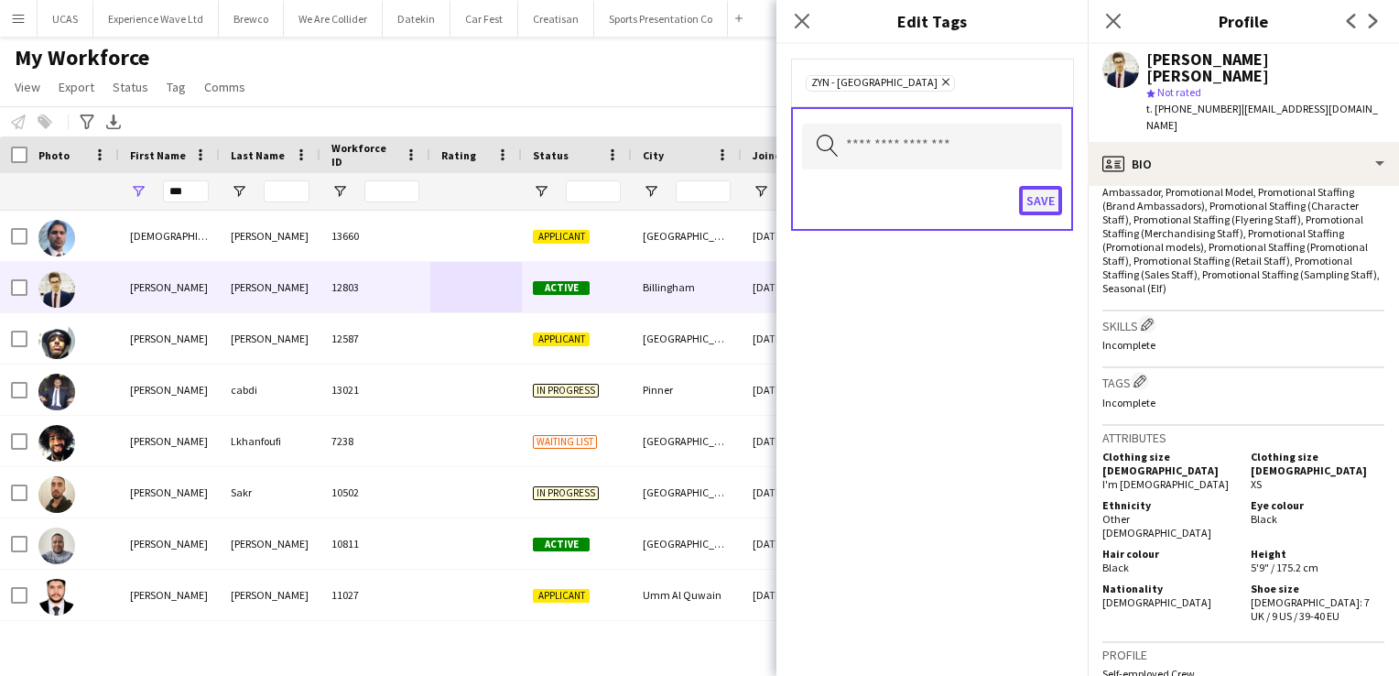
click at [1039, 200] on button "Save" at bounding box center [1040, 200] width 43 height 29
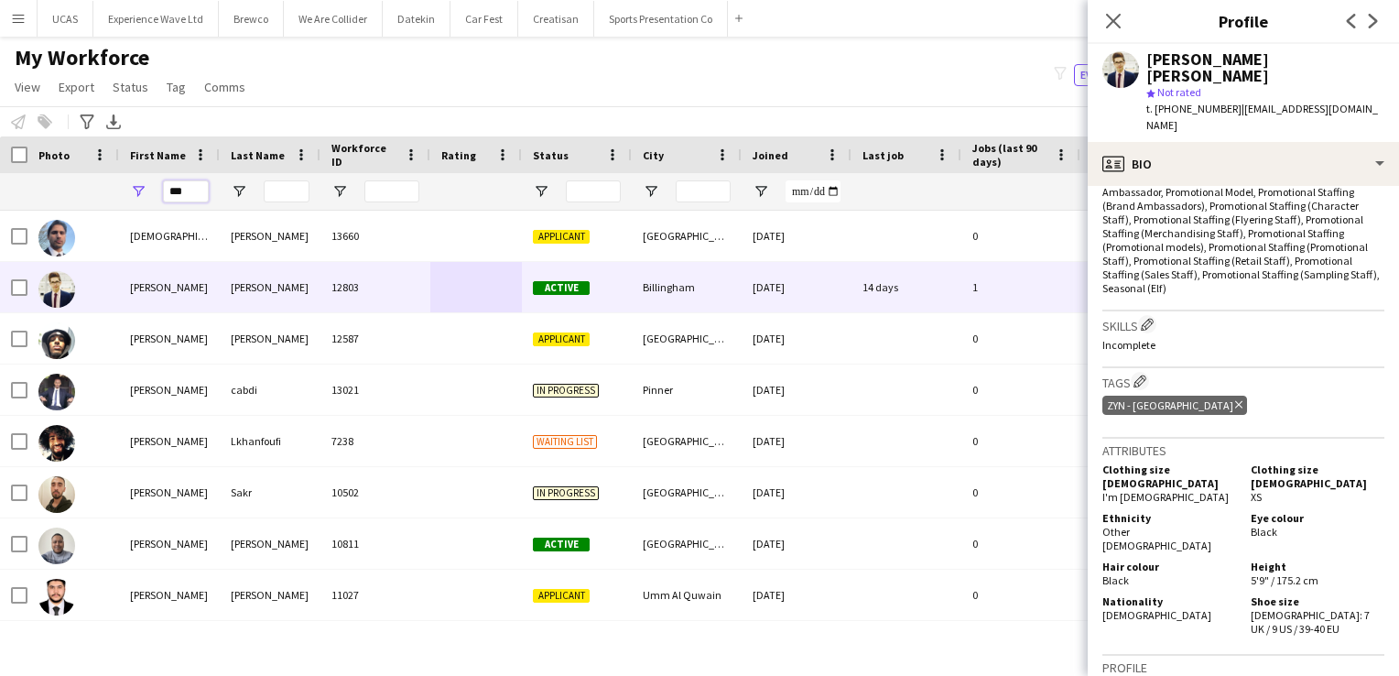
drag, startPoint x: 202, startPoint y: 187, endPoint x: 103, endPoint y: 197, distance: 100.3
click at [103, 197] on div "***" at bounding box center [992, 191] width 1985 height 37
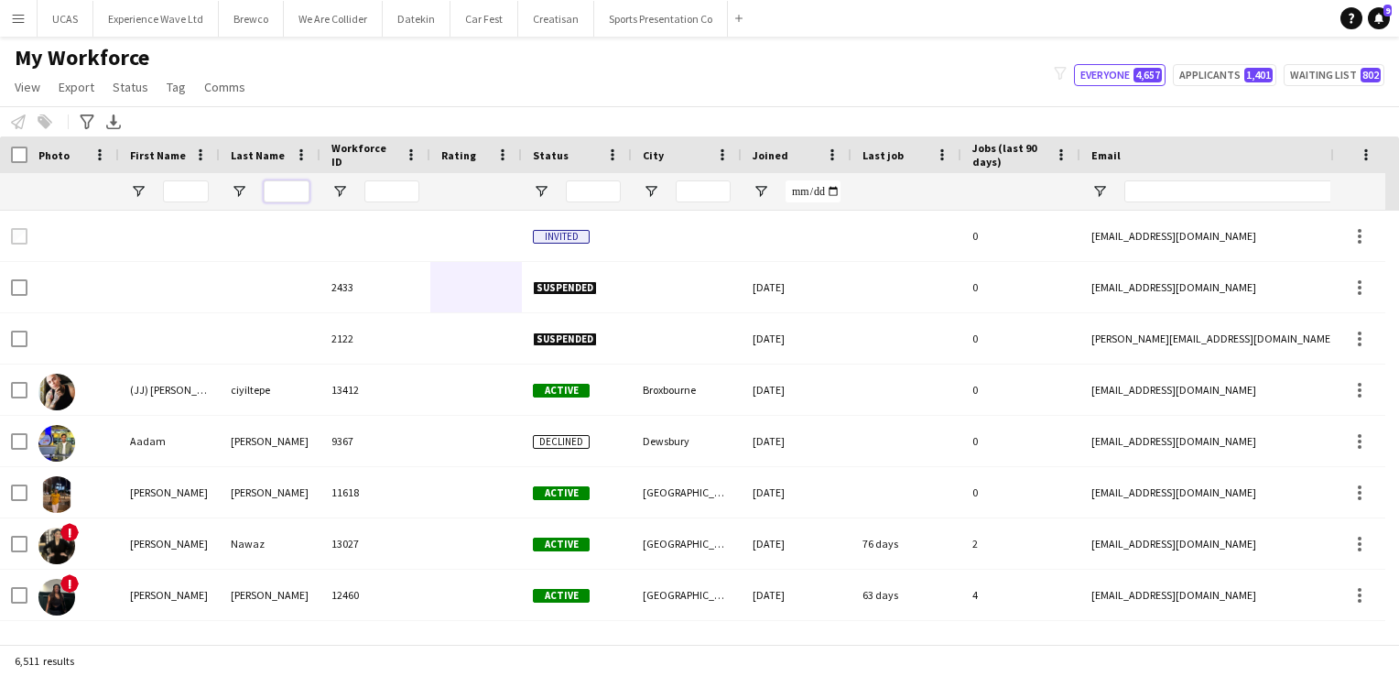
click at [281, 185] on input "Last Name Filter Input" at bounding box center [287, 191] width 46 height 22
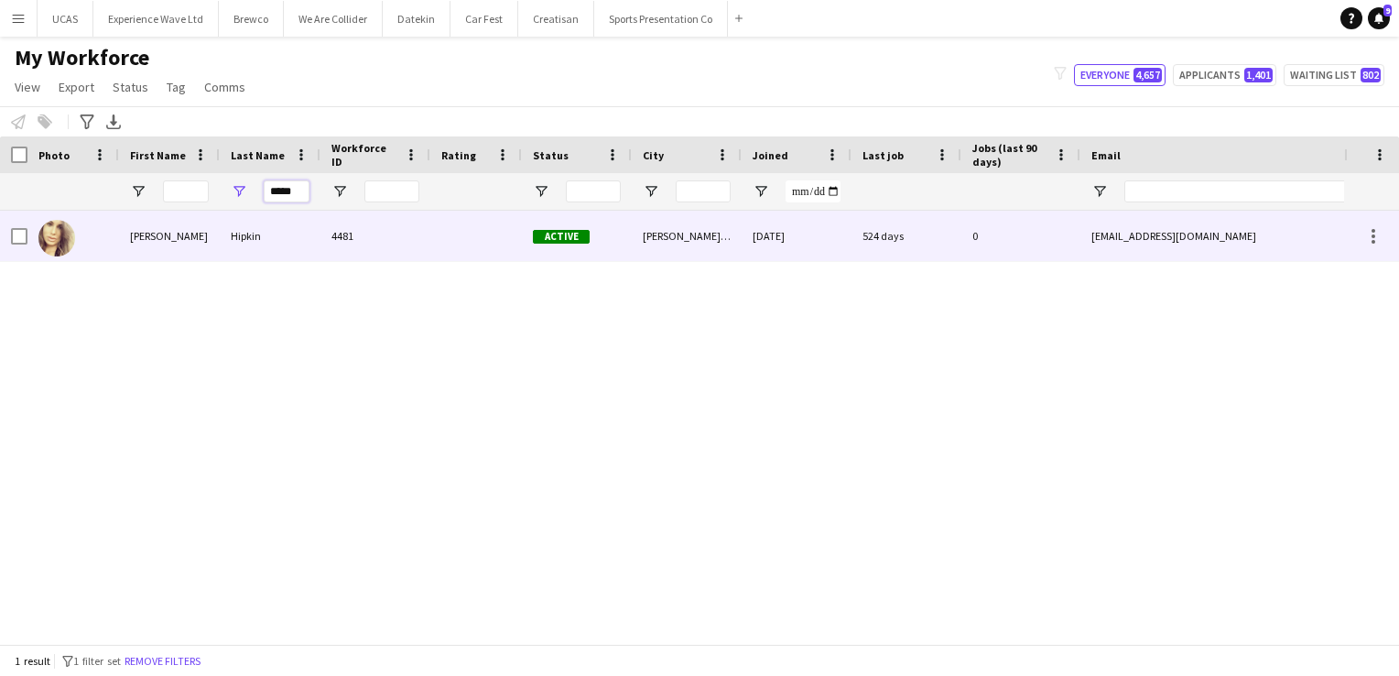
type input "*****"
click at [290, 246] on div "Hipkin" at bounding box center [270, 236] width 101 height 50
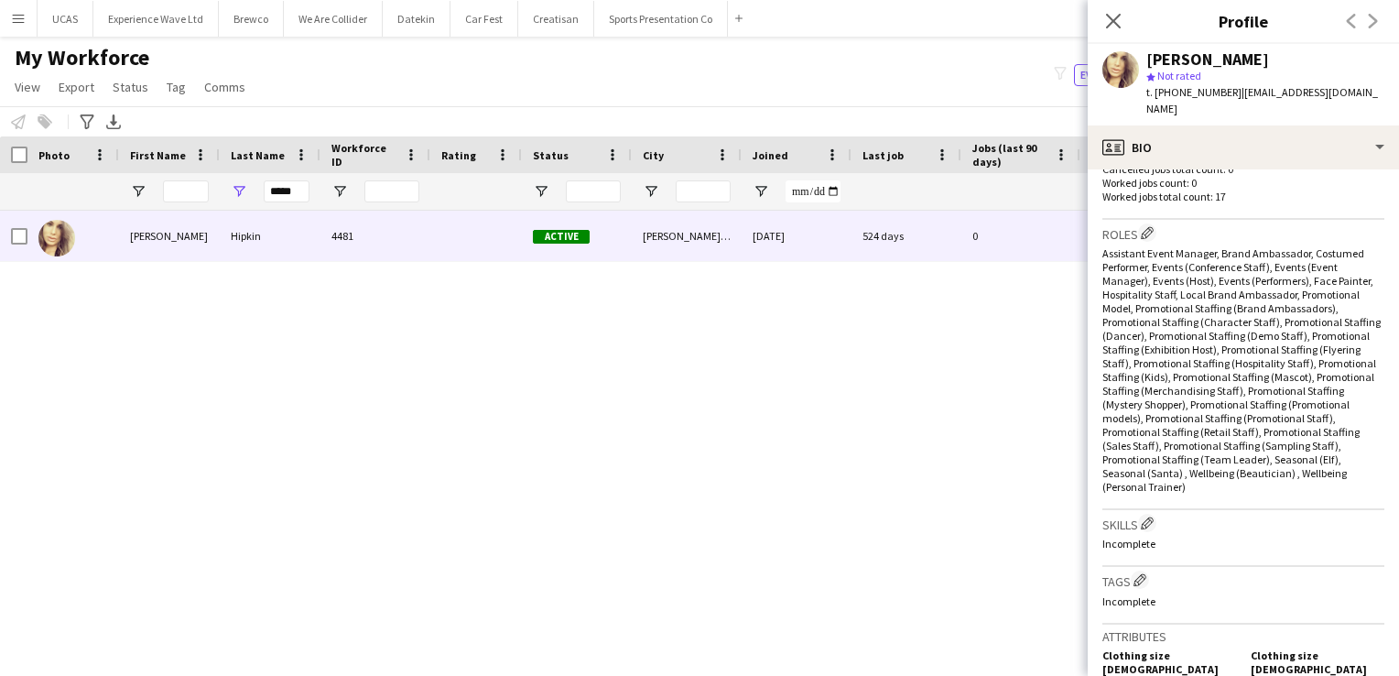
scroll to position [824, 0]
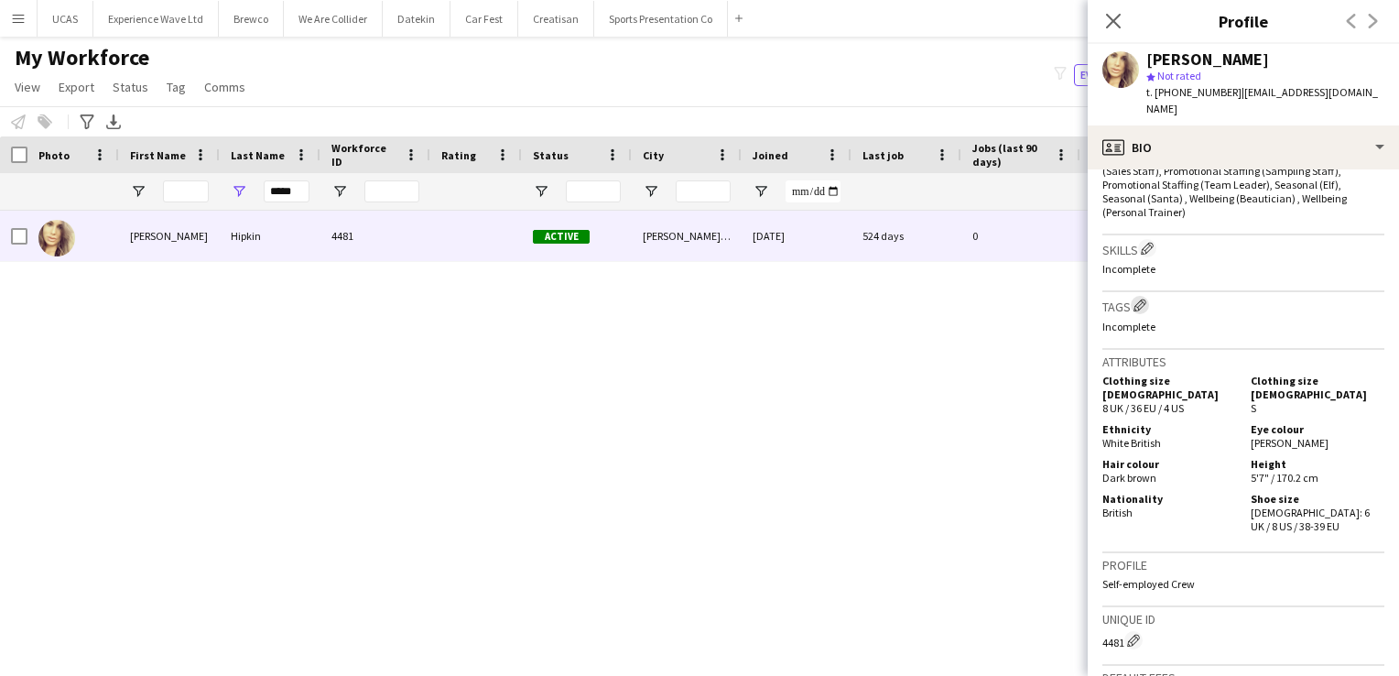
click at [1139, 299] on app-icon "Edit crew company tags" at bounding box center [1140, 305] width 13 height 13
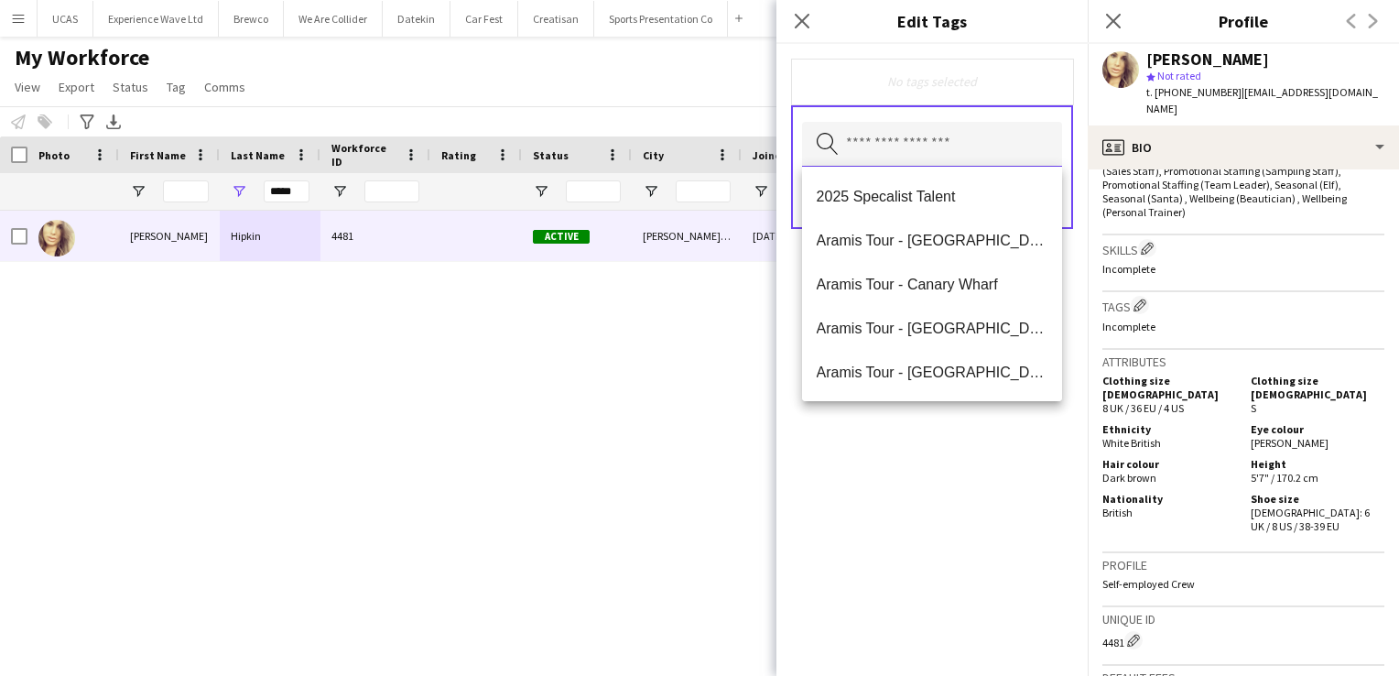
click at [901, 141] on input "text" at bounding box center [932, 145] width 260 height 46
type input "***"
click at [948, 375] on span "ZYN - [GEOGRAPHIC_DATA]" at bounding box center [933, 372] width 232 height 17
click at [981, 466] on div "ZYN - Newcastle Remove Search by tag name Save" at bounding box center [932, 360] width 311 height 632
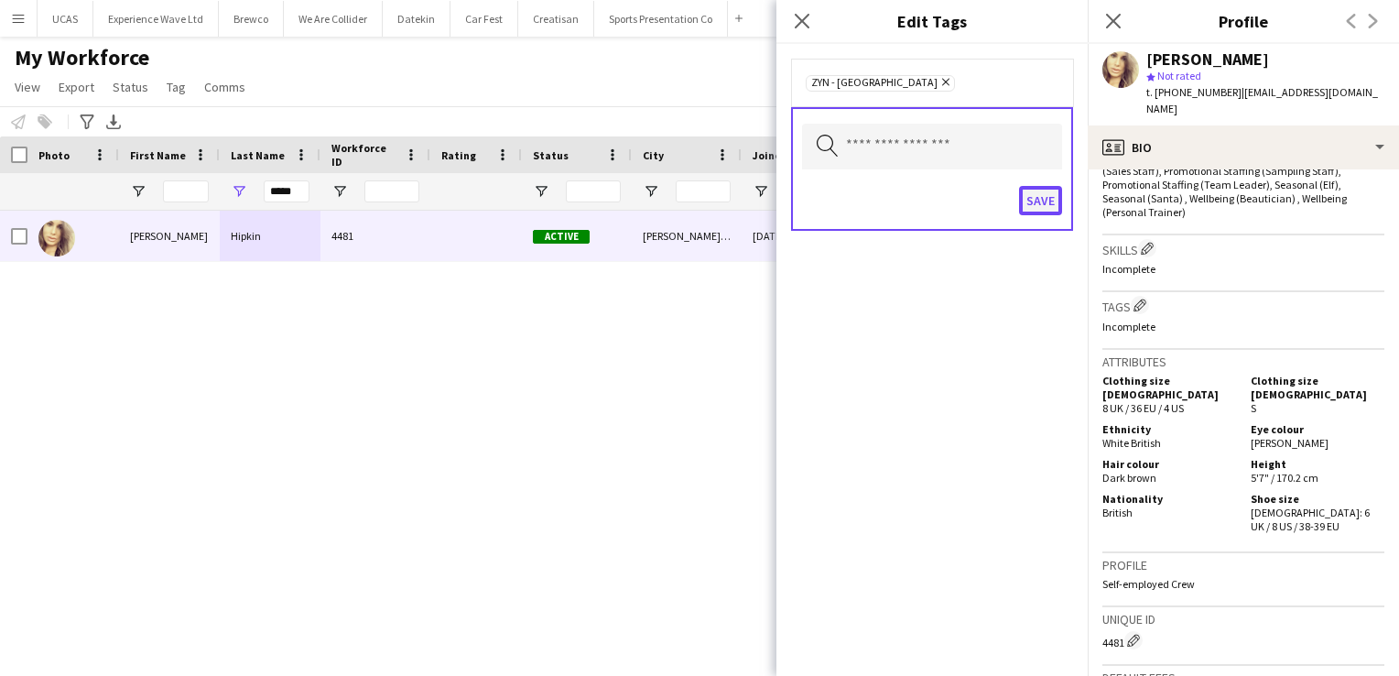
click at [1038, 201] on button "Save" at bounding box center [1040, 200] width 43 height 29
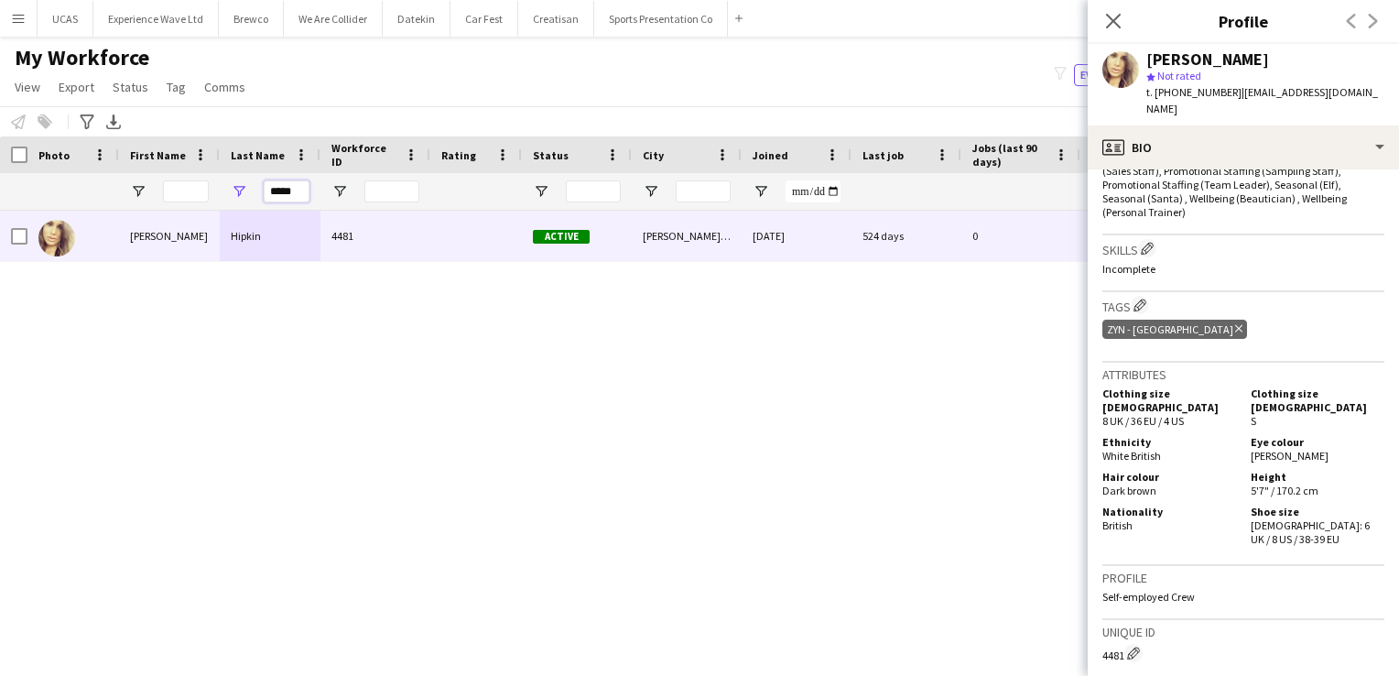
drag, startPoint x: 293, startPoint y: 188, endPoint x: 260, endPoint y: 190, distance: 33.1
click at [260, 190] on div "*****" at bounding box center [270, 191] width 101 height 37
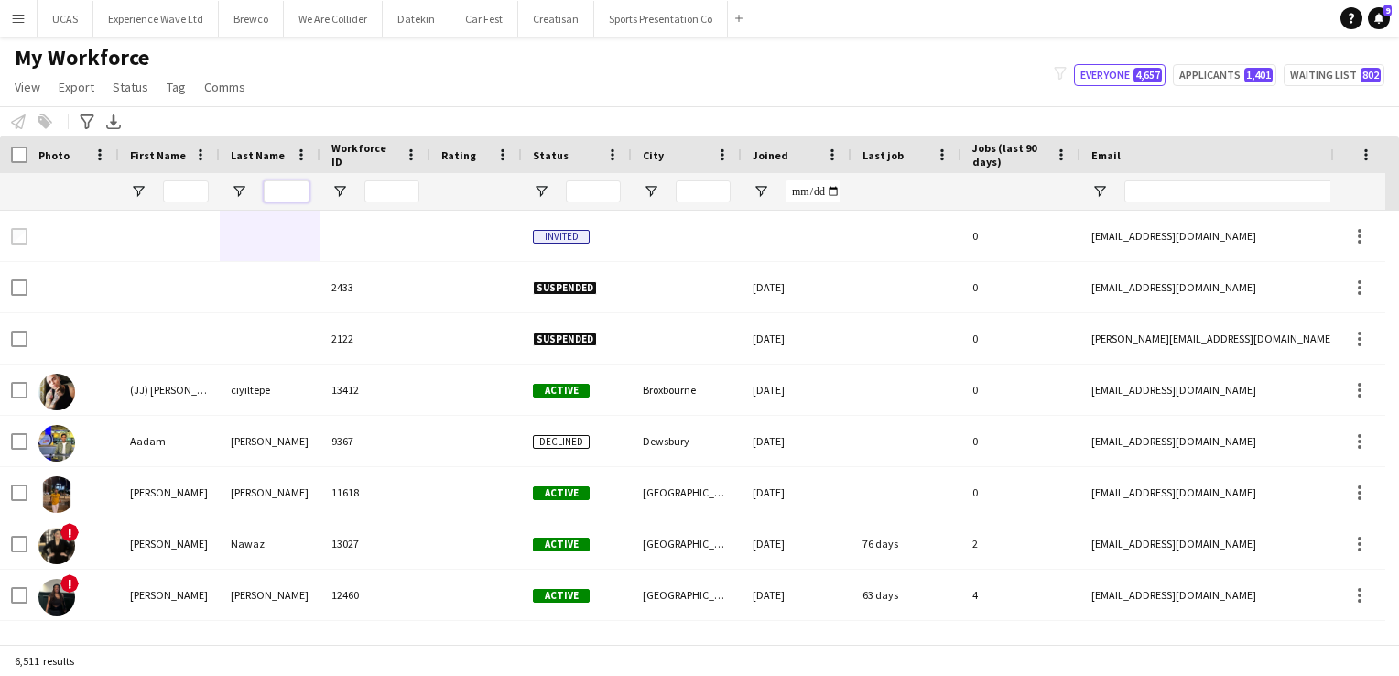
click at [285, 195] on input "Last Name Filter Input" at bounding box center [287, 191] width 46 height 22
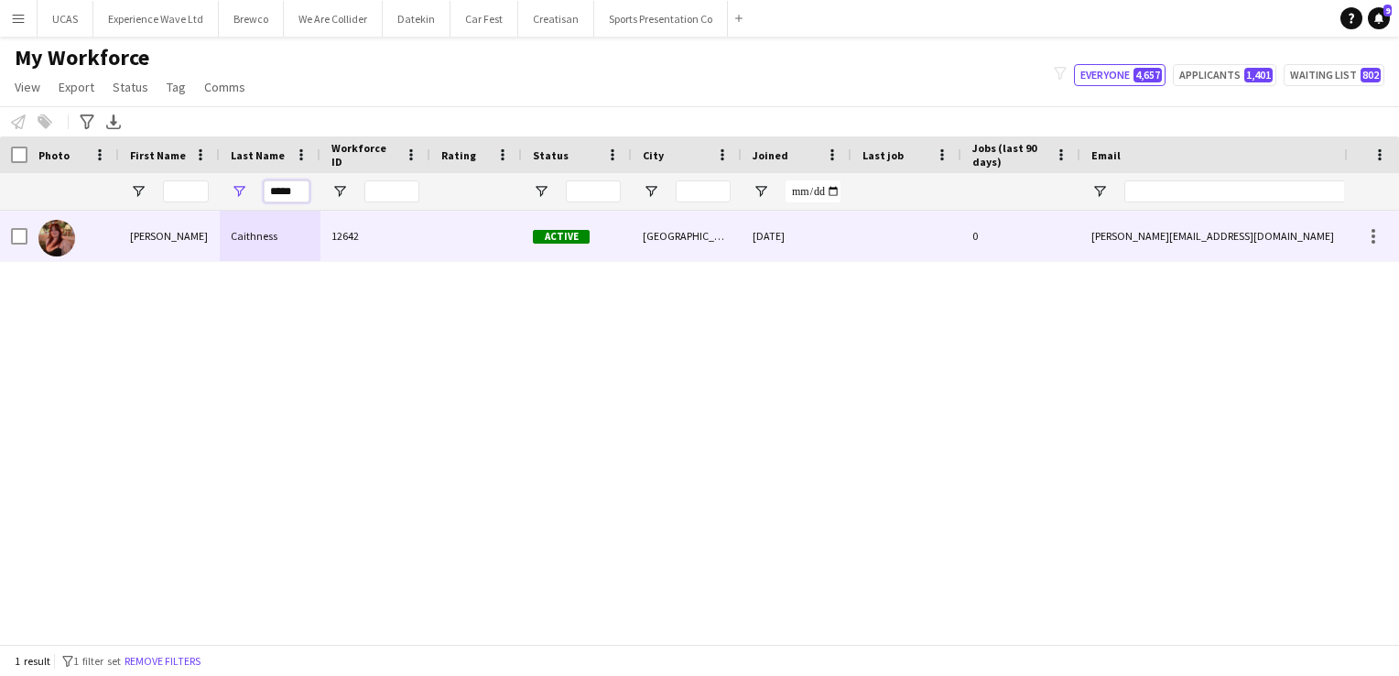
type input "*****"
click at [269, 241] on div "Caithness" at bounding box center [270, 236] width 101 height 50
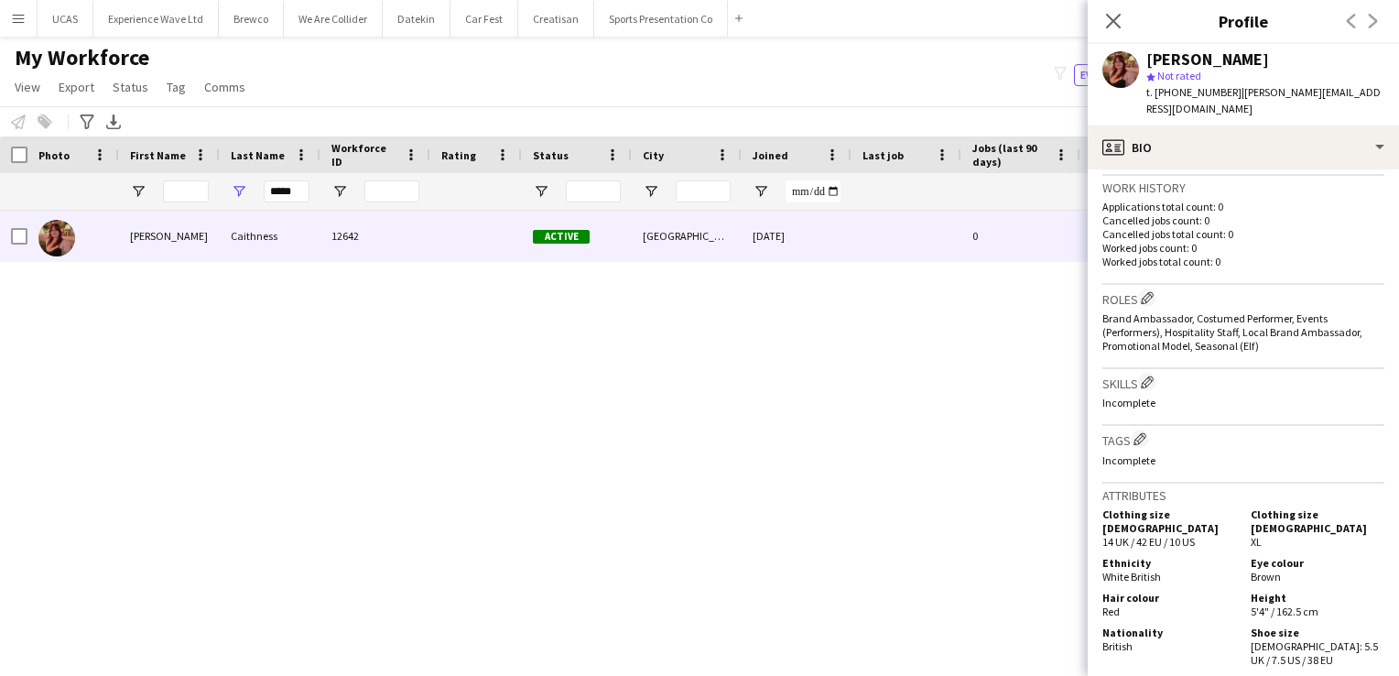
scroll to position [415, 0]
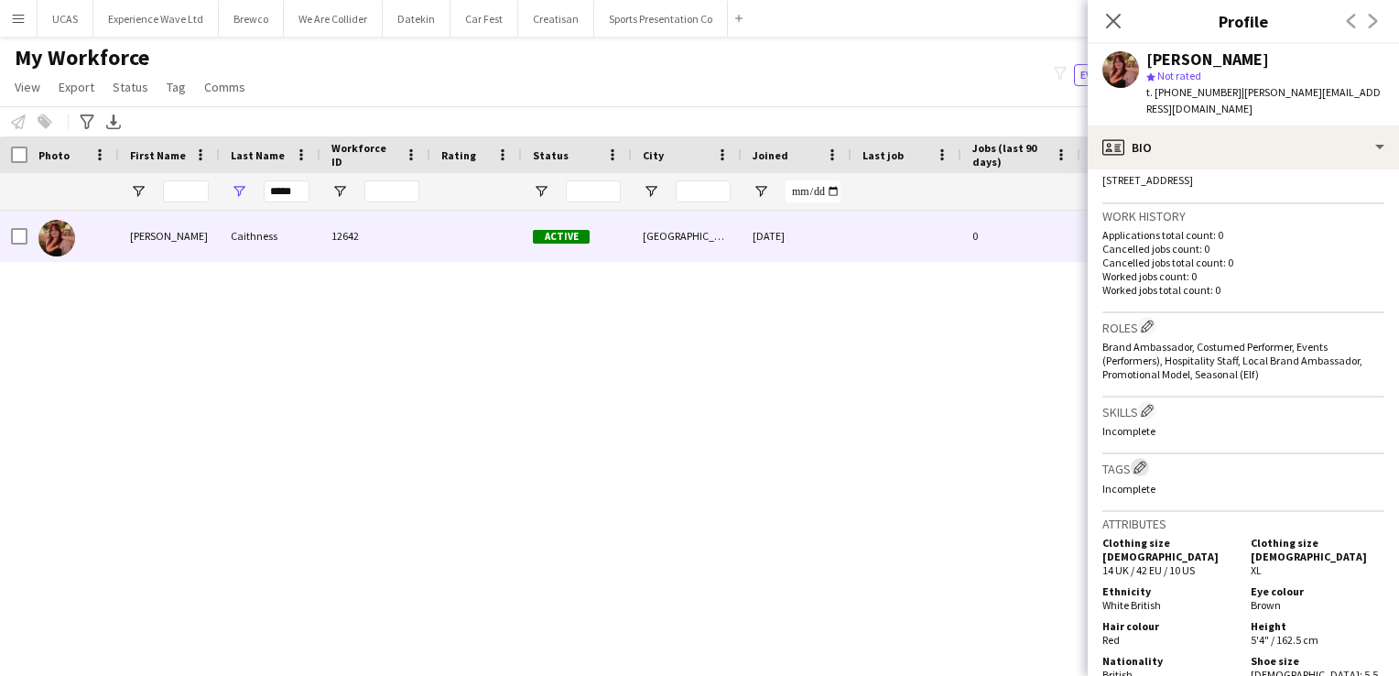
click at [1136, 470] on app-icon "Edit crew company tags" at bounding box center [1140, 467] width 13 height 13
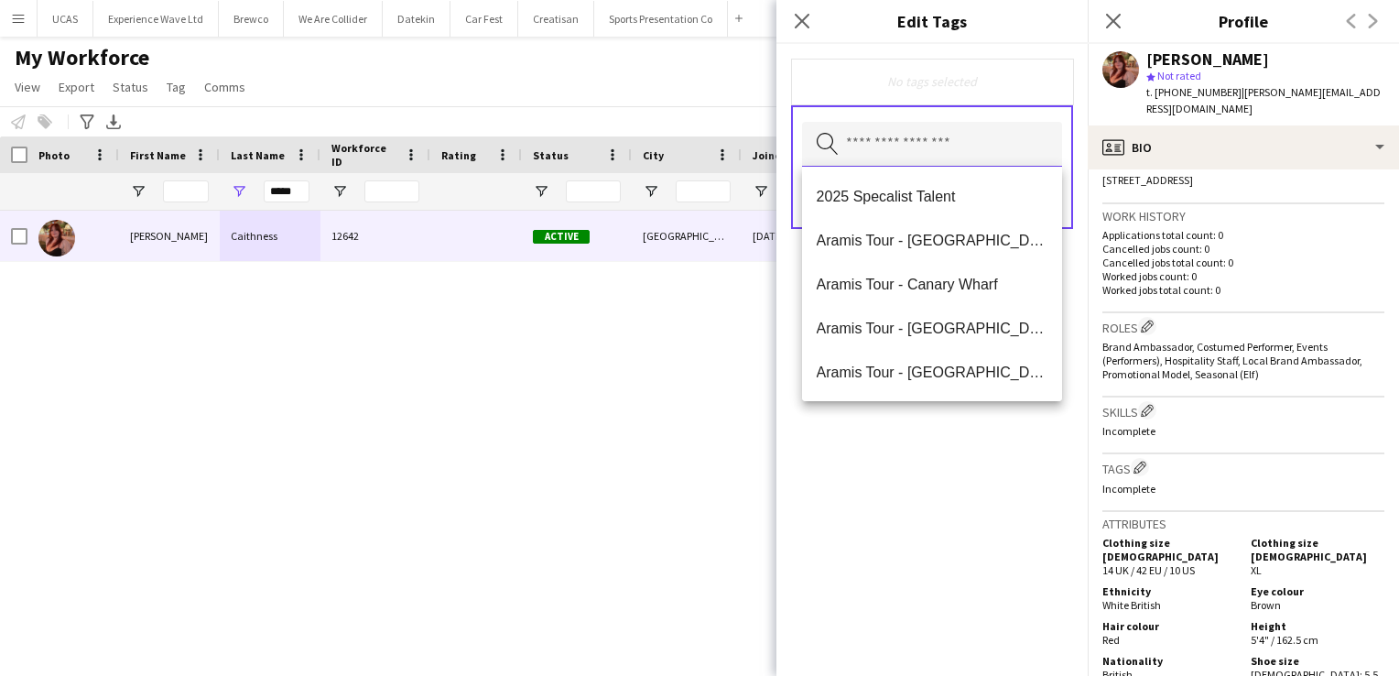
click at [886, 152] on input "text" at bounding box center [932, 145] width 260 height 46
type input "***"
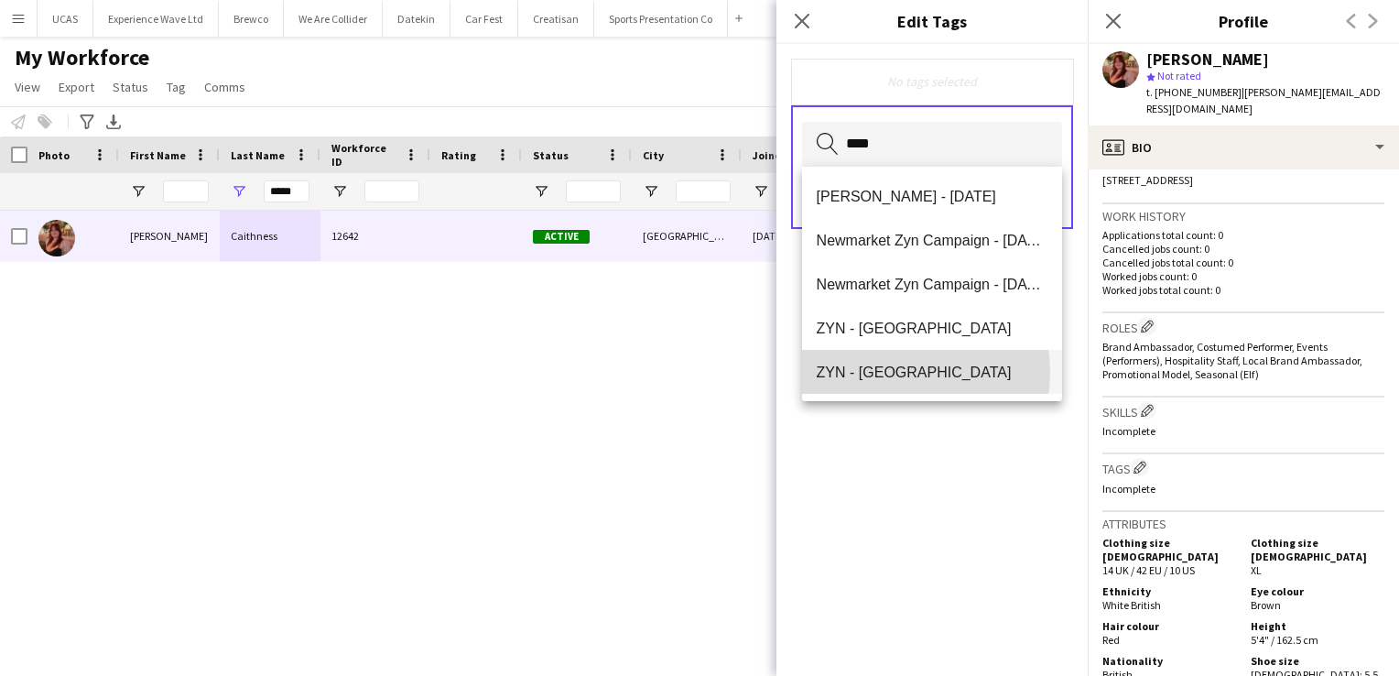
click at [886, 372] on span "ZYN - [GEOGRAPHIC_DATA]" at bounding box center [933, 372] width 232 height 17
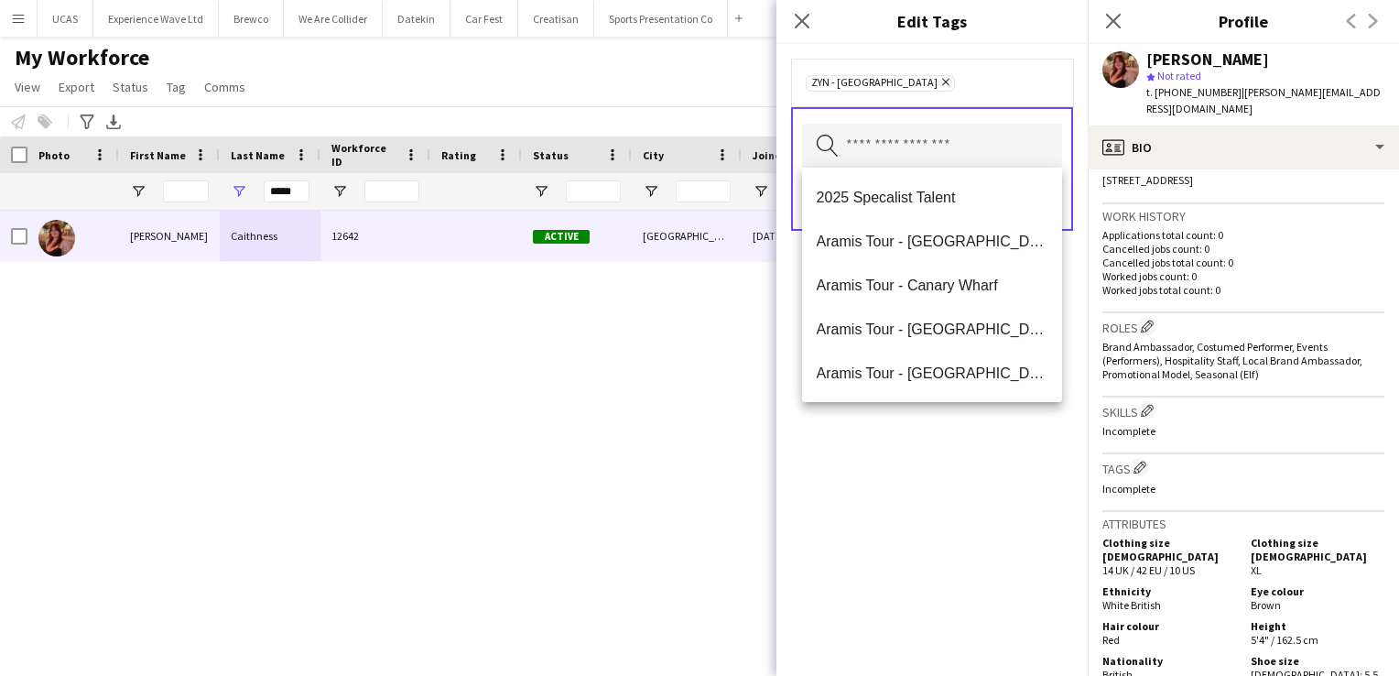
drag, startPoint x: 974, startPoint y: 559, endPoint x: 1010, endPoint y: 474, distance: 91.5
click at [979, 549] on div "ZYN - Newcastle Remove Search by tag name Save" at bounding box center [932, 360] width 311 height 632
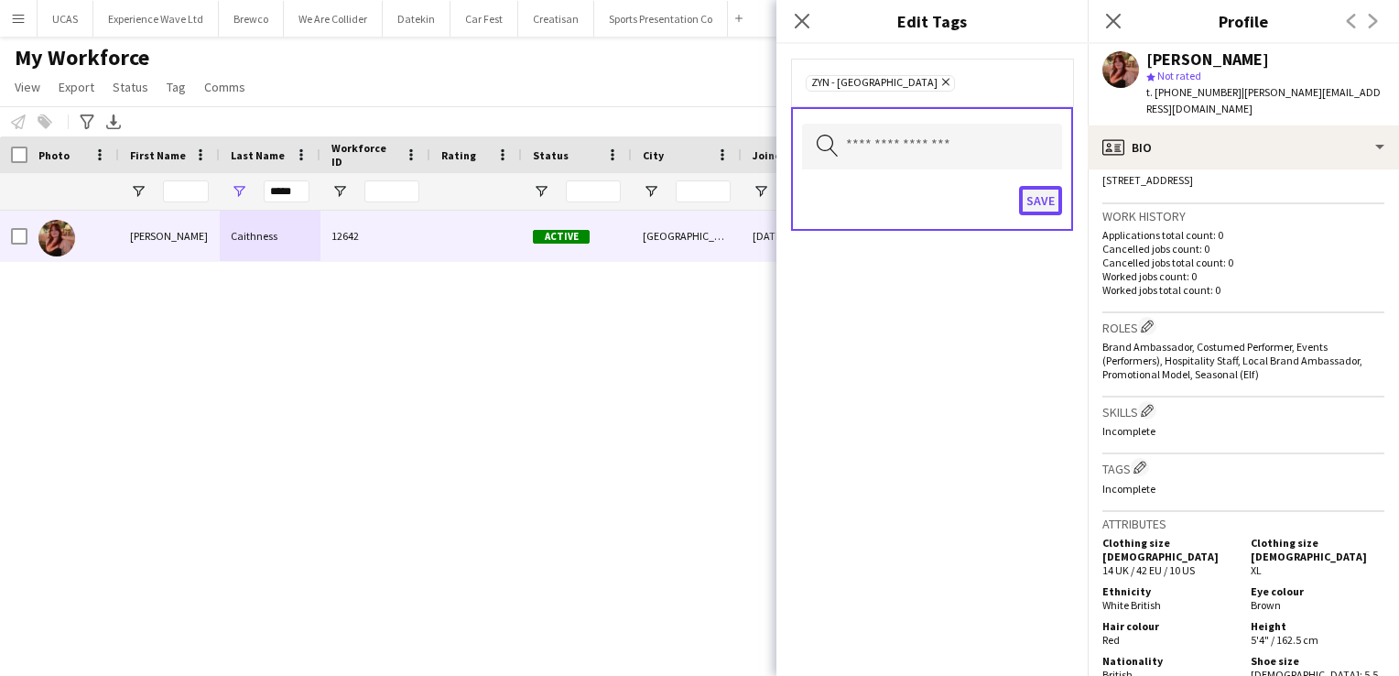
click at [1034, 203] on button "Save" at bounding box center [1040, 200] width 43 height 29
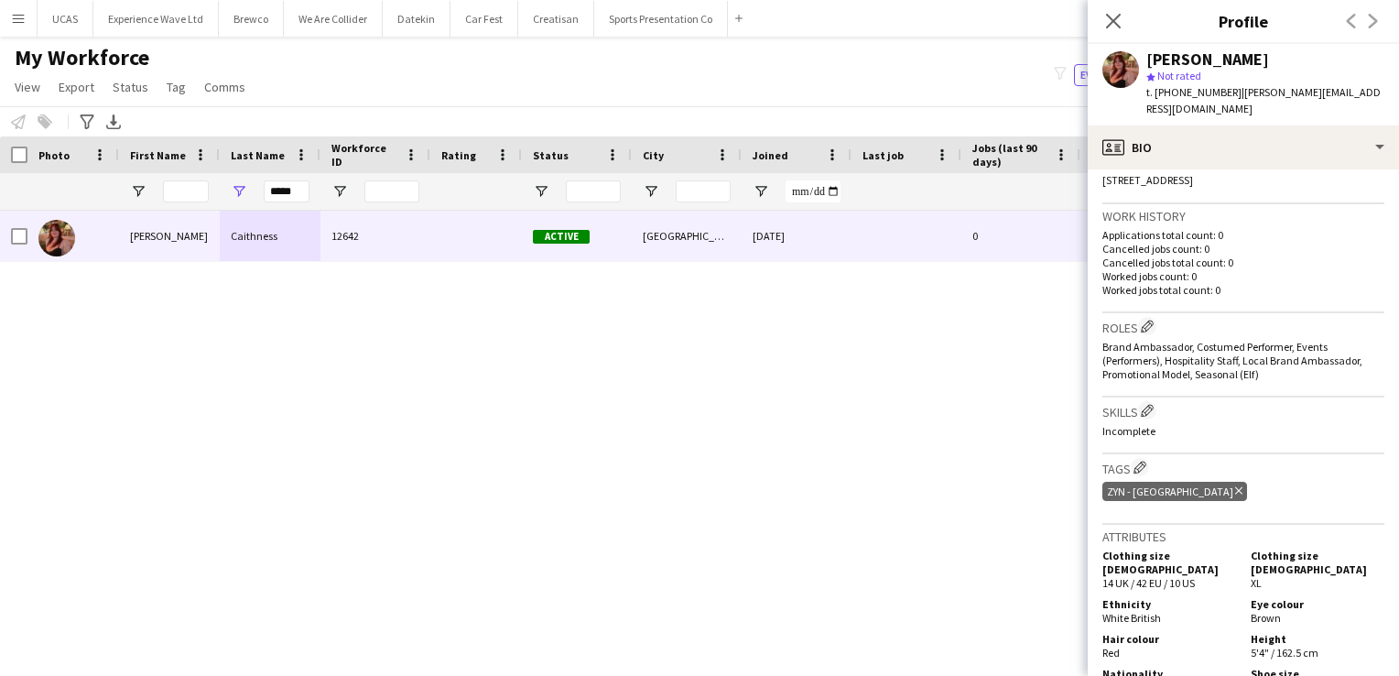
click at [1003, 467] on div "Sarah Caithness 12642 Active Newcastle upon Tyne 09-09-2024 0 sarah.caithness66…" at bounding box center [672, 420] width 1344 height 419
click at [172, 98] on link "Tag" at bounding box center [176, 87] width 34 height 24
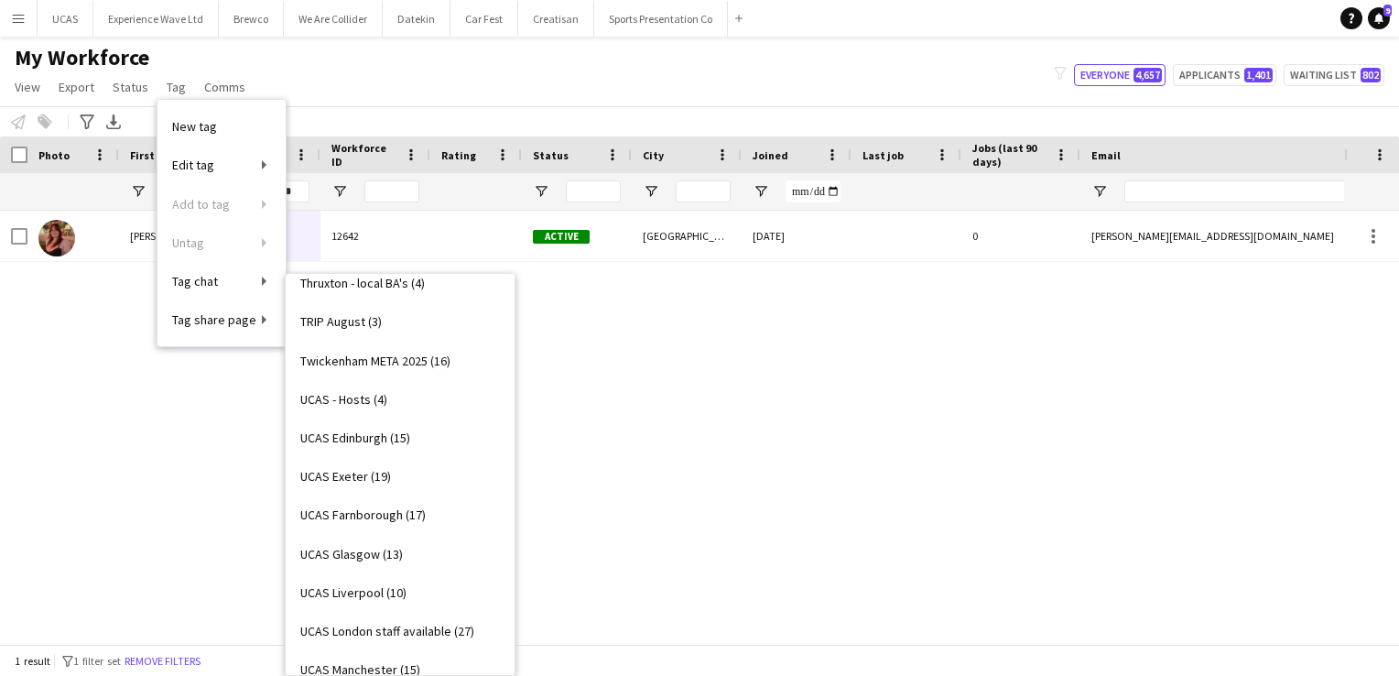
scroll to position [3284, 0]
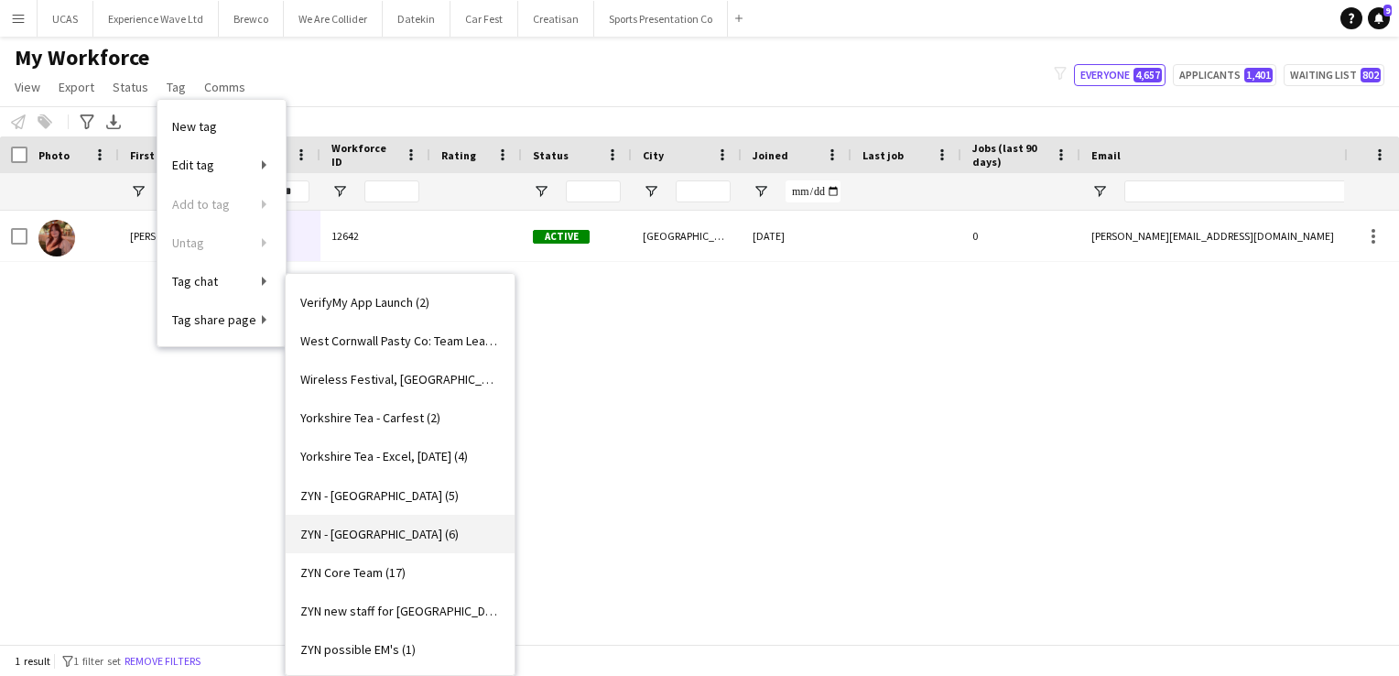
click at [392, 529] on span "ZYN - [GEOGRAPHIC_DATA] (6)" at bounding box center [379, 534] width 158 height 16
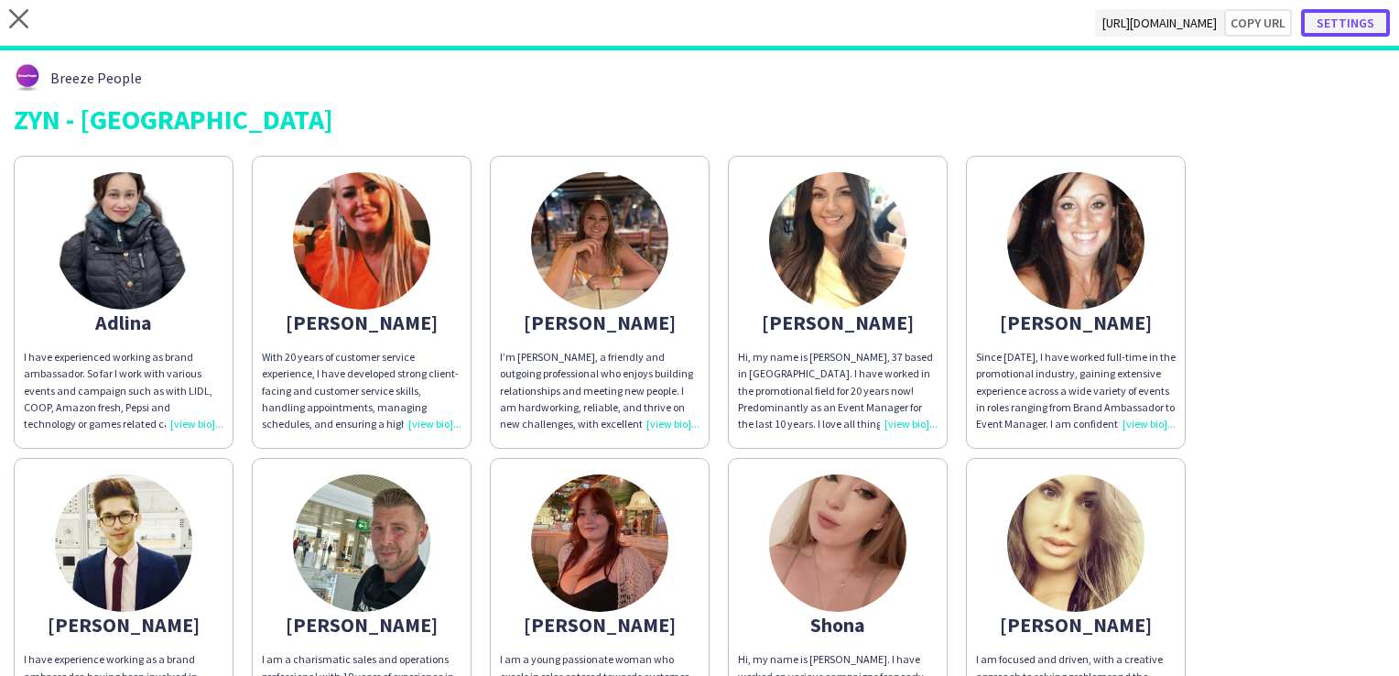
click at [1330, 9] on button "Settings" at bounding box center [1345, 22] width 89 height 27
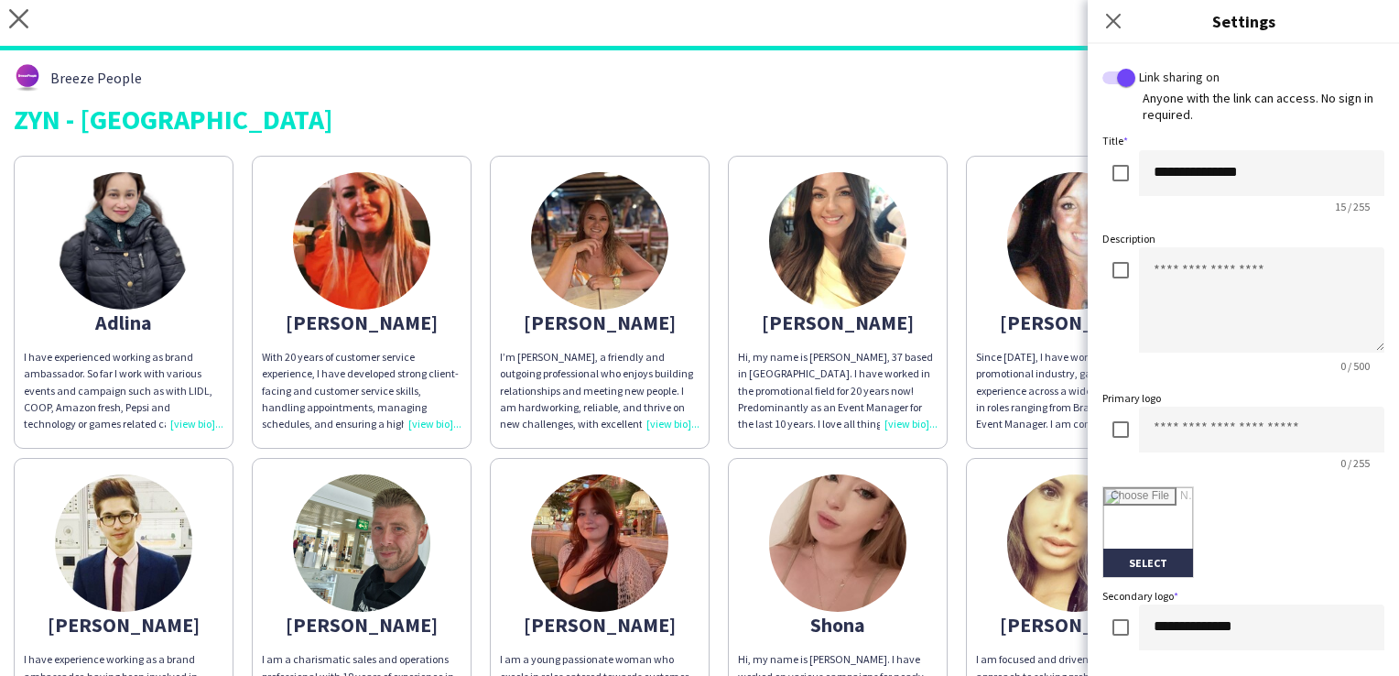
click at [1034, 112] on div "ZYN - [GEOGRAPHIC_DATA]" at bounding box center [700, 118] width 1372 height 27
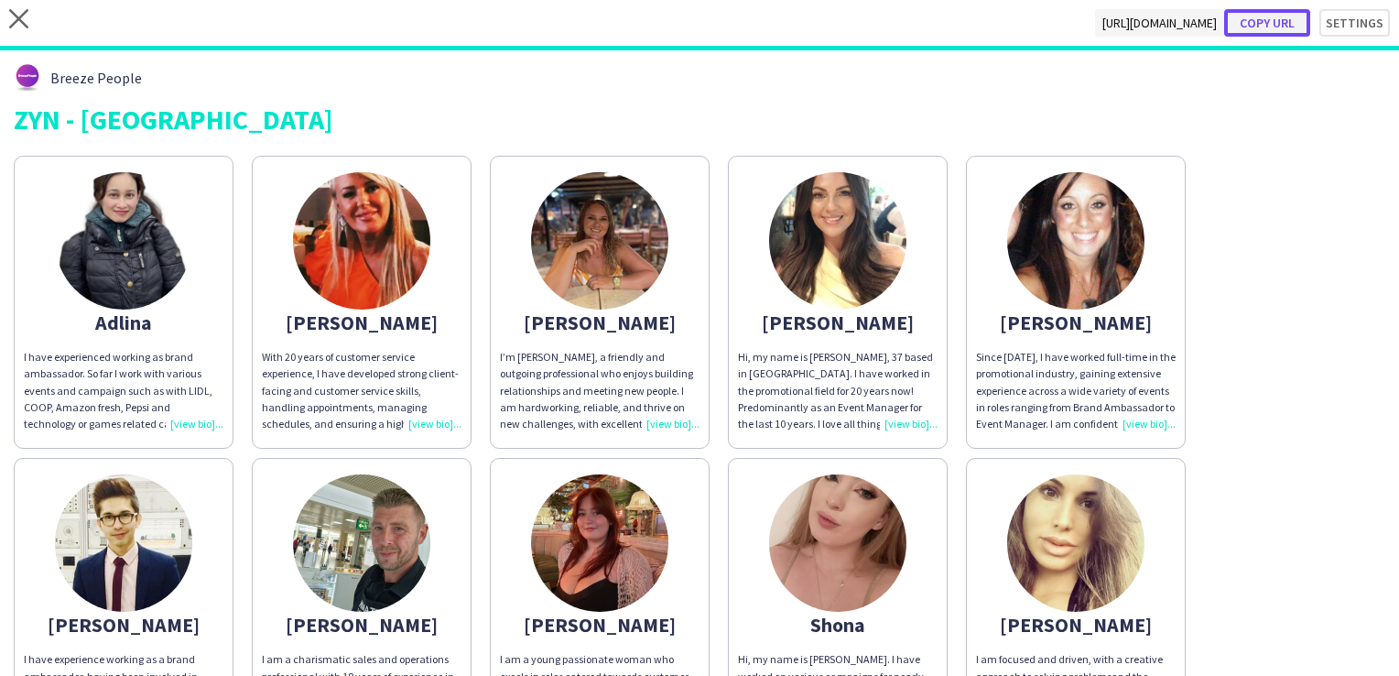
click at [1286, 17] on button "Copy url" at bounding box center [1267, 22] width 86 height 27
click at [9, 26] on icon "close" at bounding box center [18, 18] width 19 height 19
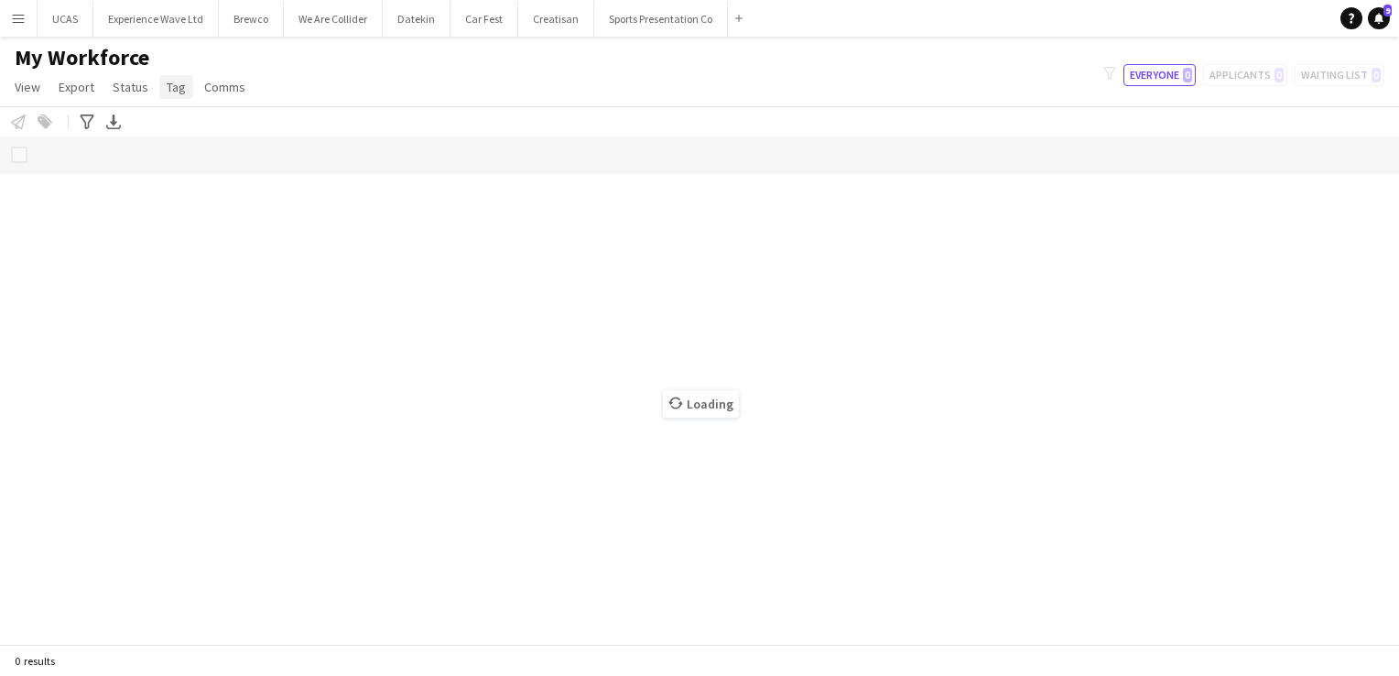
click at [173, 86] on span "Tag" at bounding box center [176, 87] width 19 height 16
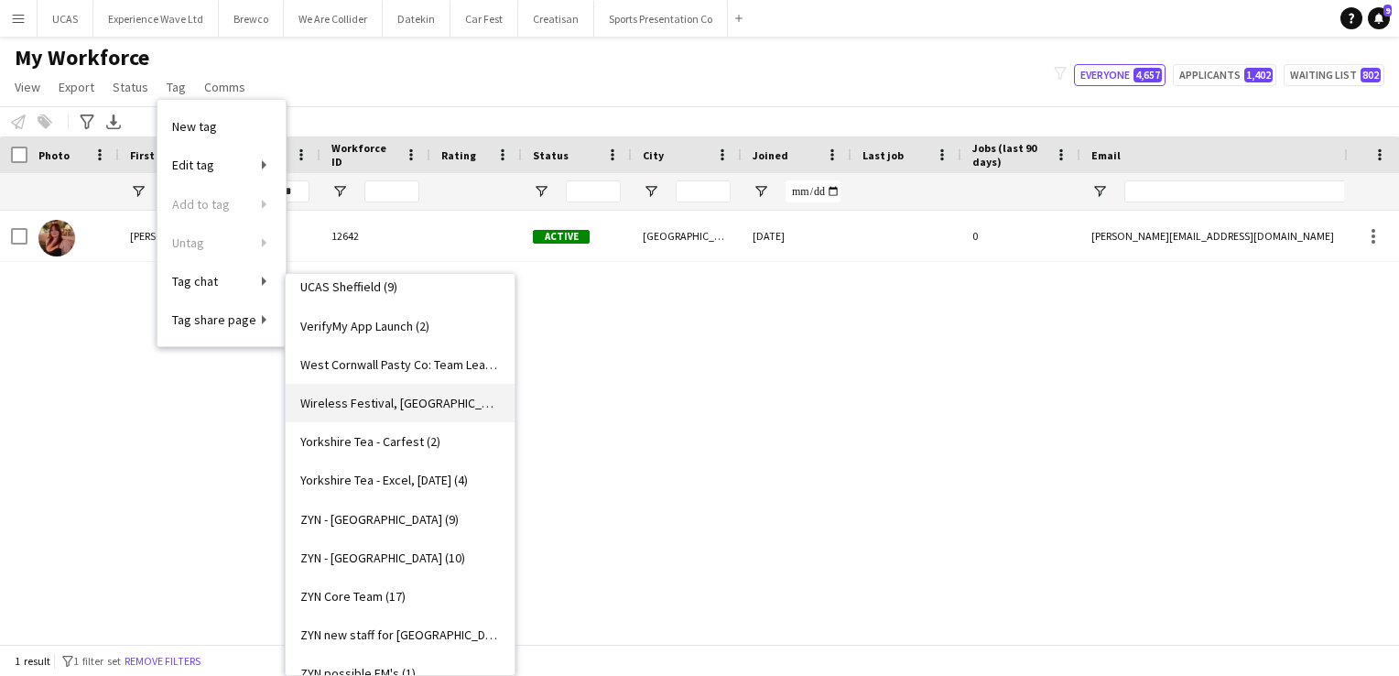
scroll to position [3284, 0]
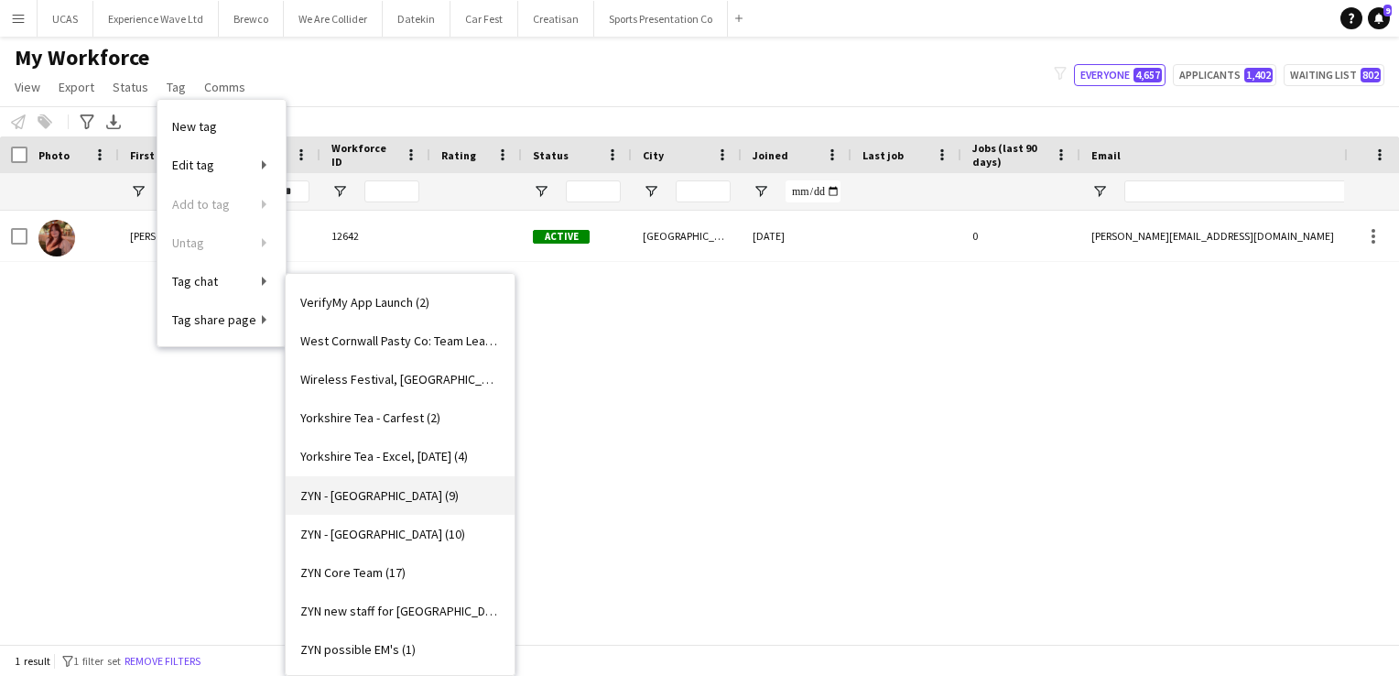
click at [394, 499] on span "ZYN - Manchester (9)" at bounding box center [379, 495] width 158 height 16
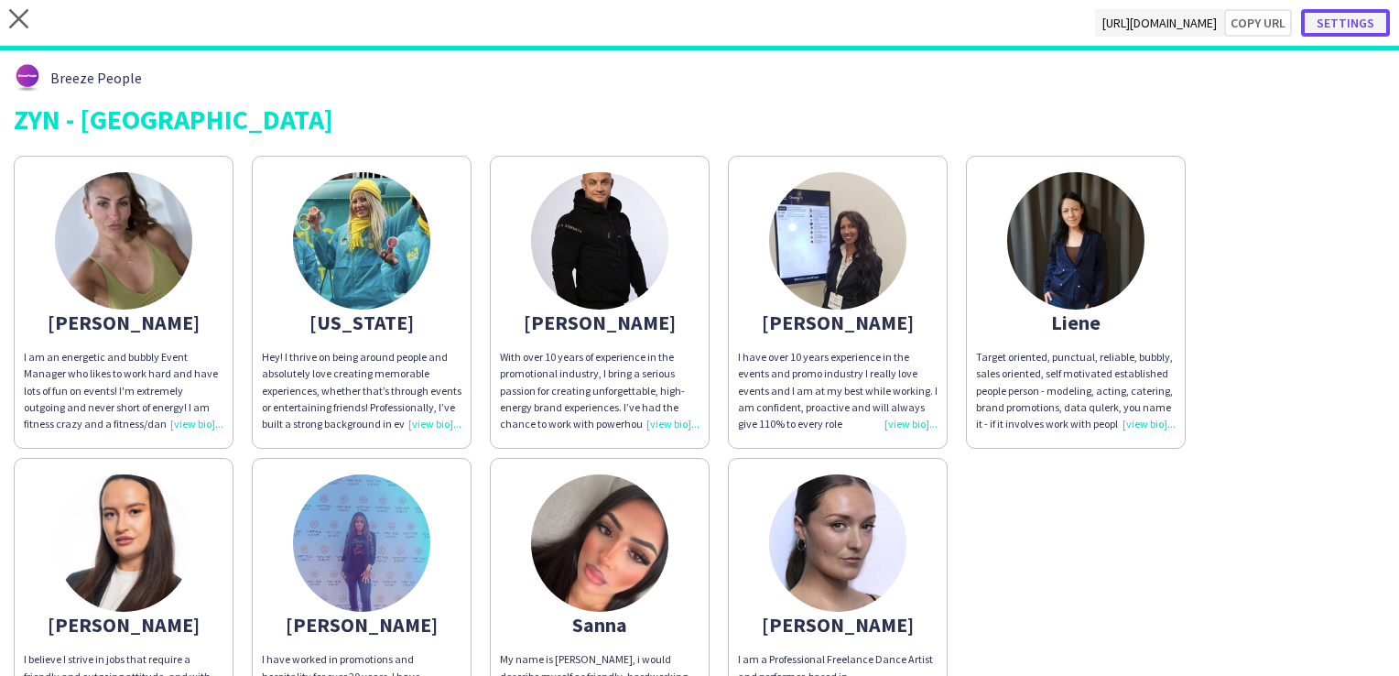
click at [1335, 27] on button "Settings" at bounding box center [1345, 22] width 89 height 27
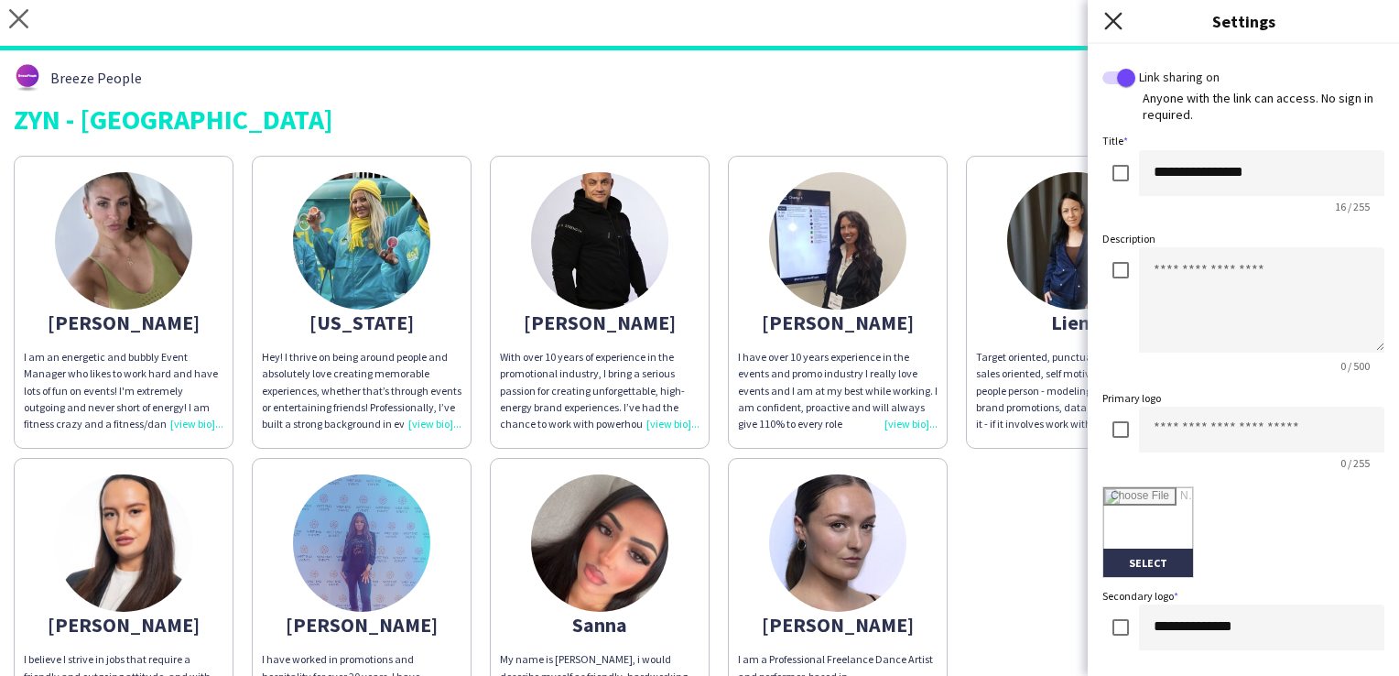
click at [1114, 18] on icon at bounding box center [1112, 20] width 17 height 17
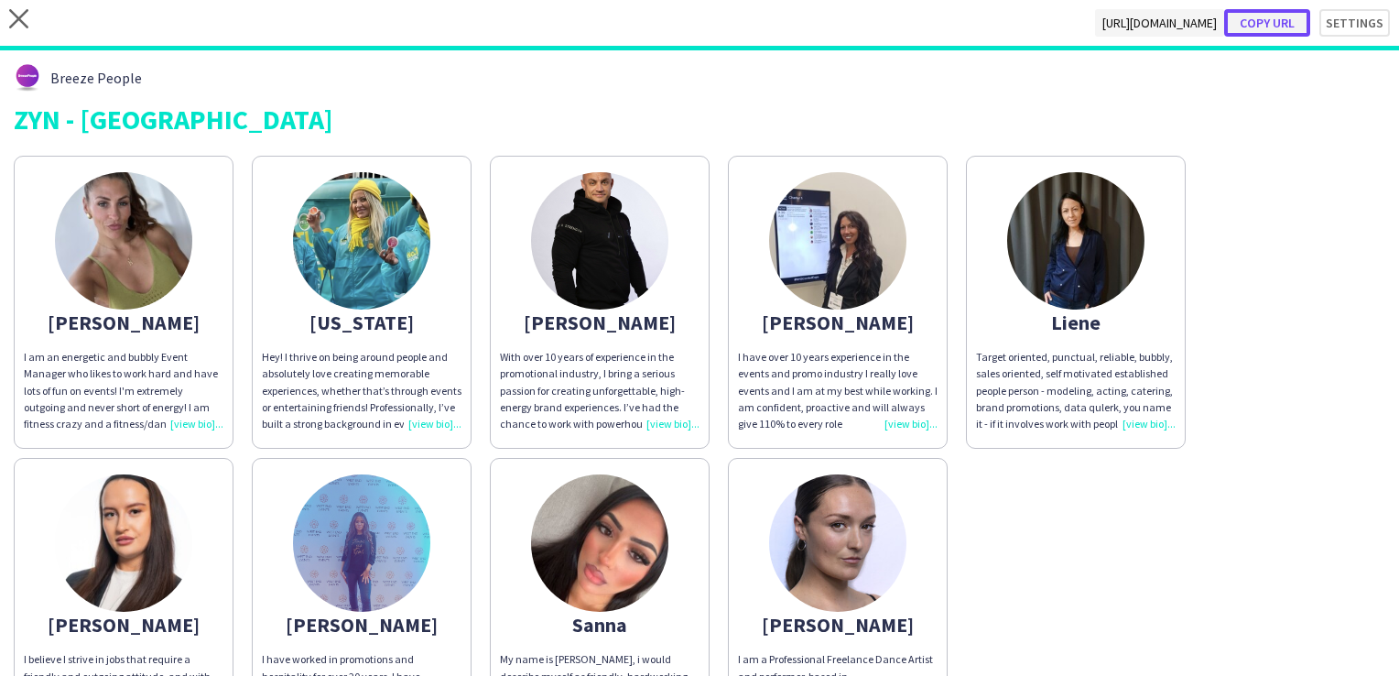
click at [1260, 27] on button "Copy url" at bounding box center [1267, 22] width 86 height 27
type textarea "**********"
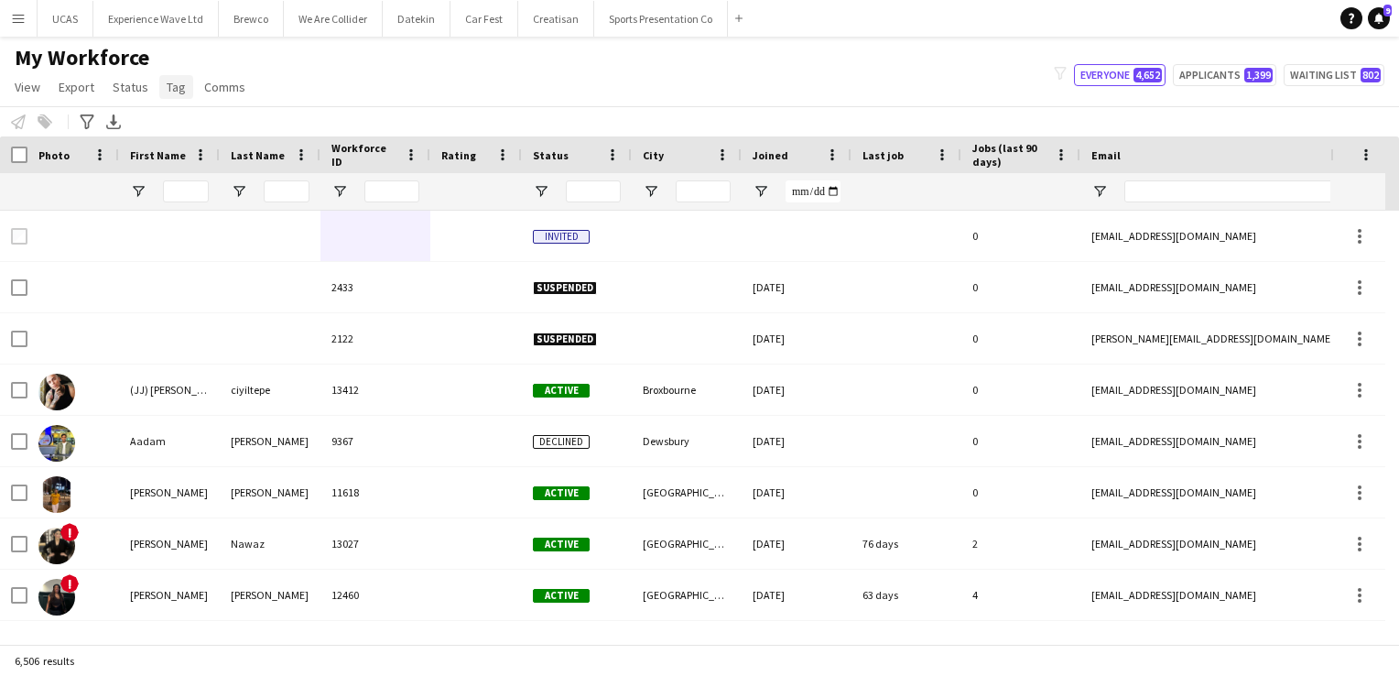
click at [170, 89] on span "Tag" at bounding box center [176, 87] width 19 height 16
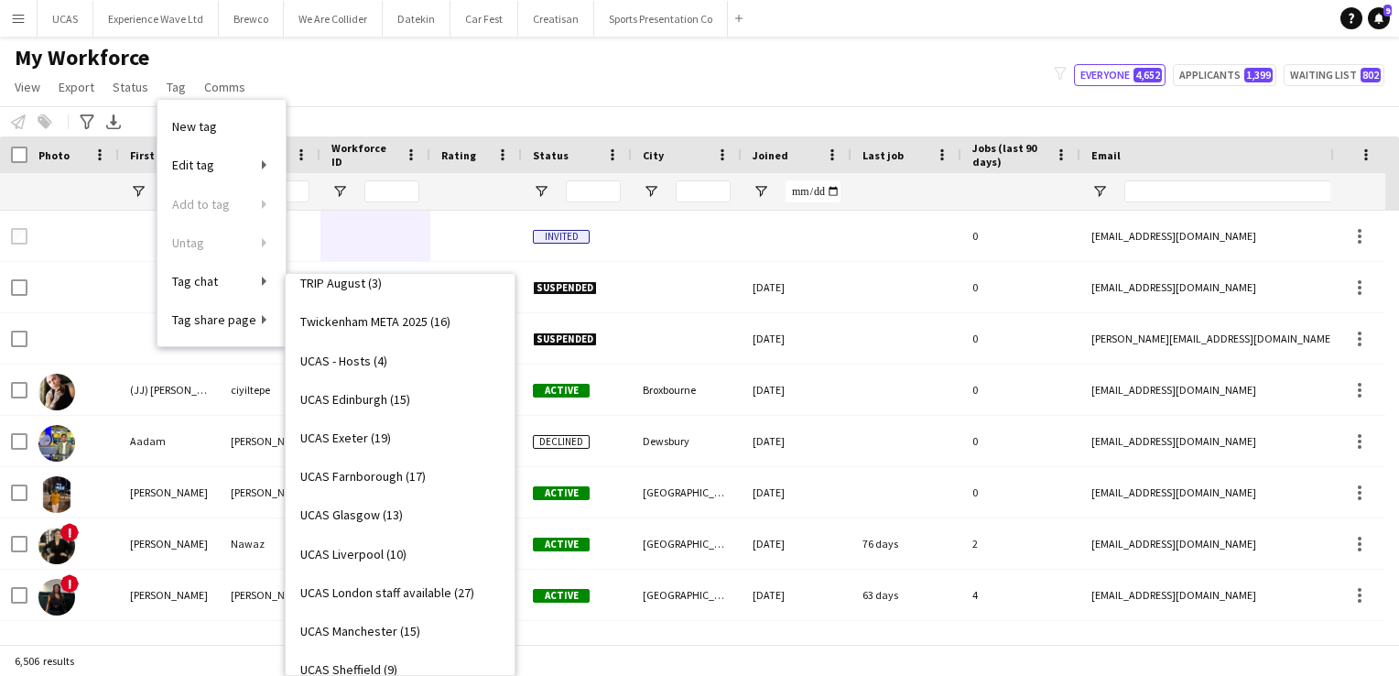
scroll to position [3245, 0]
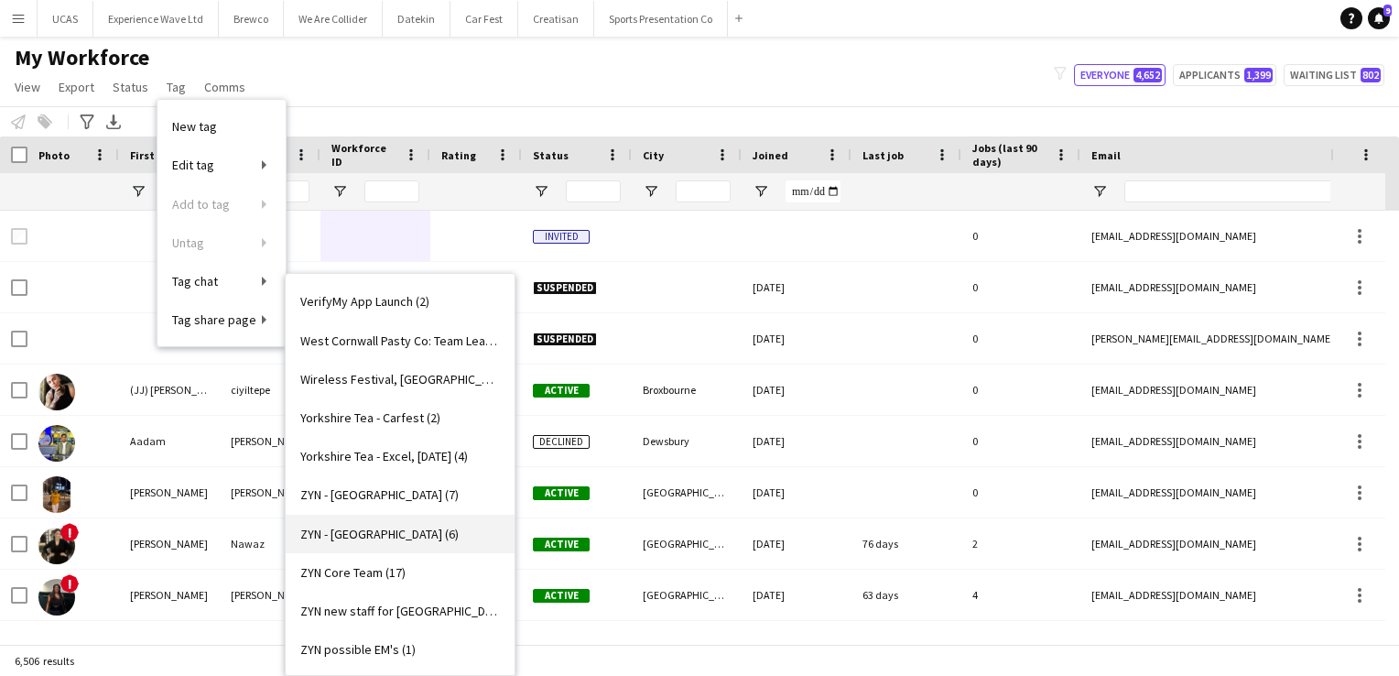
click at [400, 538] on span "ZYN - [GEOGRAPHIC_DATA] (6)" at bounding box center [379, 534] width 158 height 16
